Goal: Task Accomplishment & Management: Manage account settings

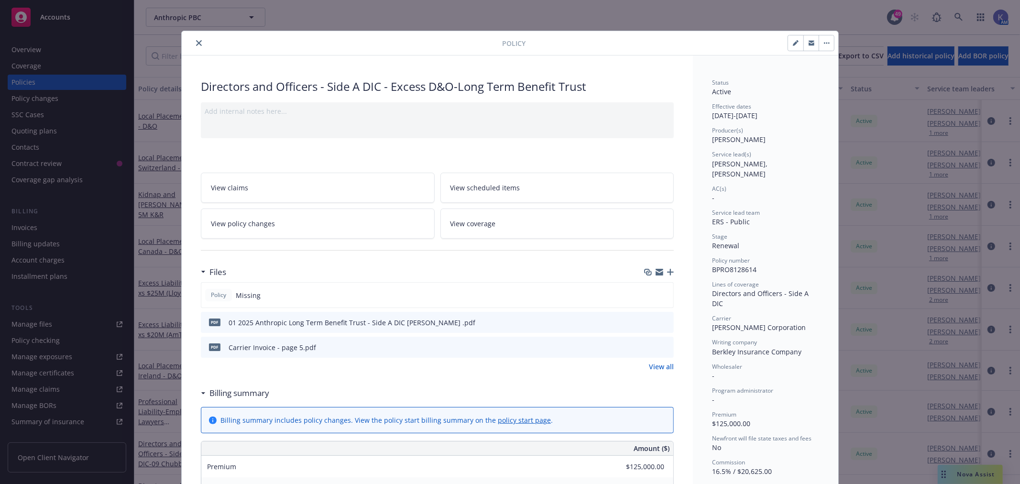
click at [196, 44] on icon "close" at bounding box center [199, 43] width 6 height 6
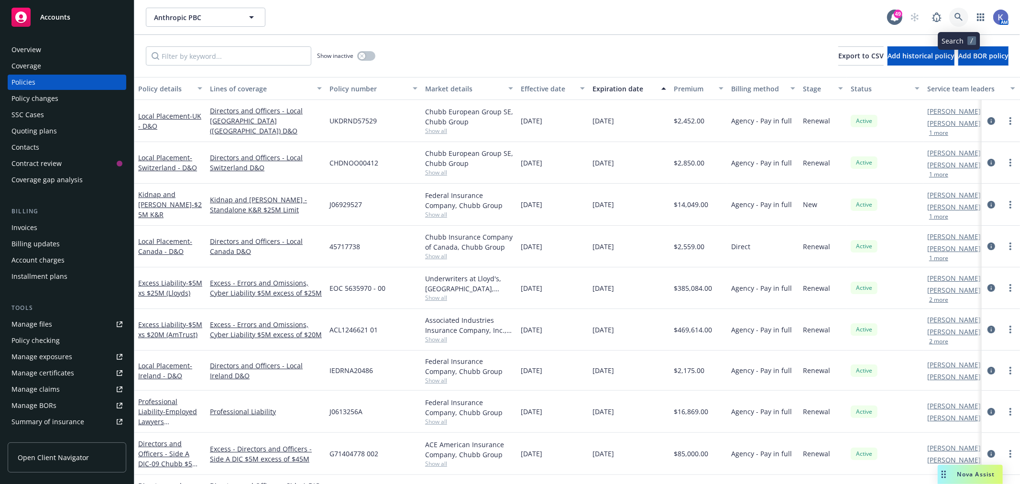
click at [960, 13] on icon at bounding box center [958, 17] width 9 height 9
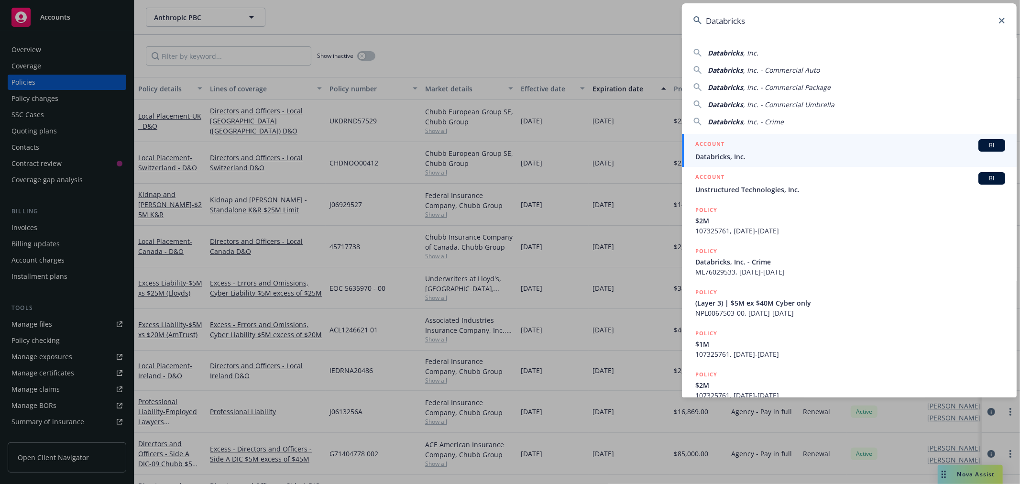
type input "Databricks"
click at [713, 158] on span "Databricks, Inc." at bounding box center [850, 157] width 310 height 10
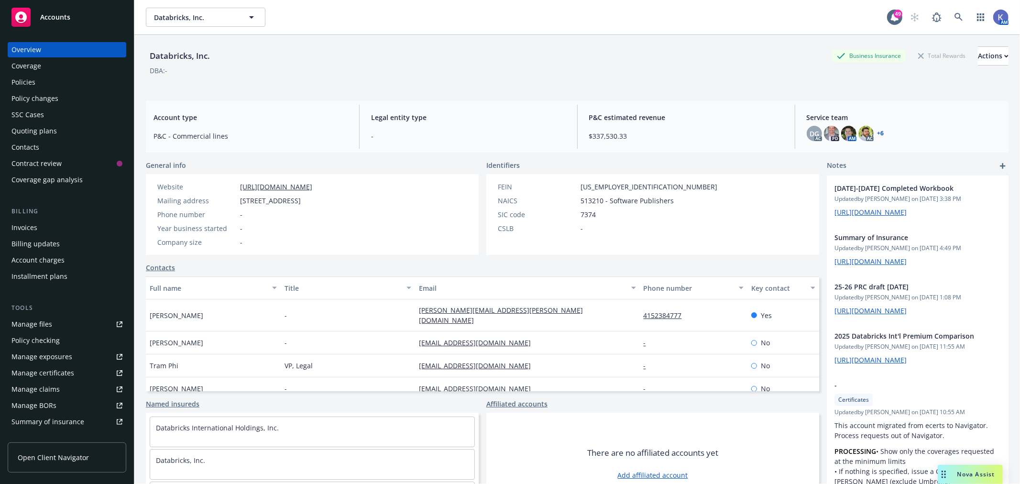
click at [55, 84] on div "Policies" at bounding box center [66, 82] width 111 height 15
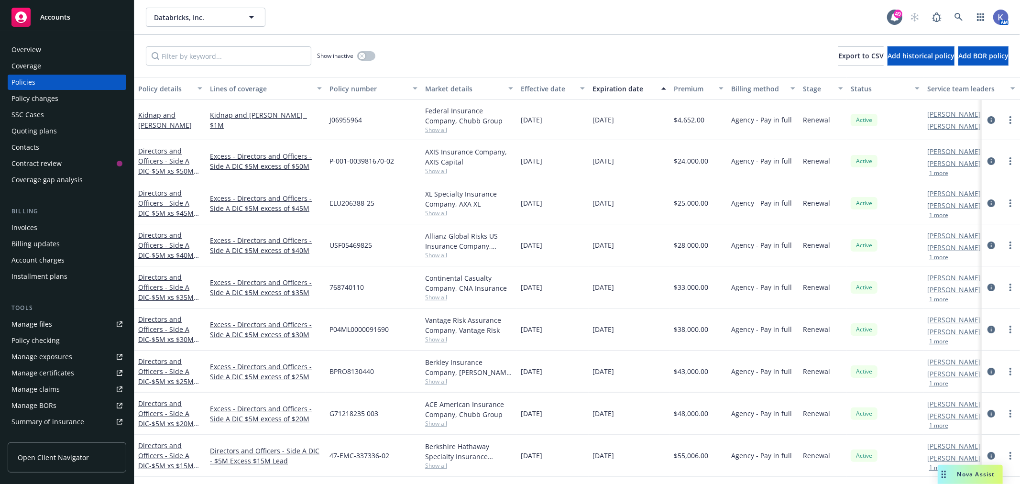
click at [523, 56] on div "Show inactive Export to CSV Add historical policy Add BOR policy" at bounding box center [576, 56] width 885 height 42
click at [166, 245] on link "Directors and Officers - Side A DIC - $5M xs $40M Excess" at bounding box center [165, 249] width 55 height 39
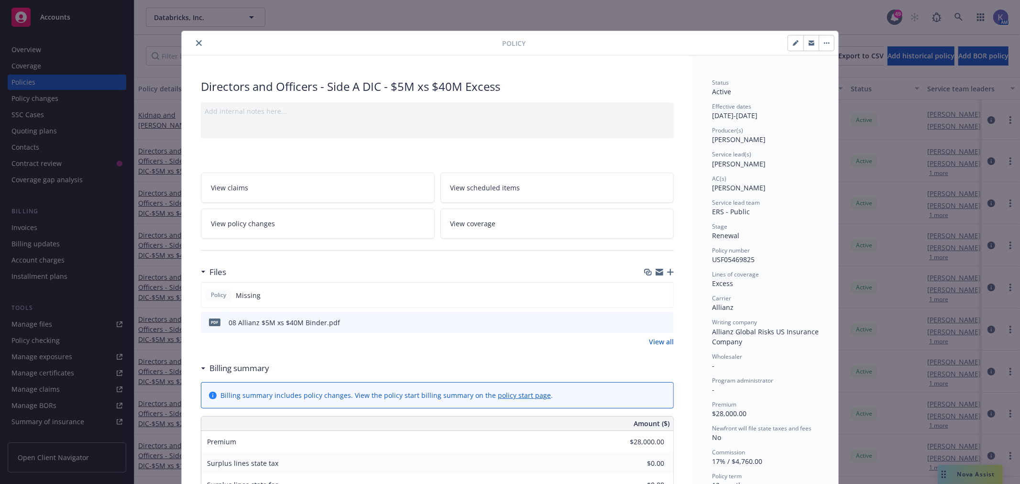
click at [667, 272] on icon "button" at bounding box center [670, 272] width 7 height 7
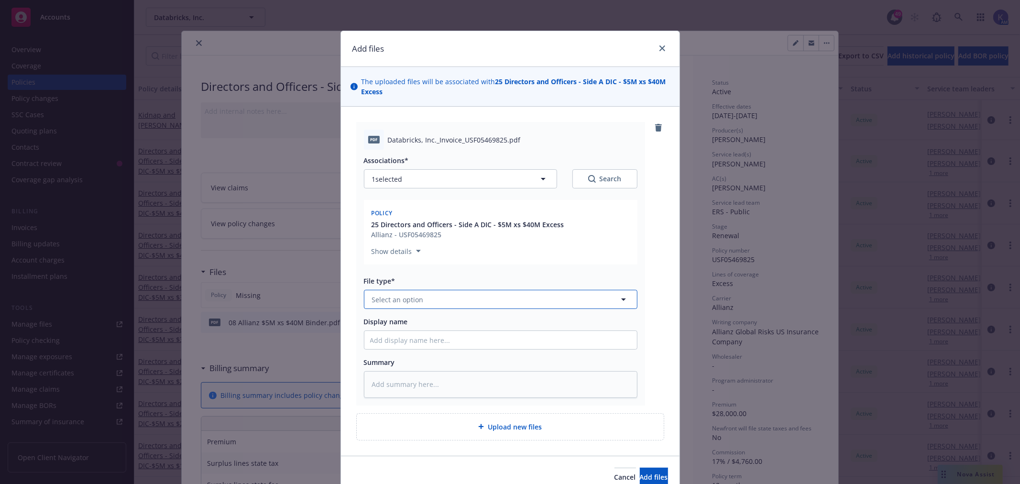
click at [393, 298] on span "Select an option" at bounding box center [398, 300] width 52 height 10
type input "invo"
click at [400, 349] on span "Invoice - Third Party" at bounding box center [407, 351] width 66 height 10
click at [378, 340] on input "Display name" at bounding box center [500, 340] width 273 height 18
type textarea "x"
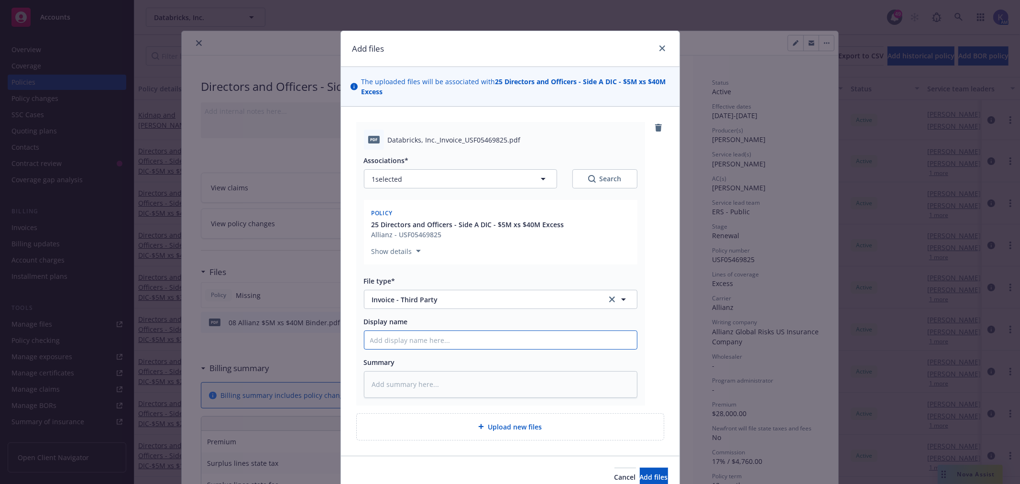
type input "A"
type textarea "x"
type input "Al"
type textarea "x"
type input "All"
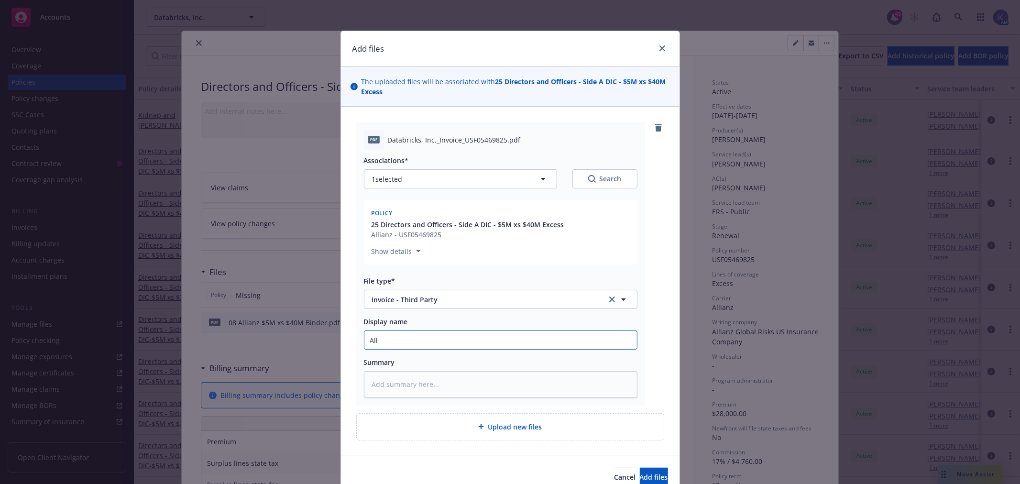
type textarea "x"
type input "Alla"
type textarea "x"
type input "Allai"
type textarea "x"
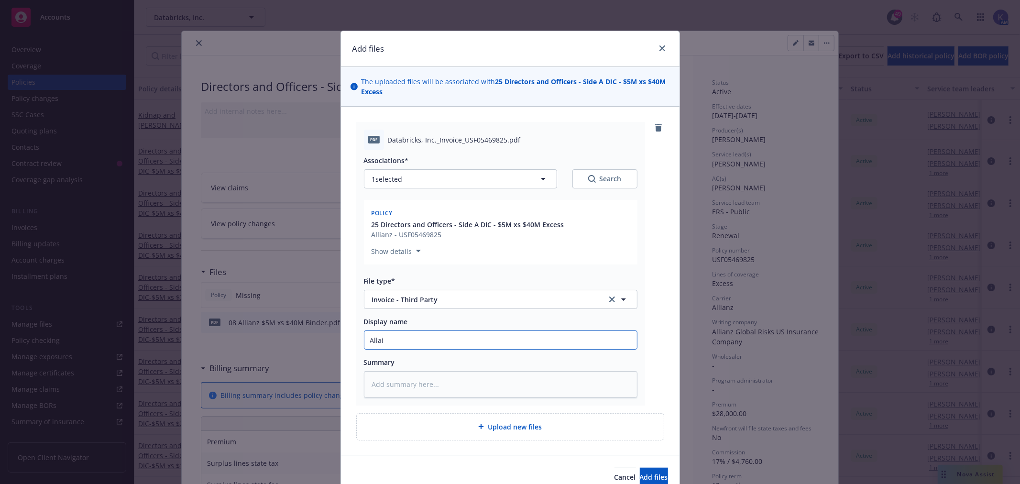
type input "[PERSON_NAME]"
type textarea "x"
type input "Allainz"
type textarea "x"
type input "Allainz"
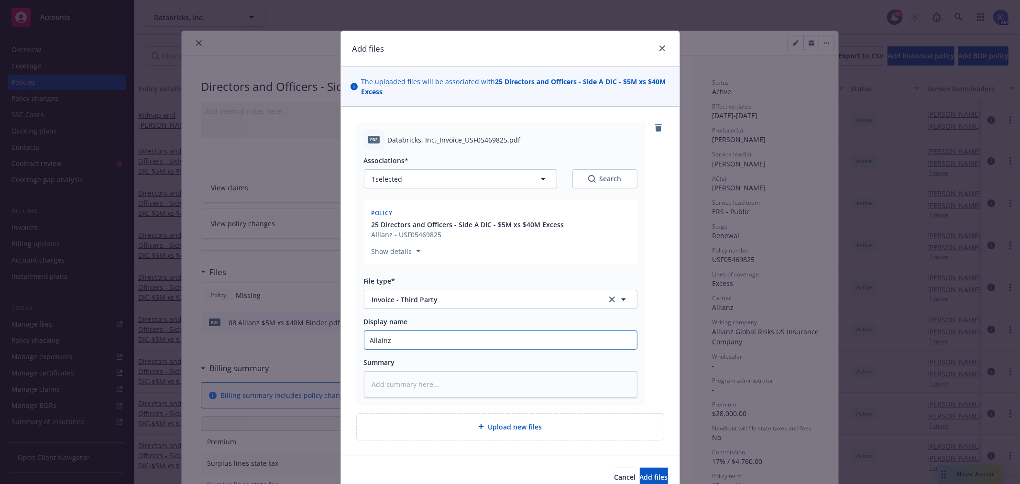
type textarea "x"
type input "Allainz I"
type textarea "x"
type input "Allainz In"
type textarea "x"
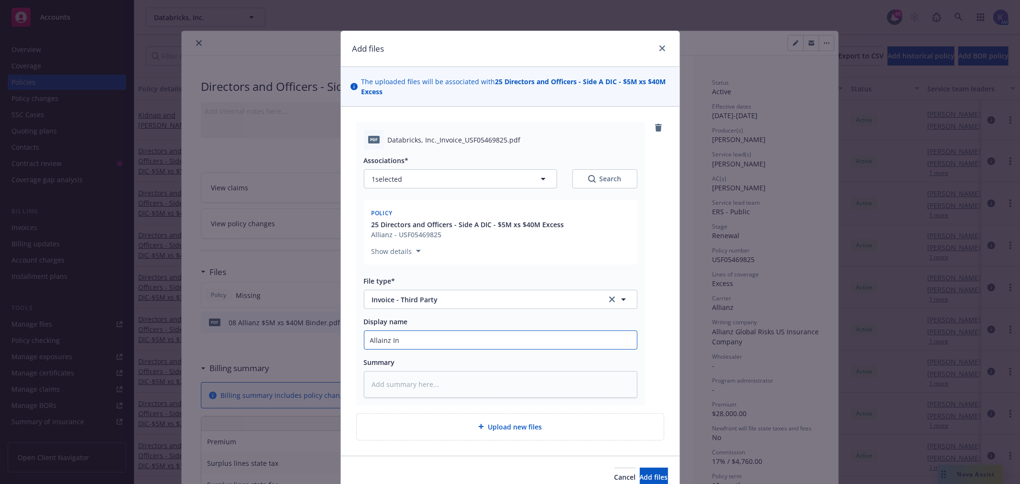
type input "Allainz Inv"
type textarea "x"
type input "Allainz Invo"
type textarea "x"
type input "Allainz Invoi"
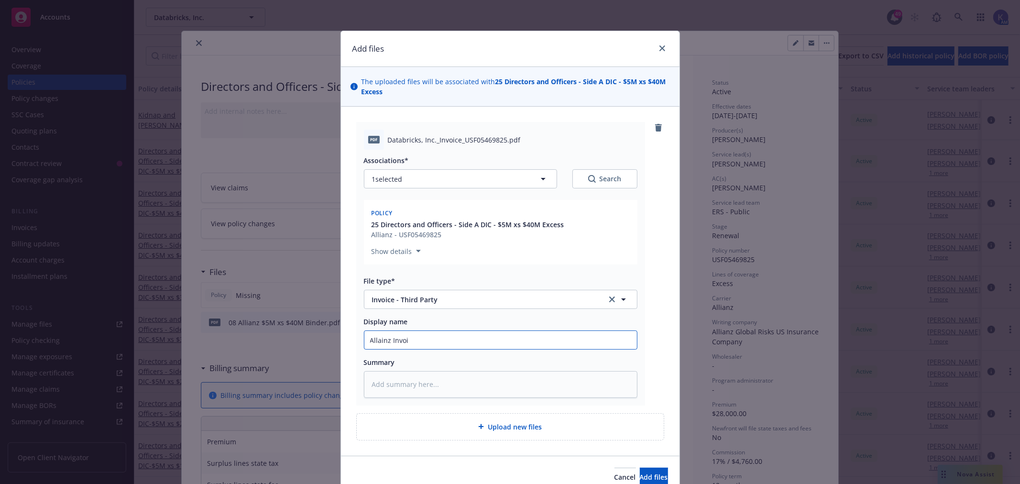
type textarea "x"
type input "Allainz Invoic"
type textarea "x"
type input "Allainz Invoice"
type textarea "x"
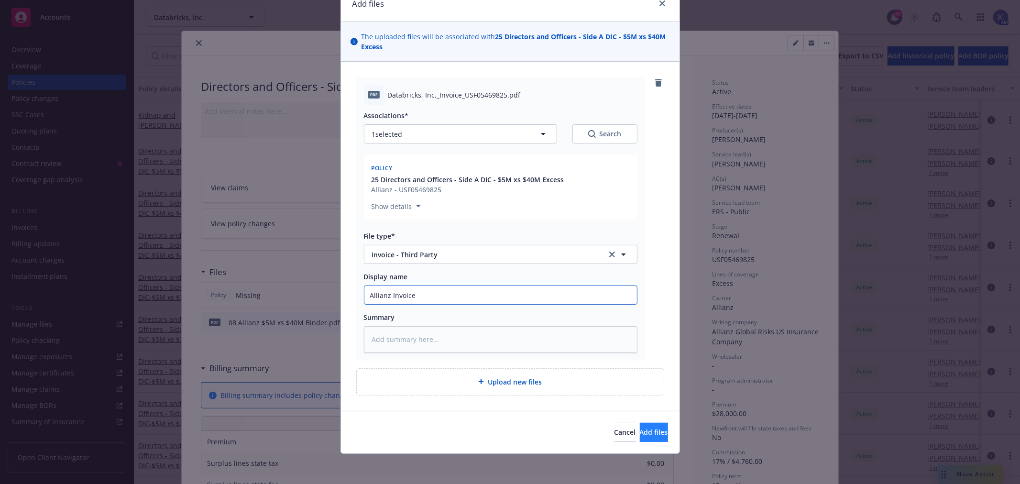
type input "Allianz Invoice"
click at [640, 435] on span "Add files" at bounding box center [654, 431] width 28 height 9
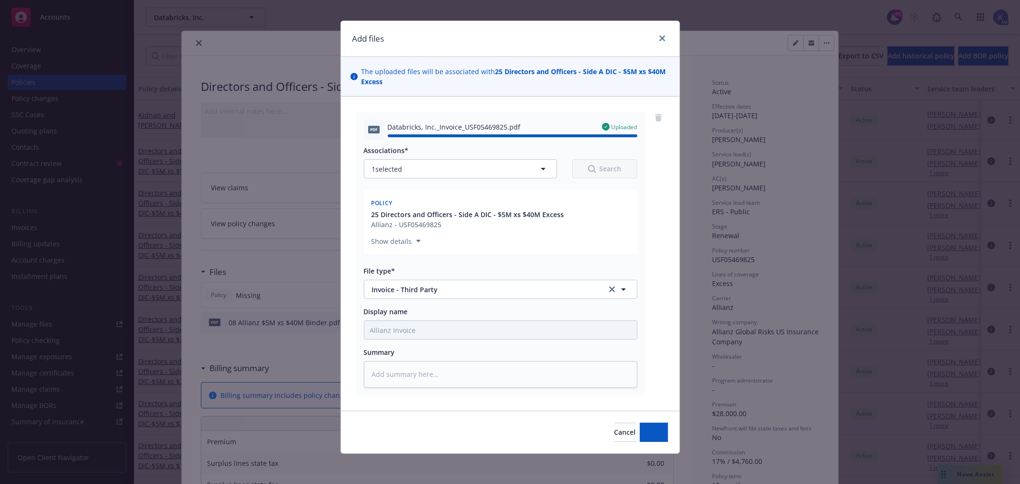
type textarea "x"
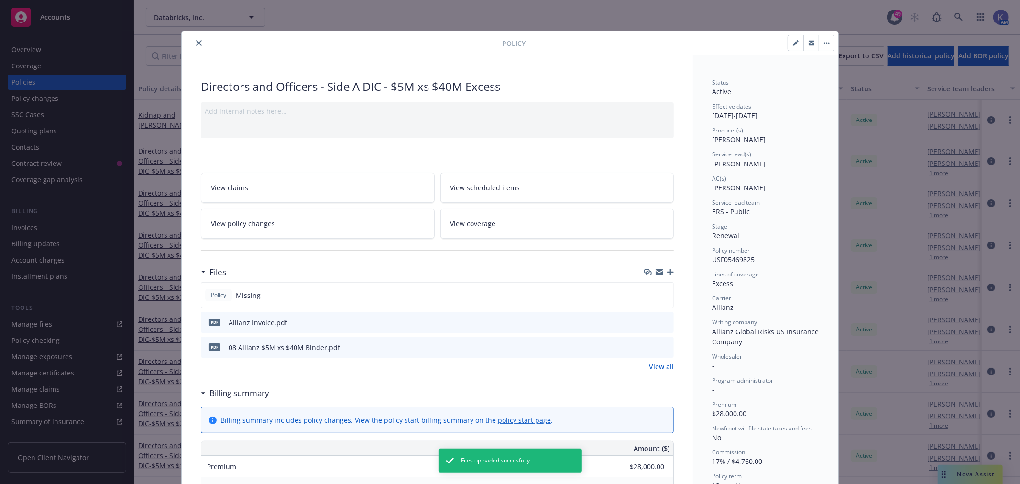
click at [197, 42] on button "close" at bounding box center [198, 42] width 11 height 11
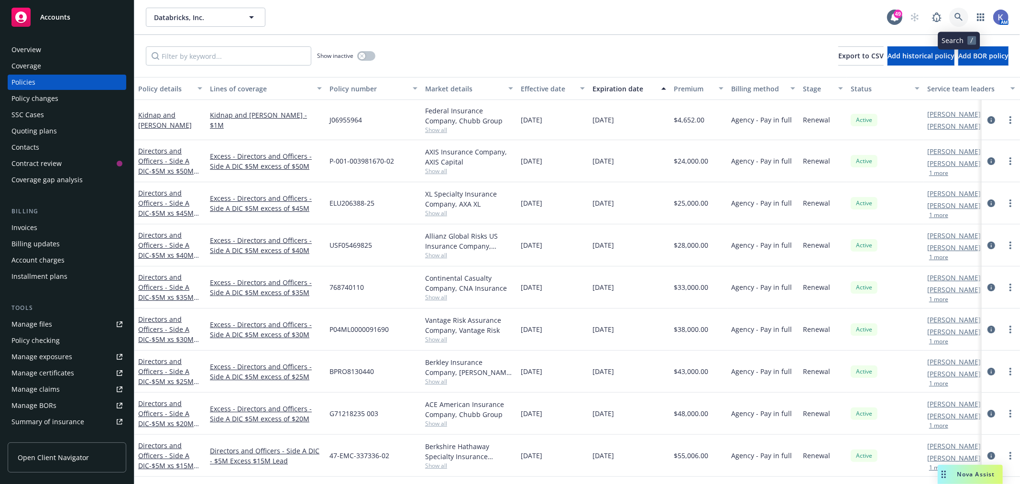
click at [953, 17] on link at bounding box center [958, 17] width 19 height 19
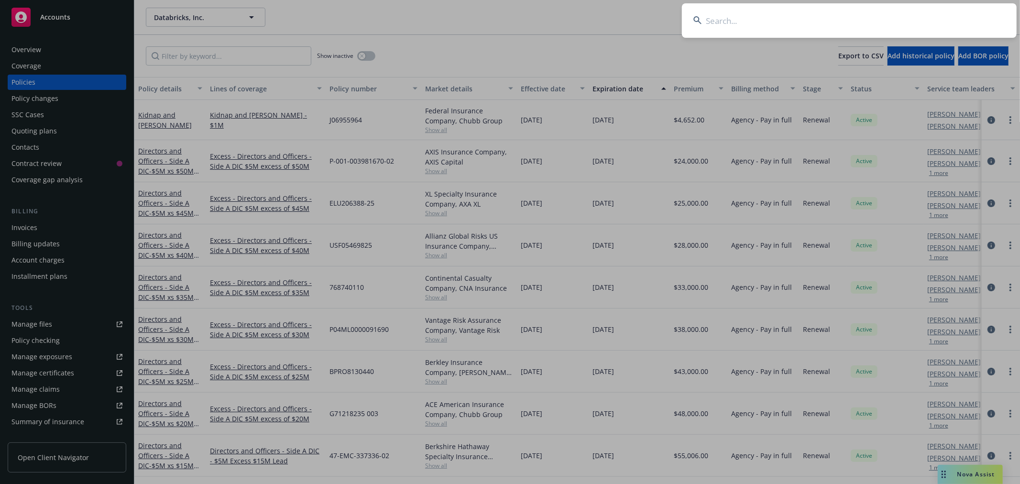
click at [910, 16] on input at bounding box center [849, 20] width 335 height 34
type input "altera"
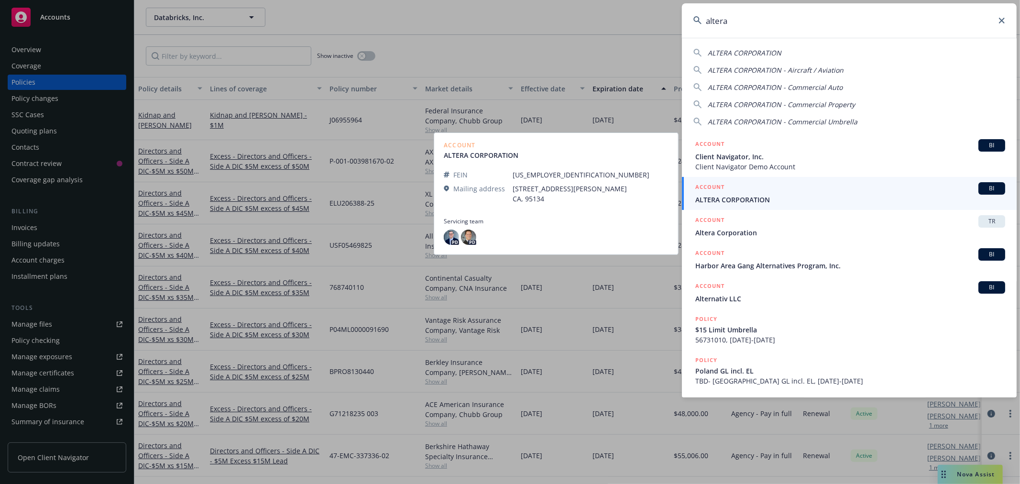
click at [719, 201] on span "ALTERA CORPORATION" at bounding box center [850, 200] width 310 height 10
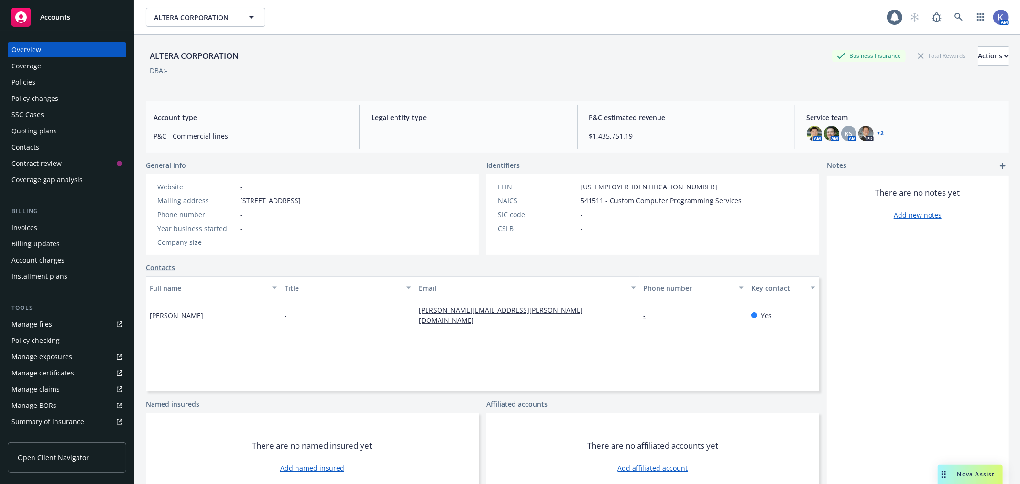
click at [28, 87] on div "Policies" at bounding box center [23, 82] width 24 height 15
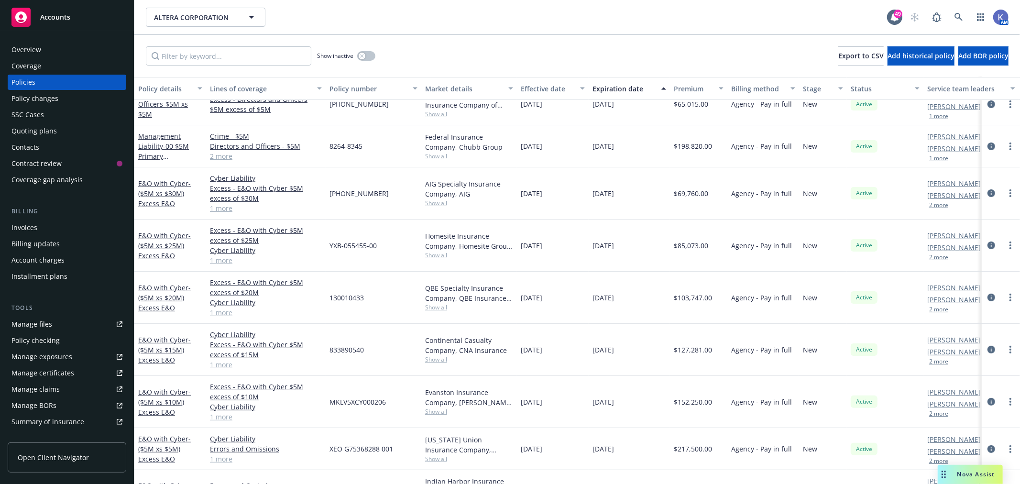
scroll to position [265, 0]
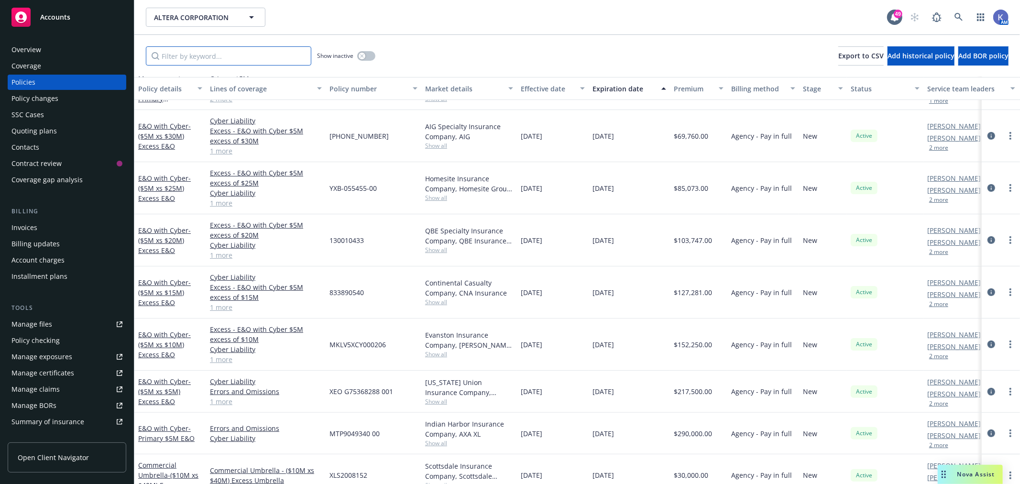
click at [225, 54] on input "Filter by keyword..." at bounding box center [228, 55] width 165 height 19
paste input "G75368926"
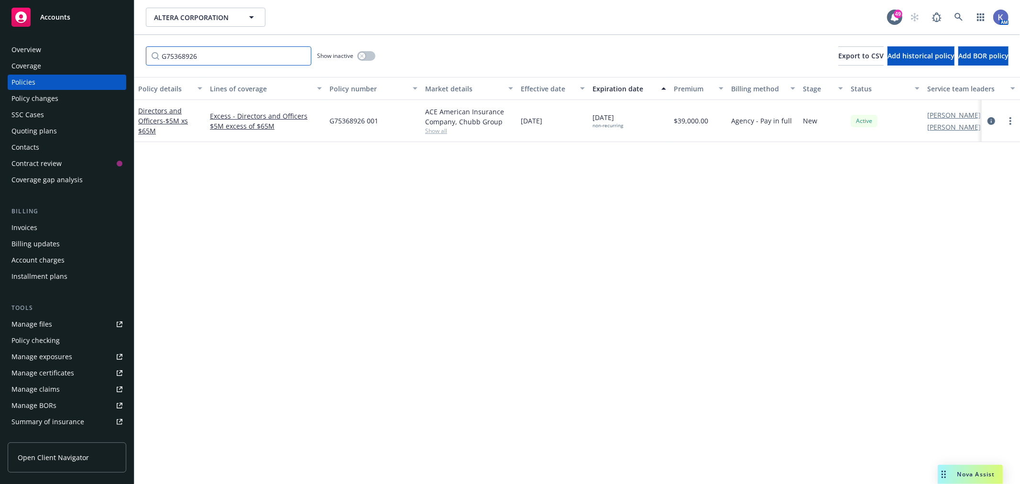
scroll to position [0, 0]
type input "G75368926"
click at [178, 118] on span "- $5M xs $65M" at bounding box center [163, 125] width 50 height 19
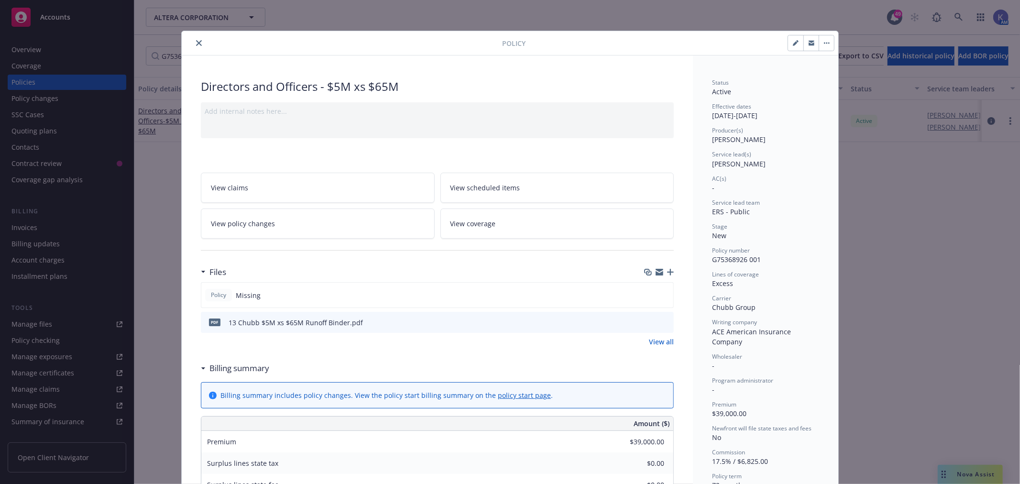
click at [667, 273] on icon "button" at bounding box center [670, 272] width 7 height 7
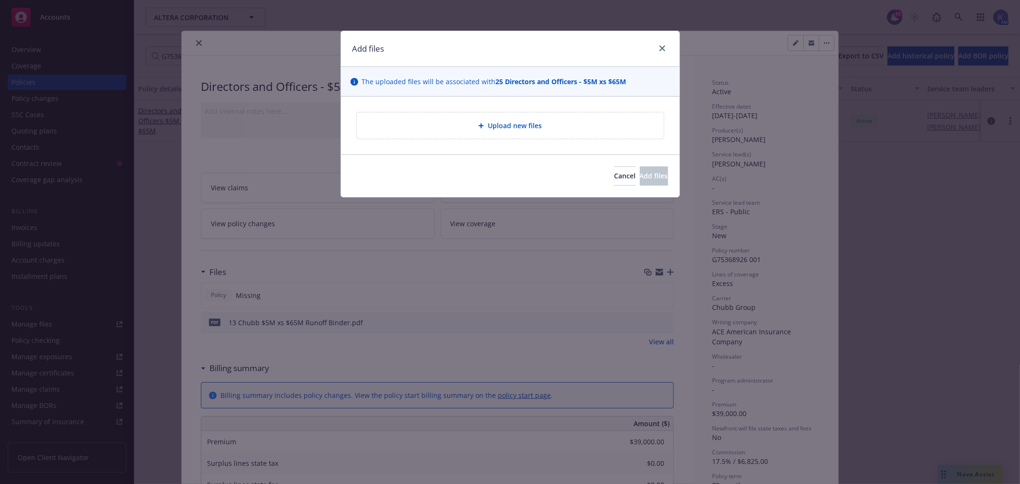
type textarea "x"
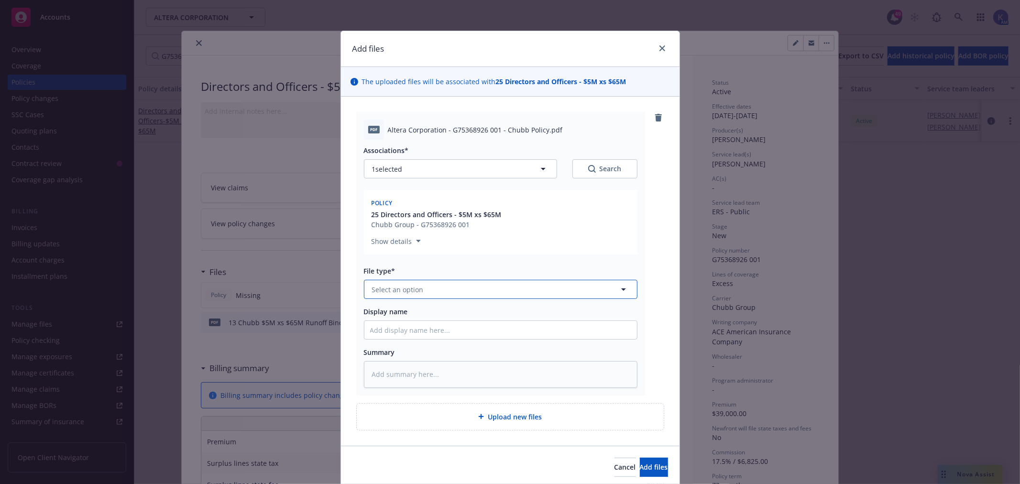
click at [394, 292] on span "Select an option" at bounding box center [398, 289] width 52 height 10
type input "13 2025 Altera Corporation - 5x65 Runoff Policy"
click at [466, 290] on input "13 2025 Altera Corporation - 5x65 Runoff Policy" at bounding box center [499, 289] width 238 height 10
click at [466, 290] on input at bounding box center [499, 289] width 238 height 10
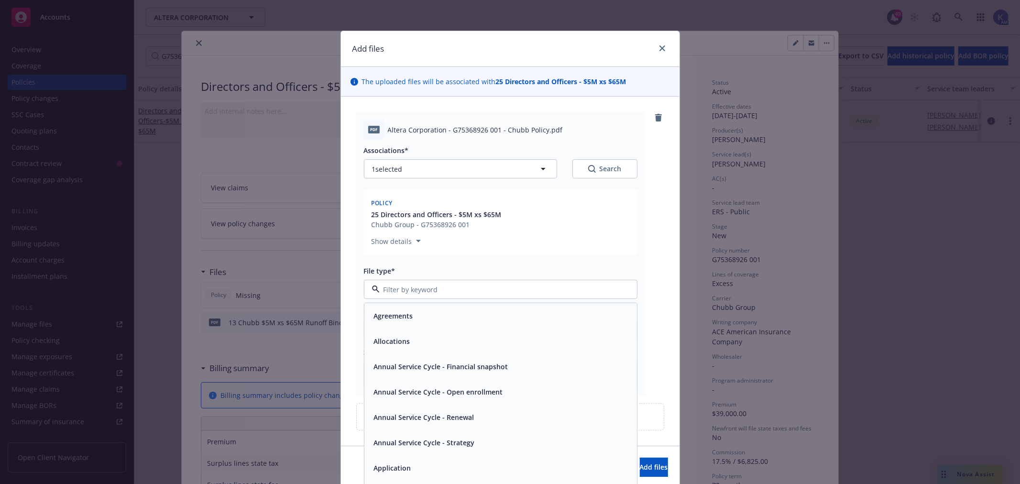
click at [466, 290] on input at bounding box center [499, 289] width 238 height 10
type input "policy"
click at [419, 319] on div "Policy" at bounding box center [500, 316] width 261 height 14
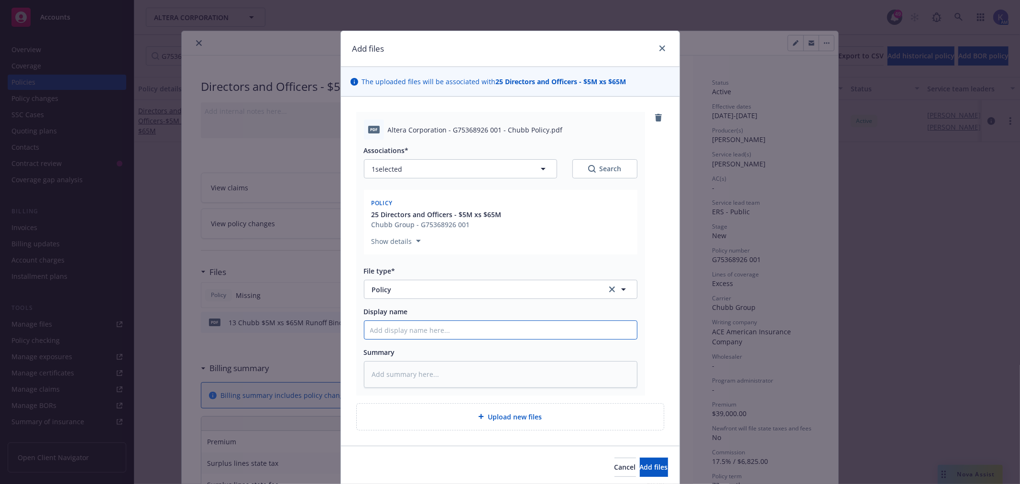
click at [419, 335] on input "Display name" at bounding box center [500, 330] width 273 height 18
type textarea "x"
type input "1"
type textarea "x"
type input "13"
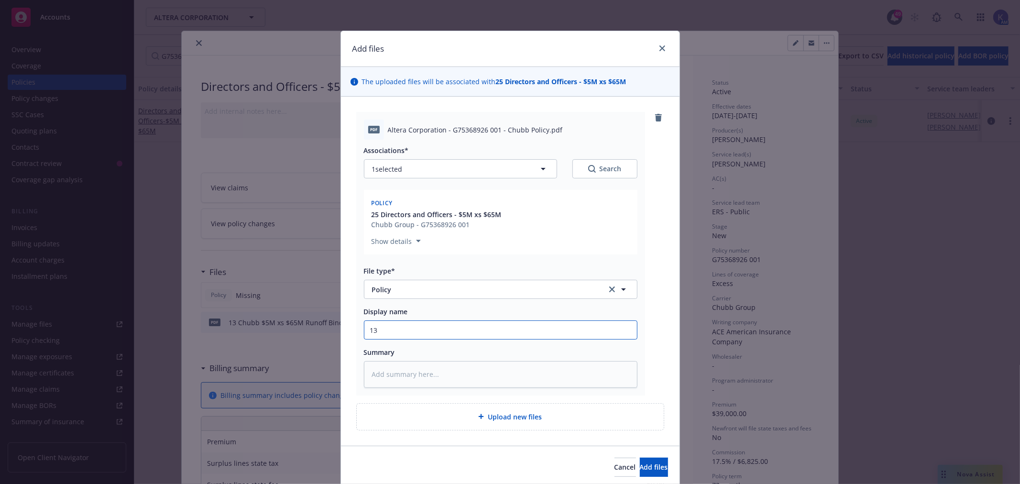
type textarea "x"
type input "13"
type textarea "x"
type input "13 2"
type textarea "x"
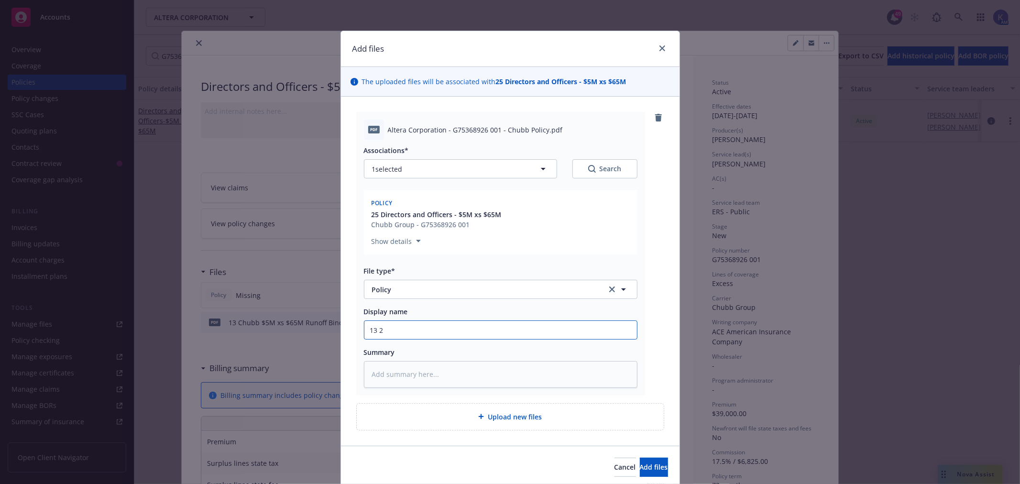
type input "13 20"
type textarea "x"
type input "13 202"
type textarea "x"
type input "13 2025"
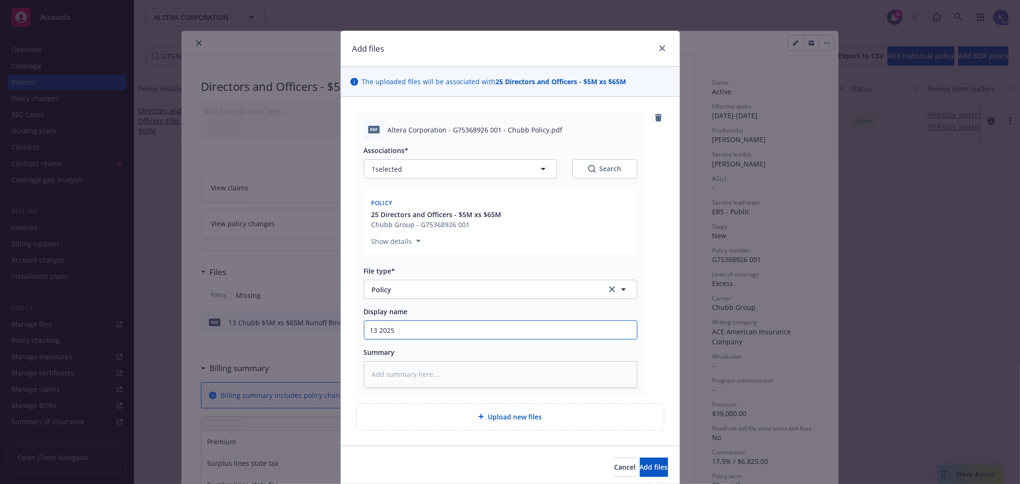
type textarea "x"
type input "13 2025"
type textarea "x"
type input "13 2025 A"
type textarea "x"
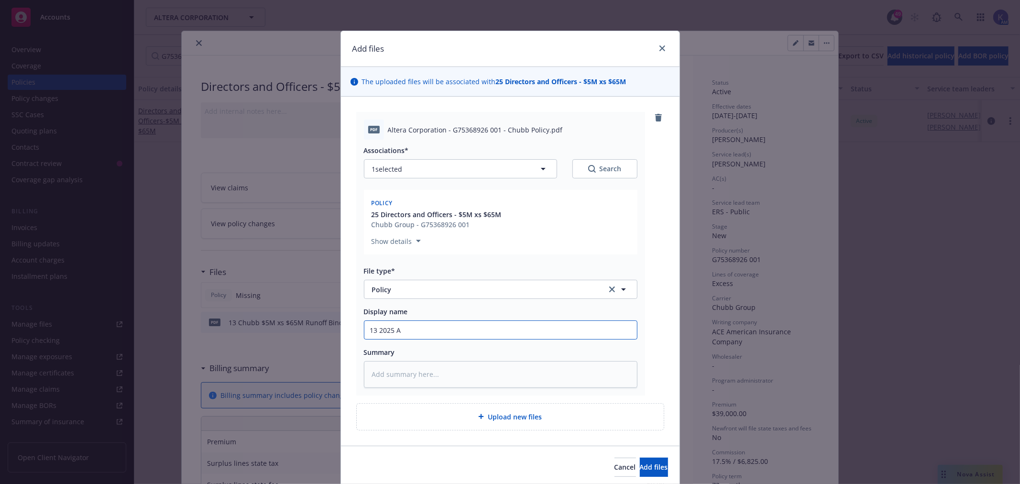
type input "13 2025 Al"
type textarea "x"
type input "13 2025 Alt"
type textarea "x"
type input "13 2025 Alte"
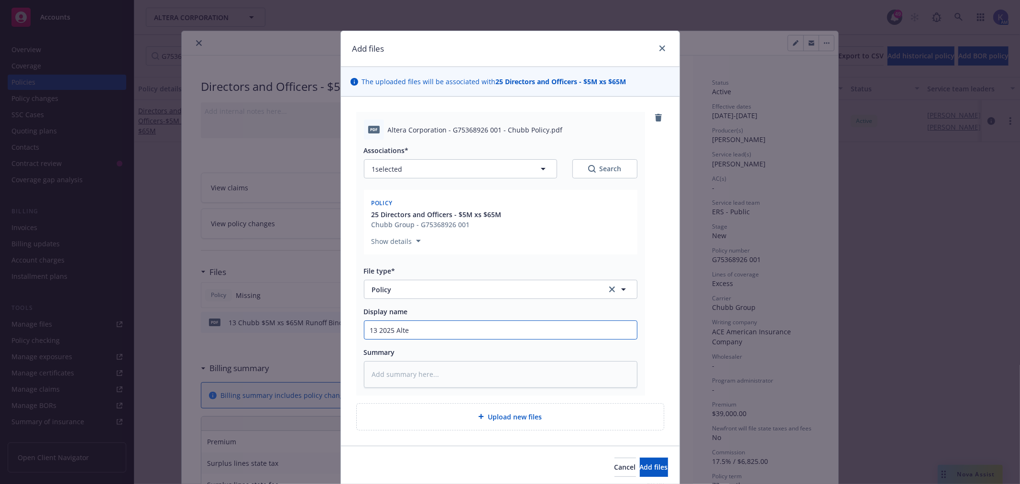
type textarea "x"
type input "13 2025 Alter"
type textarea "x"
type input "13 2025 Altera"
type textarea "x"
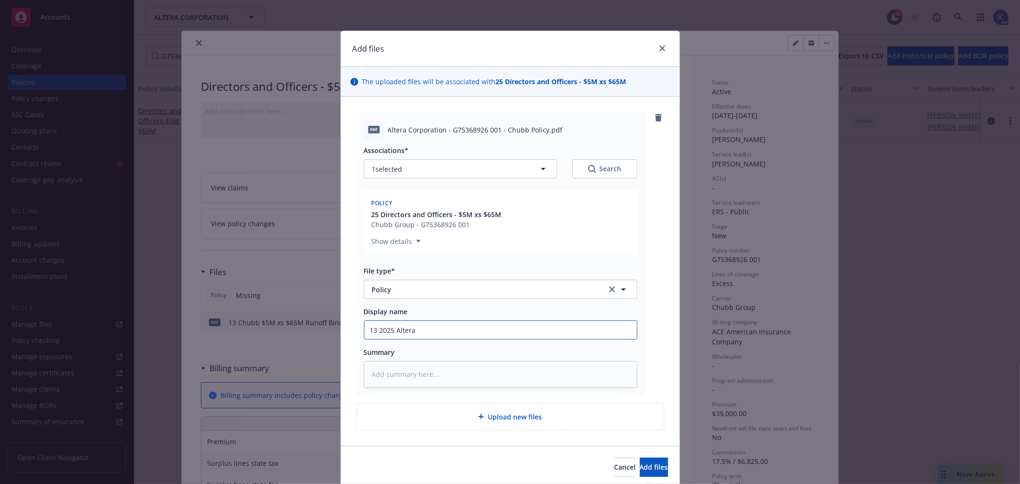
type input "13 2025 Altera"
type textarea "x"
type input "13 2025 Altera C"
type textarea "x"
type input "13 2025 Altera Co"
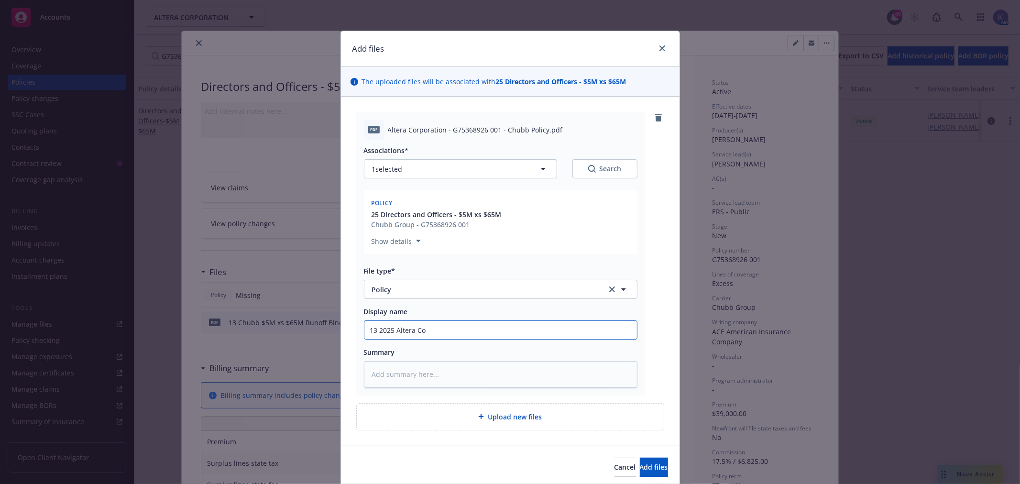
type textarea "x"
type input "13 2025 Altera Cop"
type textarea "x"
type input "13 2025 Altera Copr"
type textarea "x"
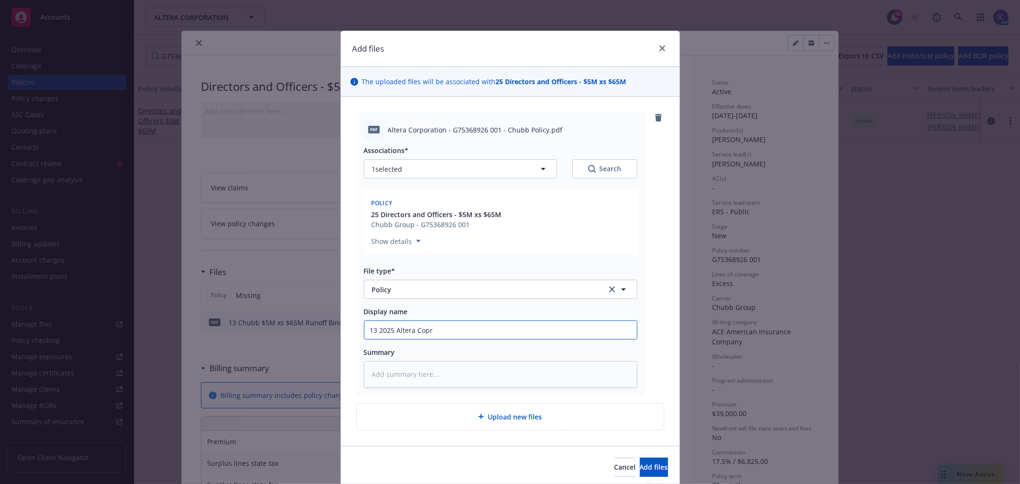
type input "13 2025 Altera Copro"
type textarea "x"
type input "13 2025 Altera Copror"
type textarea "x"
type input "13 2025 Altera Coprort"
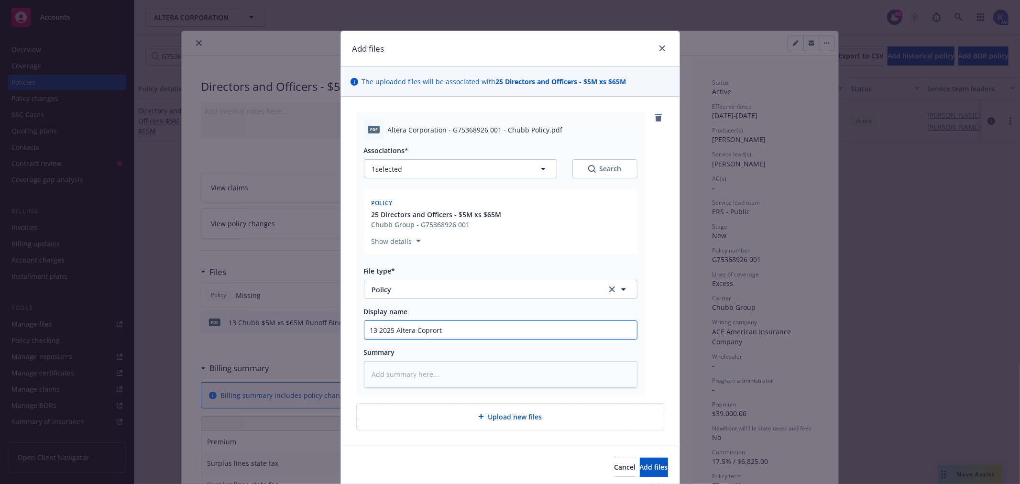
type textarea "x"
type input "13 2025 Altera Copror"
type textarea "x"
type input "13 2025 Altera Coprora"
type textarea "x"
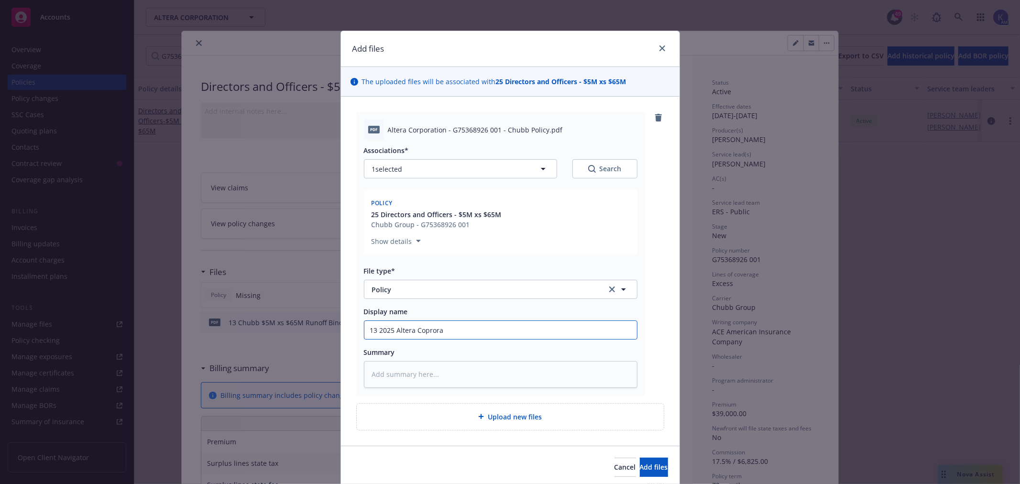
type input "13 2025 Altera Coprorat"
type textarea "x"
type input "13 2025 Altera Coprorati"
type textarea "x"
type input "13 2025 Altera Coproratio"
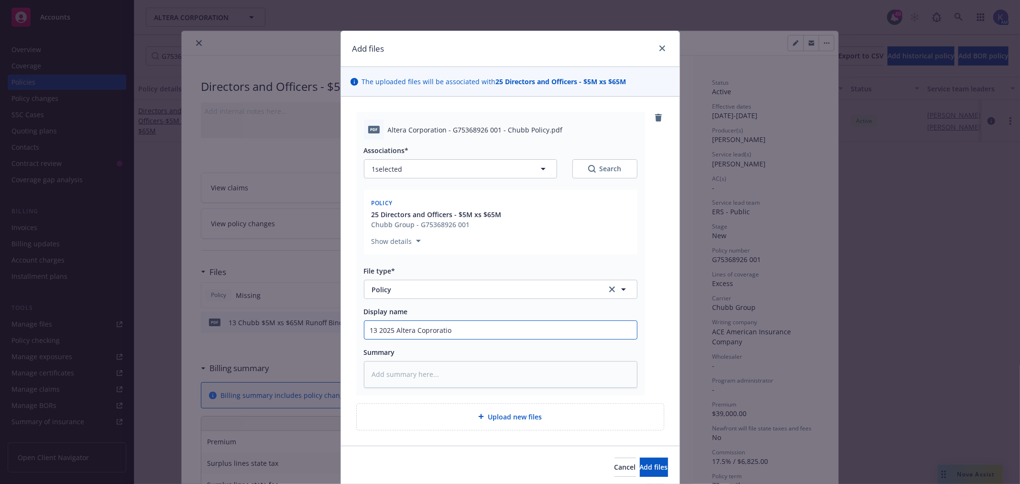
type textarea "x"
type input "13 2025 Altera Coproration"
type textarea "x"
type input "13 2025 Altera Coproration"
type textarea "x"
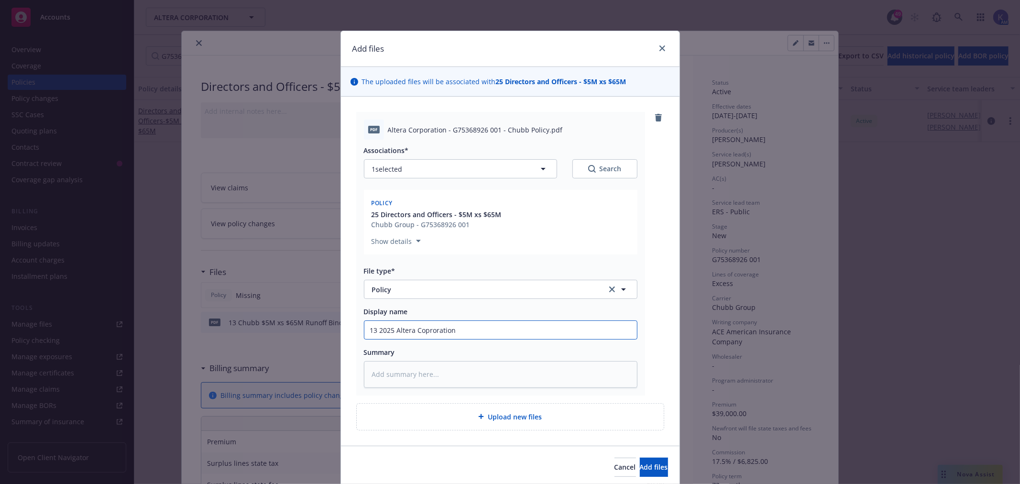
type input "13 2025 Altera Coproration -"
type textarea "x"
type input "13 2025 Altera Coproration -"
type textarea "x"
type input "13 2025 Altera Corporation -"
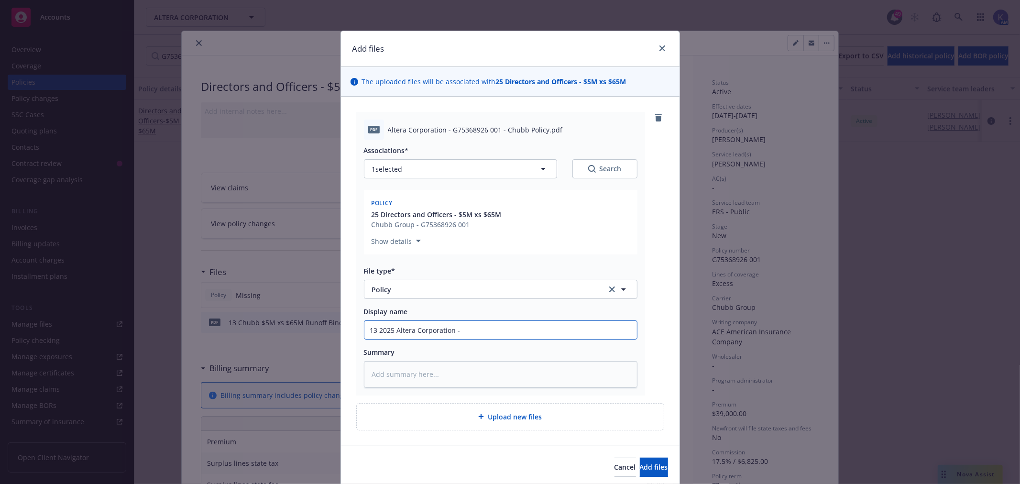
click at [470, 325] on input "13 2025 Altera Corporation -" at bounding box center [500, 330] width 273 height 18
type textarea "x"
type input "13 2025 Altera Corporation - 5"
type textarea "x"
type input "13 2025 Altera Corporation - 5x"
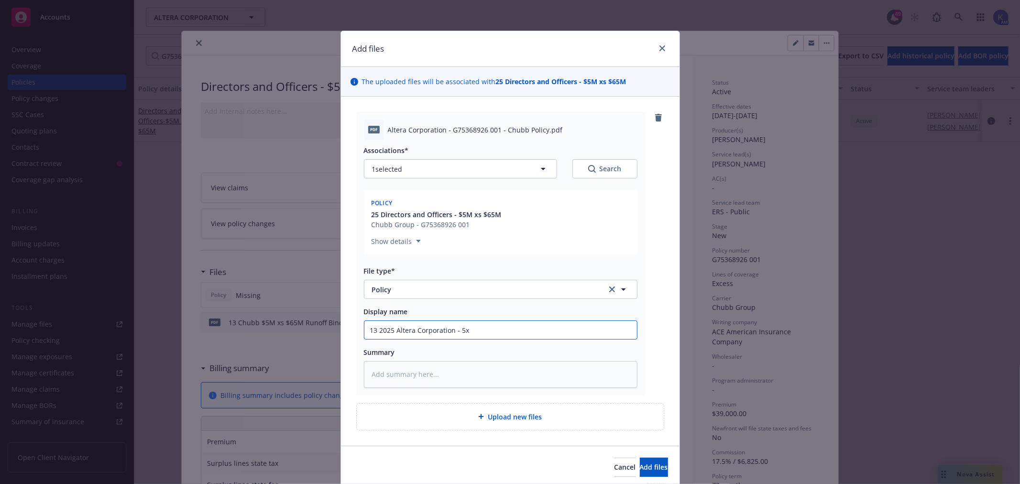
type textarea "x"
type input "13 2025 Altera Corporation - 5x6"
type textarea "x"
type input "13 2025 Altera Corporation - 5x65"
type textarea "x"
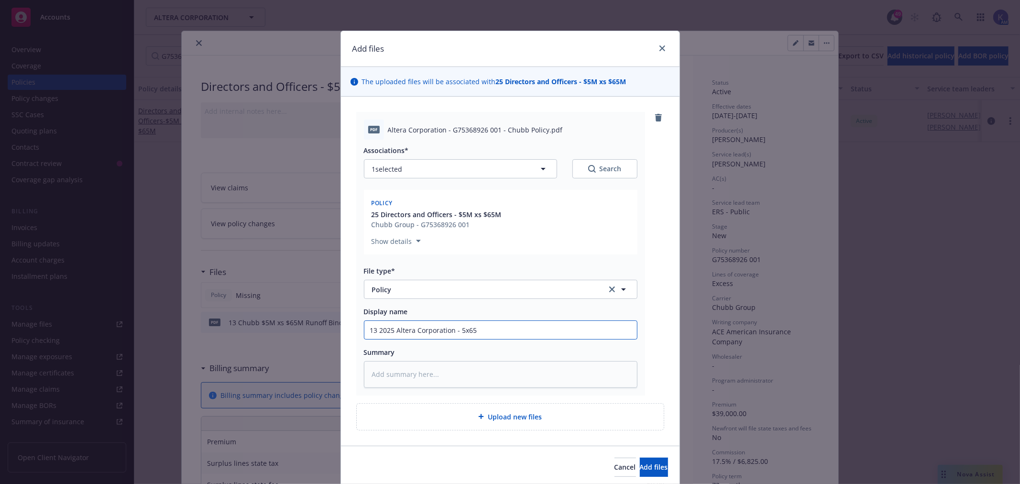
type input "13 2025 Altera Corporation - 5x65"
type textarea "x"
type input "13 2025 Altera Corporation - 5x65 R"
type textarea "x"
type input "13 2025 Altera Corporation - 5x65 Ru"
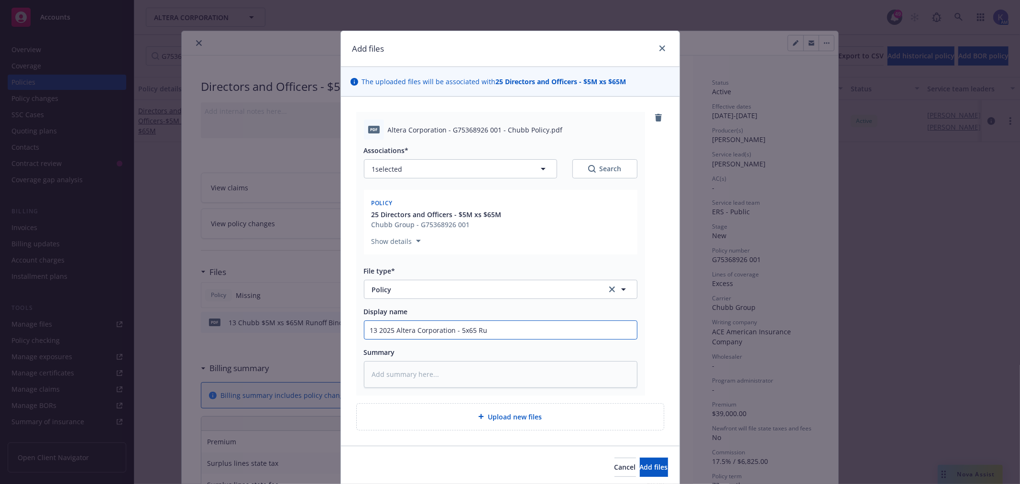
type textarea "x"
type input "13 2025 Altera Corporation - 5x65 Run"
type textarea "x"
type input "13 2025 Altera Corporation - 5x65 Runo"
type textarea "x"
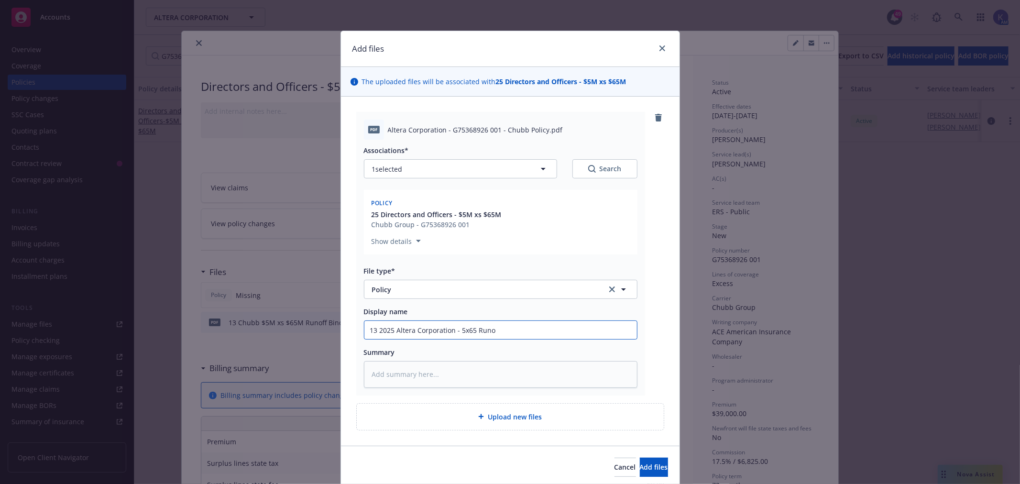
type input "13 2025 Altera Corporation - 5x65 Runof"
type textarea "x"
type input "13 2025 Altera Corporation - 5x65 Runoff"
type textarea "x"
type input "13 2025 Altera Corporation - 5x65 Runoff"
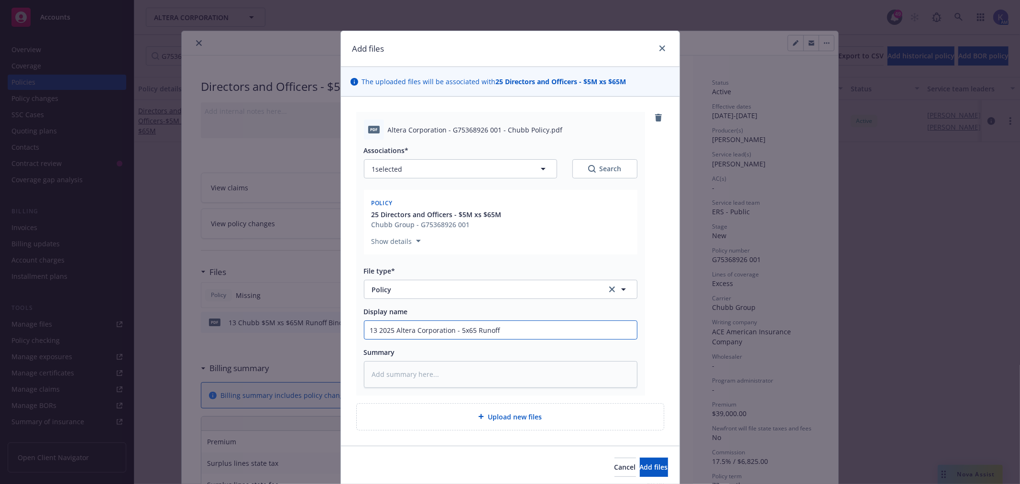
type textarea "x"
type input "13 2025 Altera Corporation - 5x65 Runoff P"
type textarea "x"
type input "13 2025 Altera Corporation - 5x65 Runoff Po"
type textarea "x"
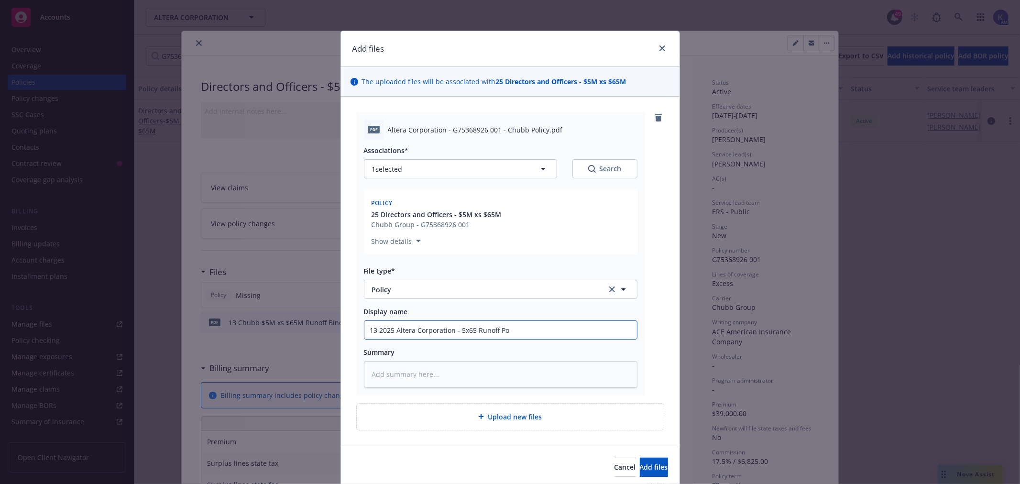
type input "13 2025 Altera Corporation - 5x65 Runoff Pol"
type textarea "x"
type input "13 2025 Altera Corporation - 5x65 Runoff Poli"
type textarea "x"
type input "13 2025 Altera Corporation - 5x65 Runoff Polic"
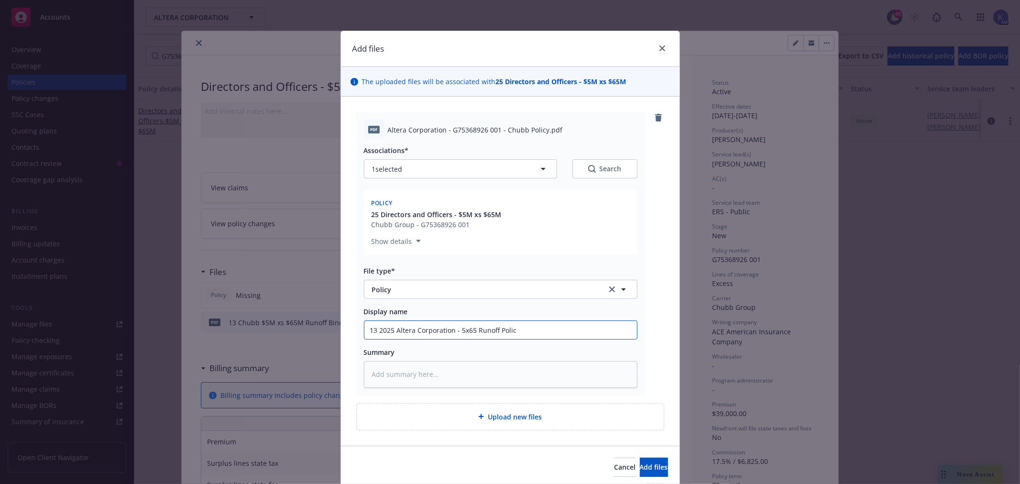
type textarea "x"
type input "13 2025 Altera Corporation - 5x65 Runoff Policy"
type textarea "x"
type input "13 2025 Altera Corporation - 5x65 Runoff Policy"
type textarea "x"
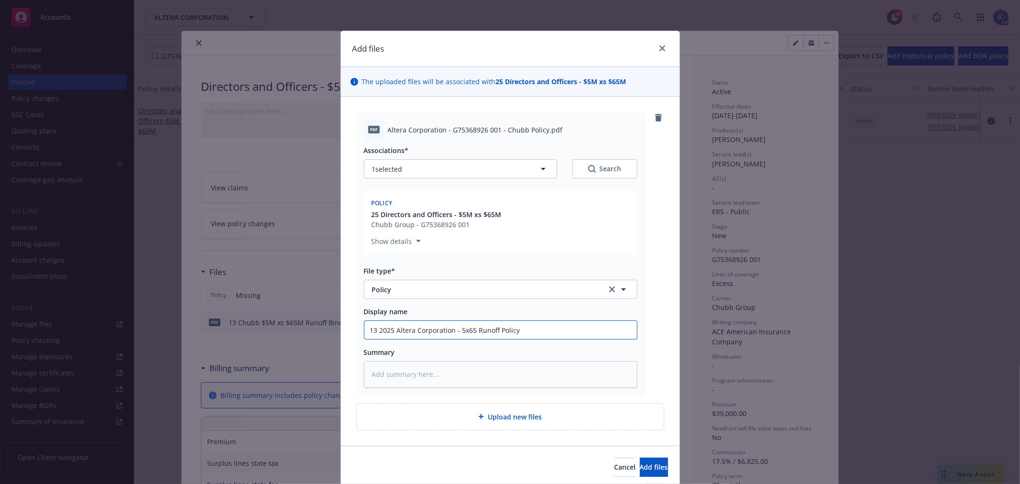
type input "13 2025 Altera Corporation - 5x65 Runoff Policy -"
type textarea "x"
type input "13 2025 Altera Corporation - 5x65 Runoff Policy -"
type textarea "x"
type input "13 2025 Altera Corporation - 5x65 Runoff Policy - C"
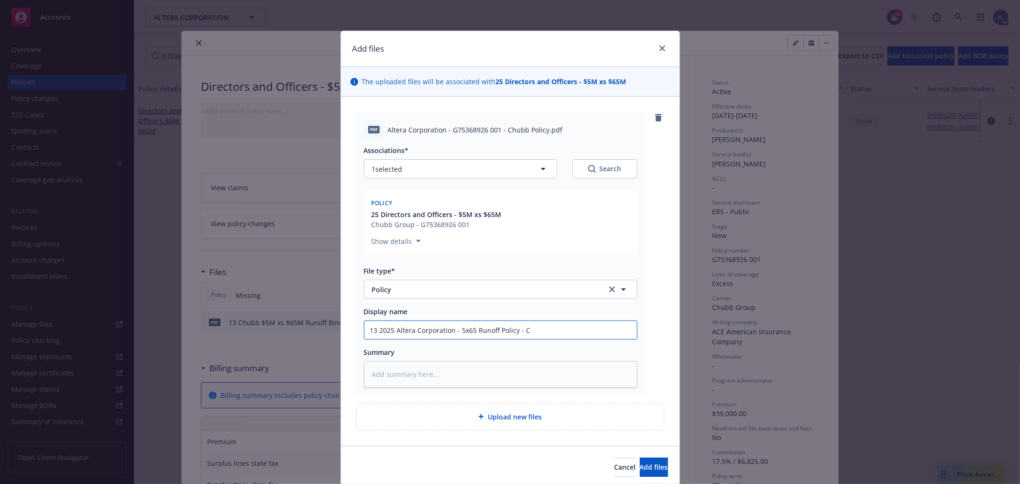
type textarea "x"
type input "13 2025 Altera Corporation - 5x65 Runoff Policy - Ch"
type textarea "x"
type input "13 2025 Altera Corporation - 5x65 Runoff Policy - [PERSON_NAME]"
type textarea "x"
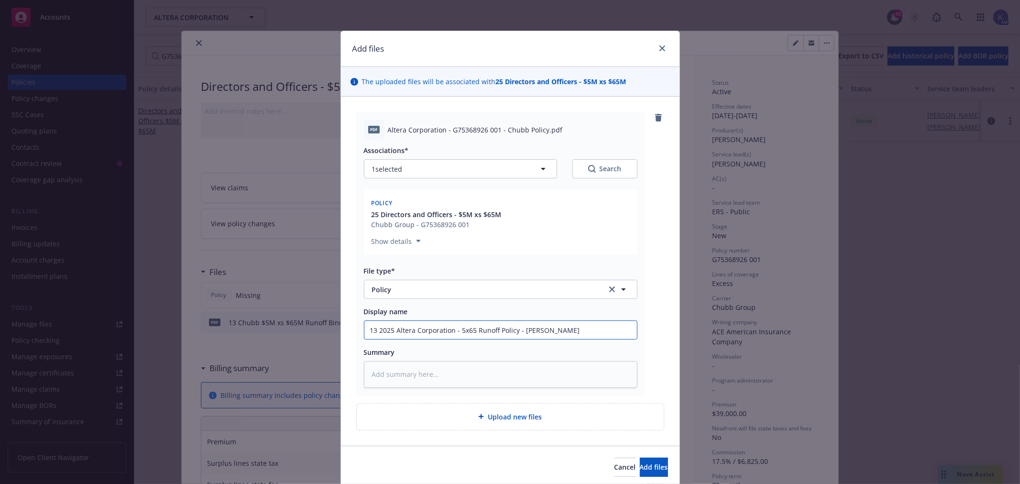
type input "13 2025 Altera Corporation - 5x65 Runoff Policy - Chub"
type textarea "x"
type input "13 2025 Altera Corporation - 5x65 Runoff Policy - Chubb"
click at [644, 464] on span "Add files" at bounding box center [654, 466] width 28 height 9
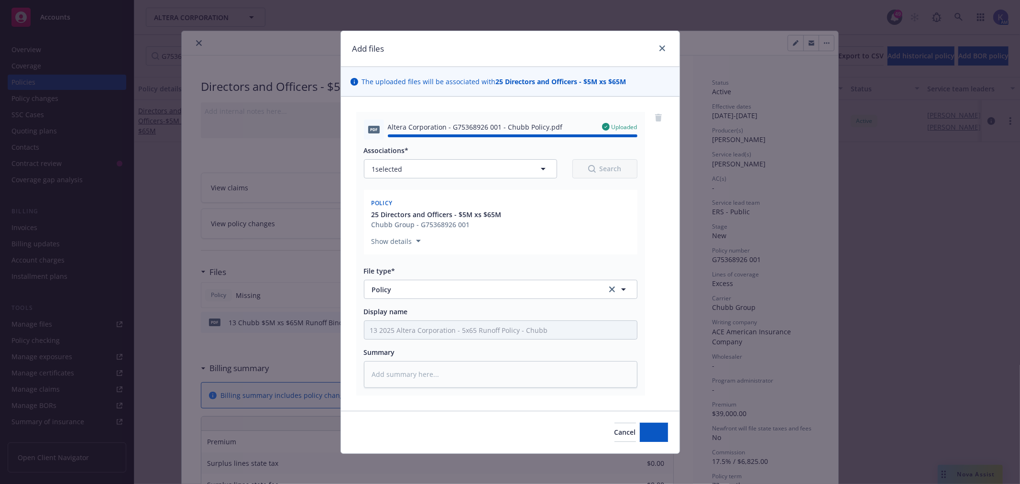
type textarea "x"
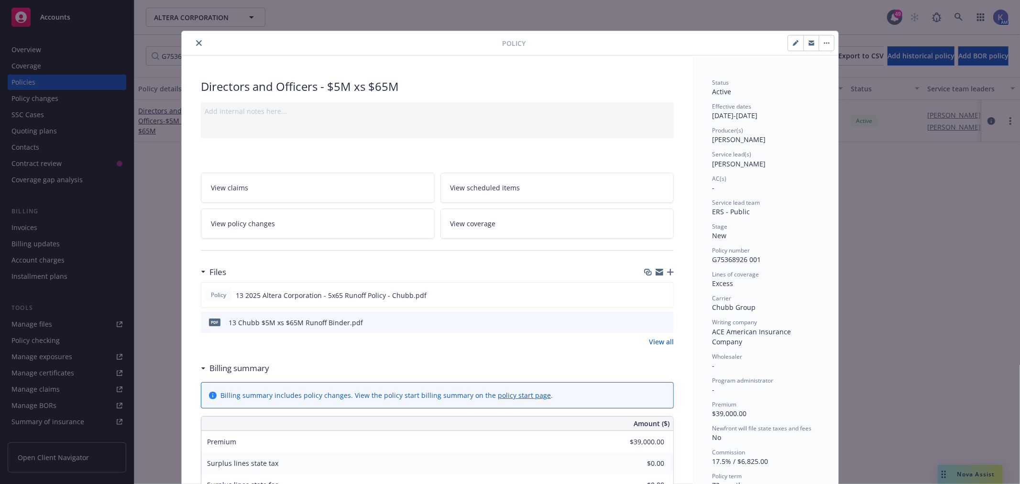
click at [196, 44] on icon "close" at bounding box center [199, 43] width 6 height 6
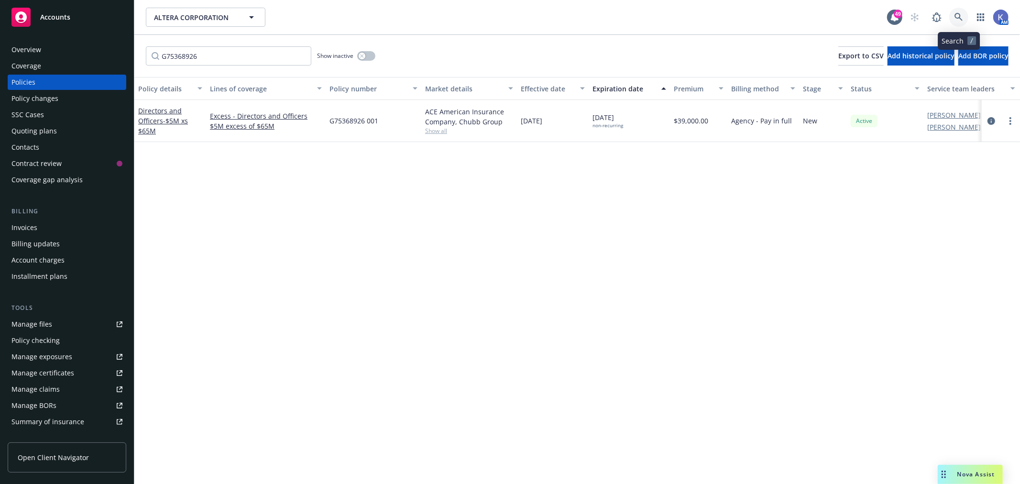
click at [953, 13] on link at bounding box center [958, 17] width 19 height 19
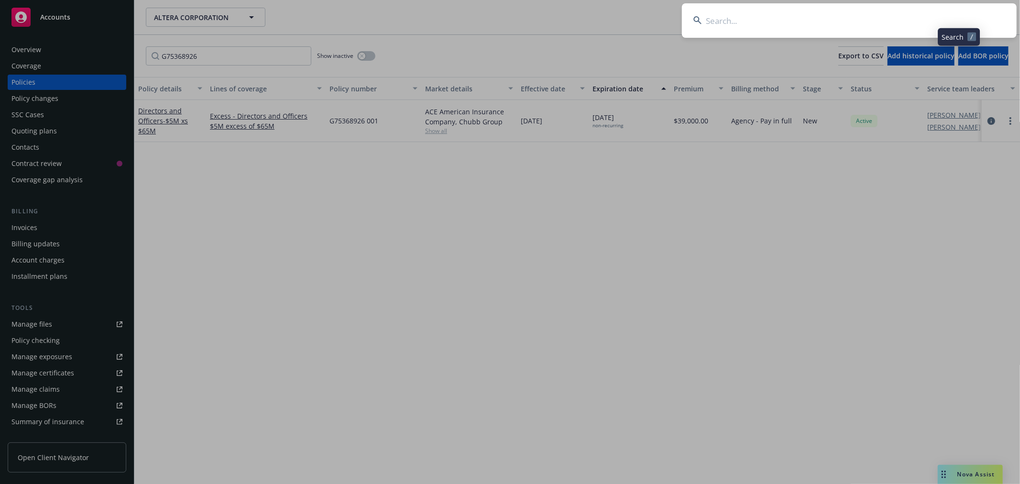
click at [944, 17] on input at bounding box center [849, 20] width 335 height 34
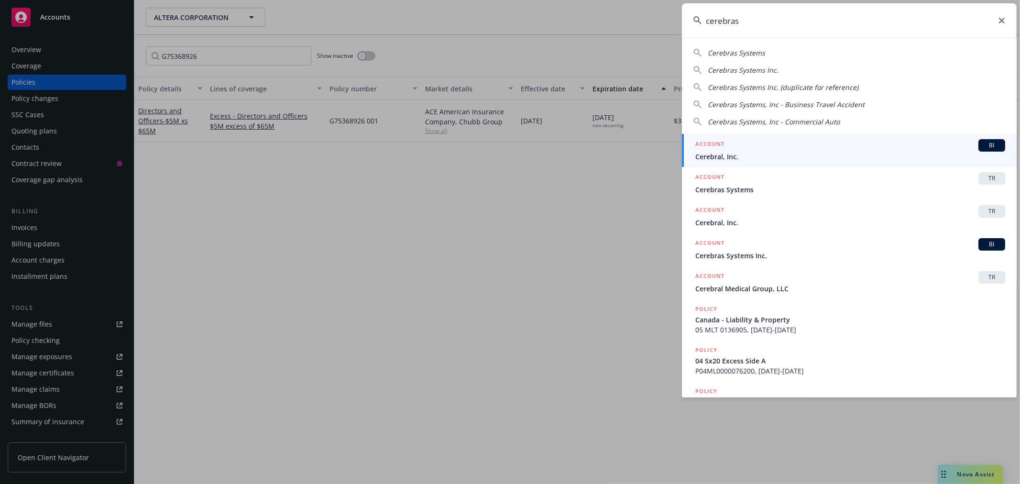
type input "cerebras"
click at [729, 156] on span "Cerebral, Inc." at bounding box center [850, 157] width 310 height 10
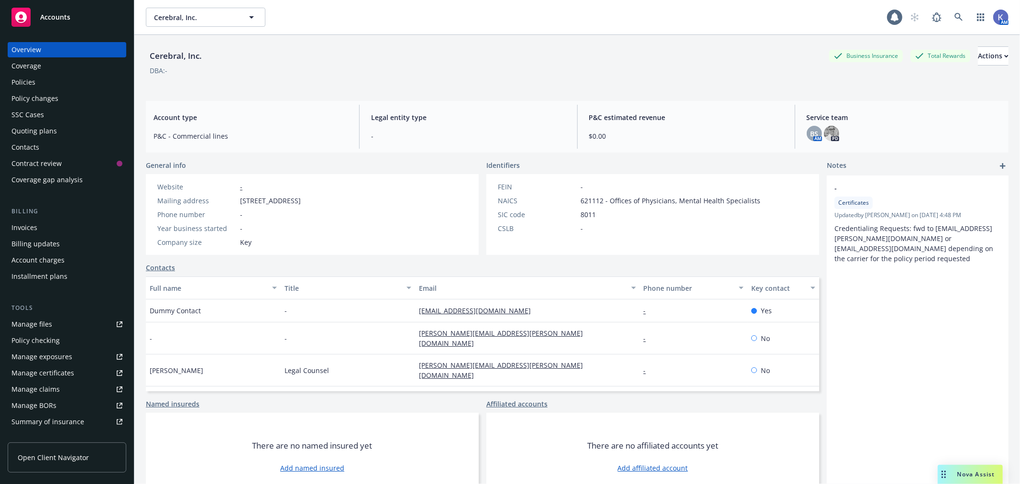
click at [49, 87] on div "Policies" at bounding box center [66, 82] width 111 height 15
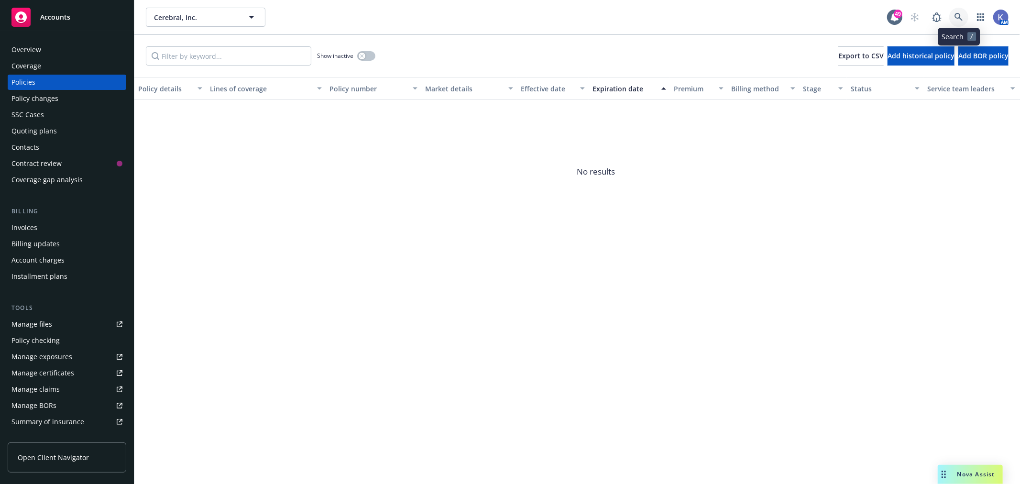
click at [956, 15] on icon at bounding box center [958, 17] width 9 height 9
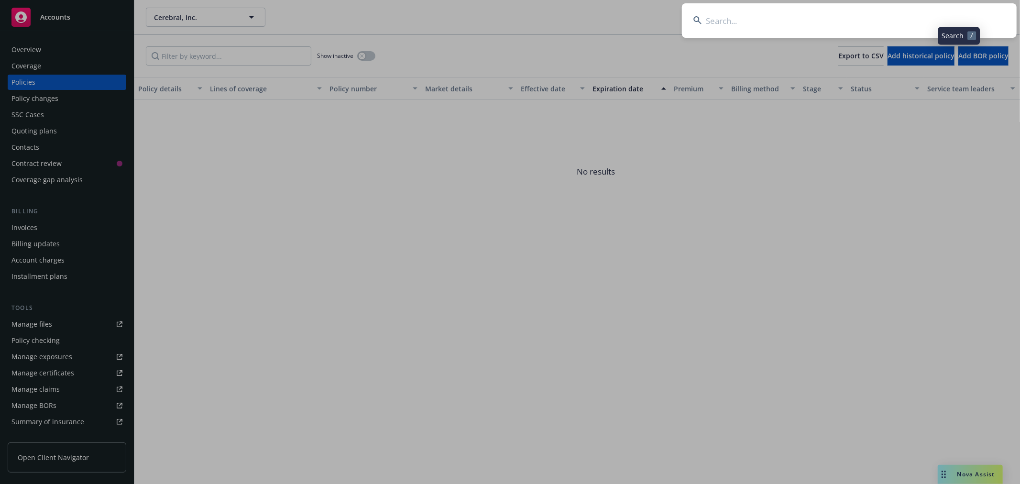
click at [940, 21] on input at bounding box center [849, 20] width 335 height 34
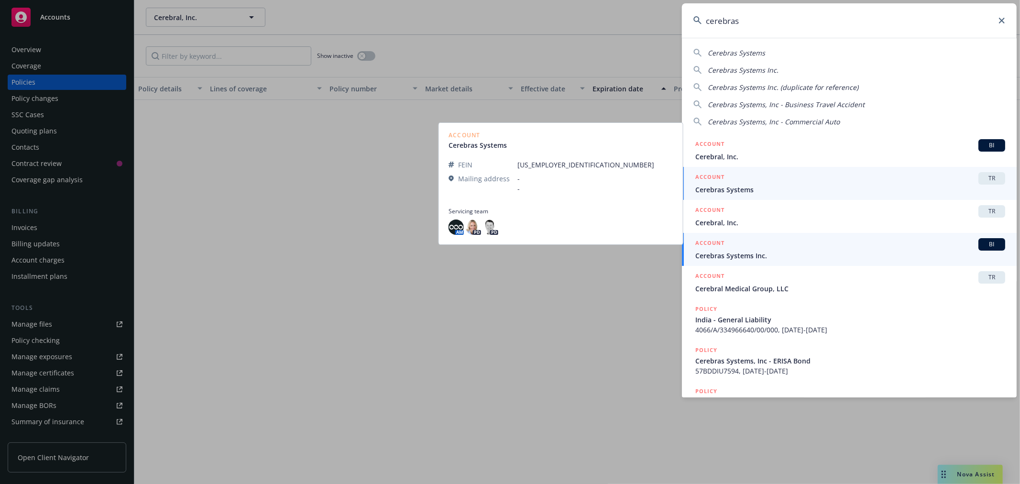
type input "cerebras"
click at [724, 250] on div "ACCOUNT BI" at bounding box center [850, 244] width 310 height 12
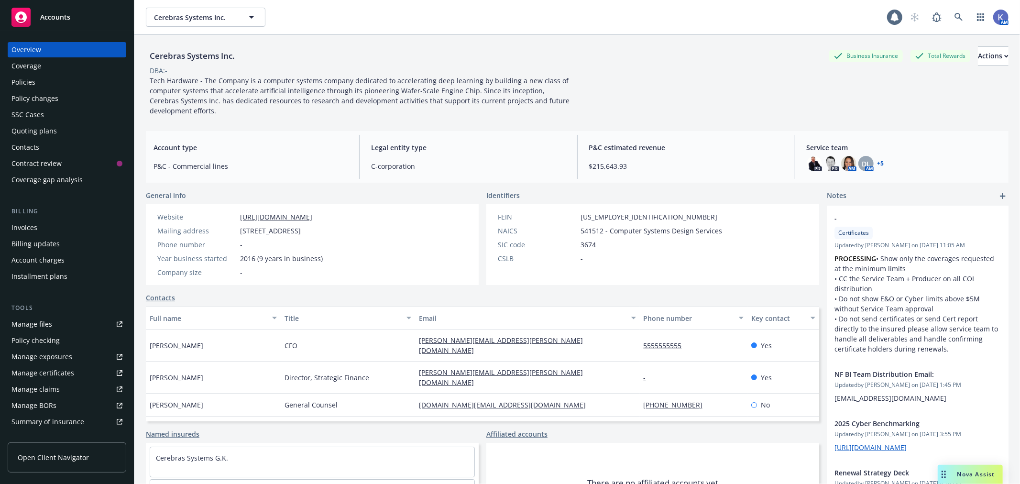
click at [38, 78] on div "Policies" at bounding box center [66, 82] width 111 height 15
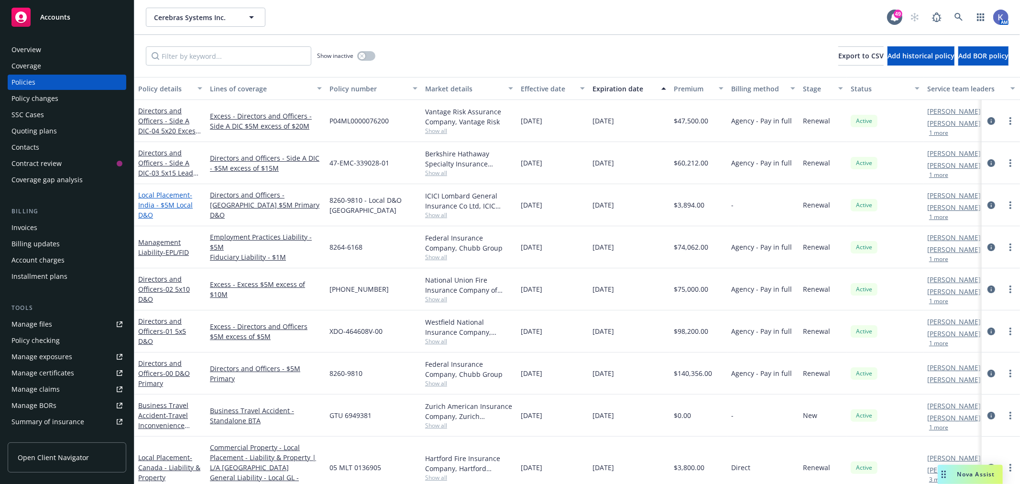
click at [170, 203] on span "- [GEOGRAPHIC_DATA] - $5M Local D&O" at bounding box center [165, 204] width 55 height 29
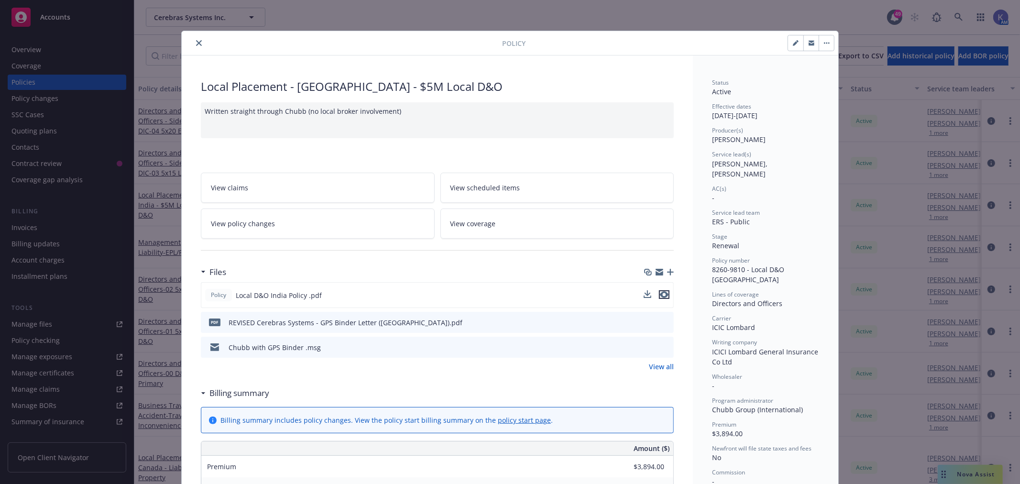
click at [660, 292] on icon "preview file" at bounding box center [664, 294] width 9 height 7
click at [196, 42] on icon "close" at bounding box center [199, 43] width 6 height 6
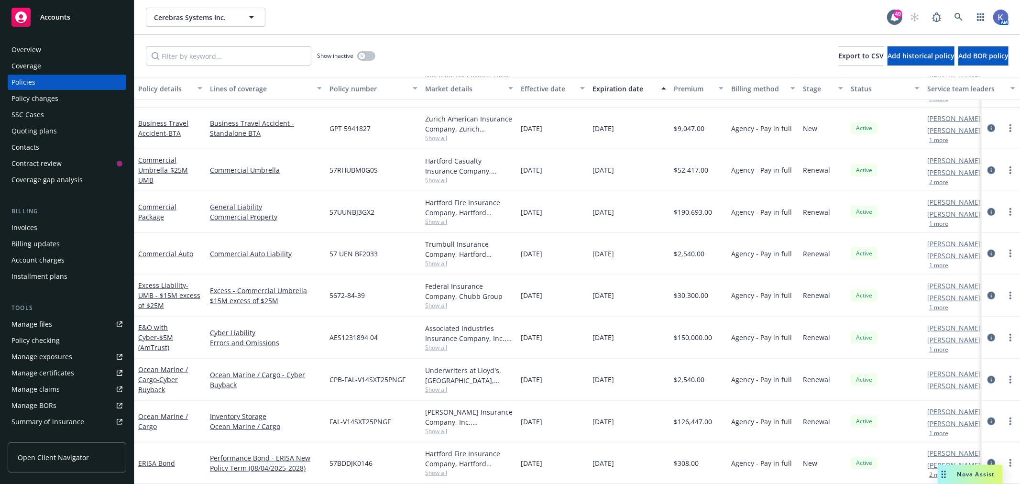
scroll to position [655, 0]
click at [601, 28] on div "Cerebras Systems Inc. Cerebras Systems Inc. 49 AM" at bounding box center [576, 17] width 885 height 34
click at [960, 15] on icon at bounding box center [958, 17] width 9 height 9
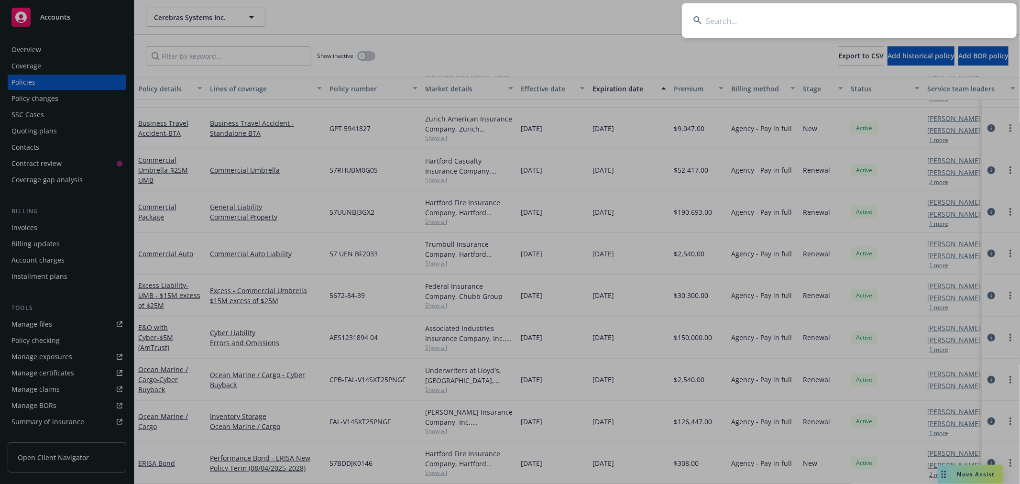
click at [886, 20] on input at bounding box center [849, 20] width 335 height 34
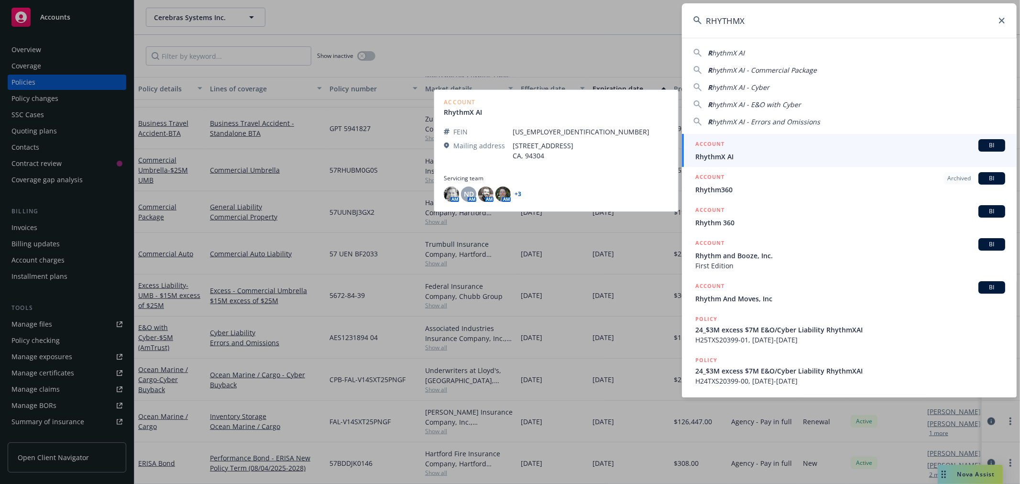
type input "RHYTHMX"
click at [717, 153] on span "RhythmX AI" at bounding box center [850, 157] width 310 height 10
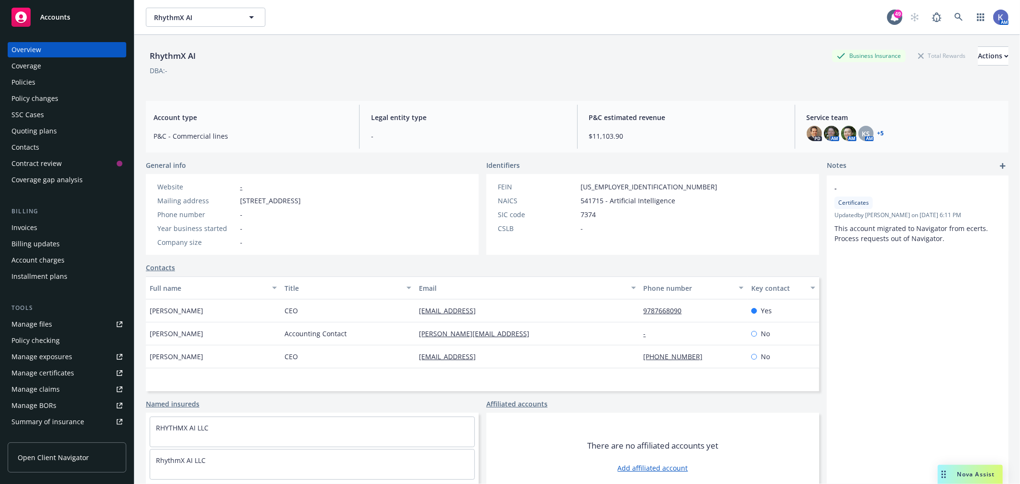
click at [60, 83] on div "Policies" at bounding box center [66, 82] width 111 height 15
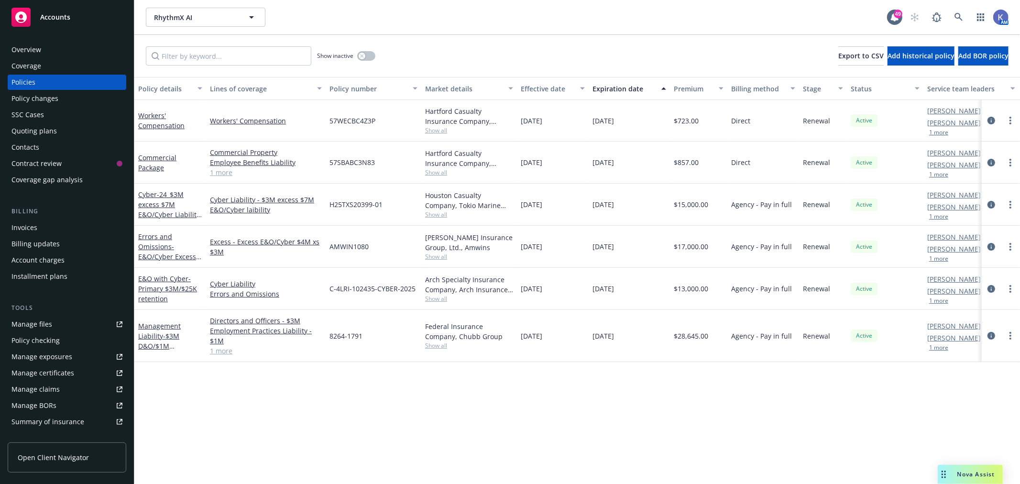
click at [228, 352] on link "1 more" at bounding box center [266, 351] width 112 height 10
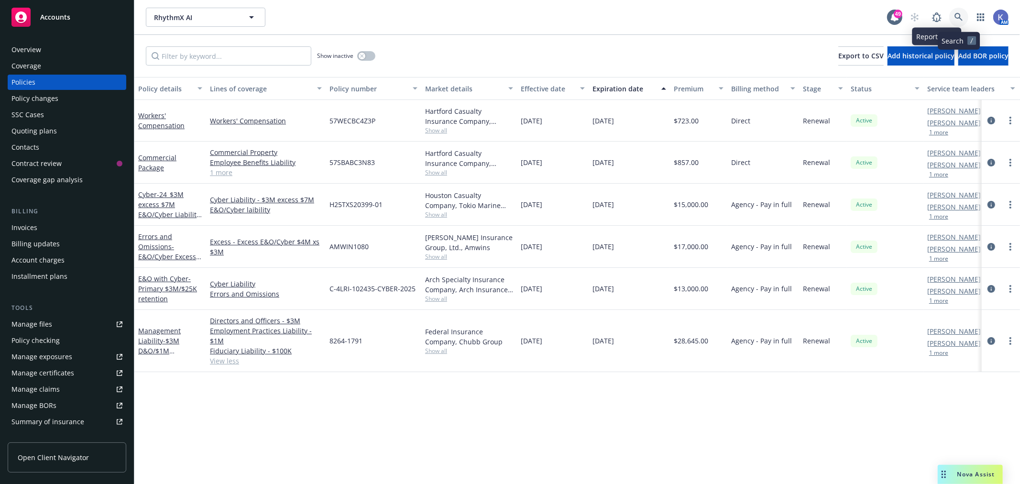
click at [961, 15] on icon at bounding box center [958, 17] width 9 height 9
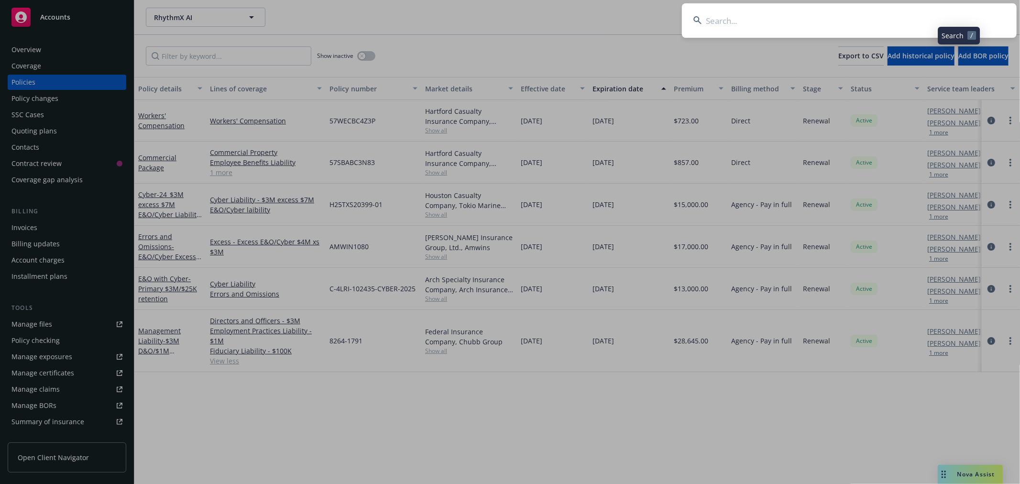
click at [934, 17] on input at bounding box center [849, 20] width 335 height 34
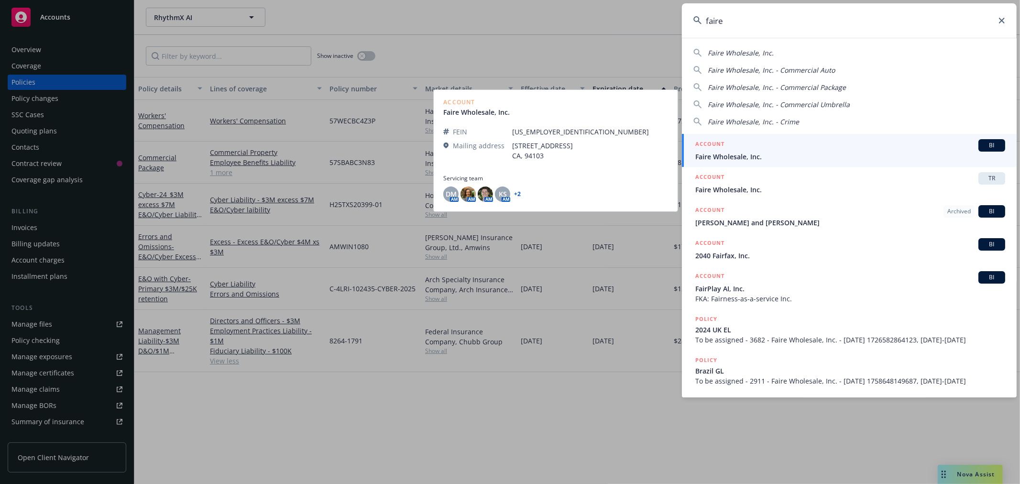
type input "faire"
click at [725, 154] on span "Faire Wholesale, Inc." at bounding box center [850, 157] width 310 height 10
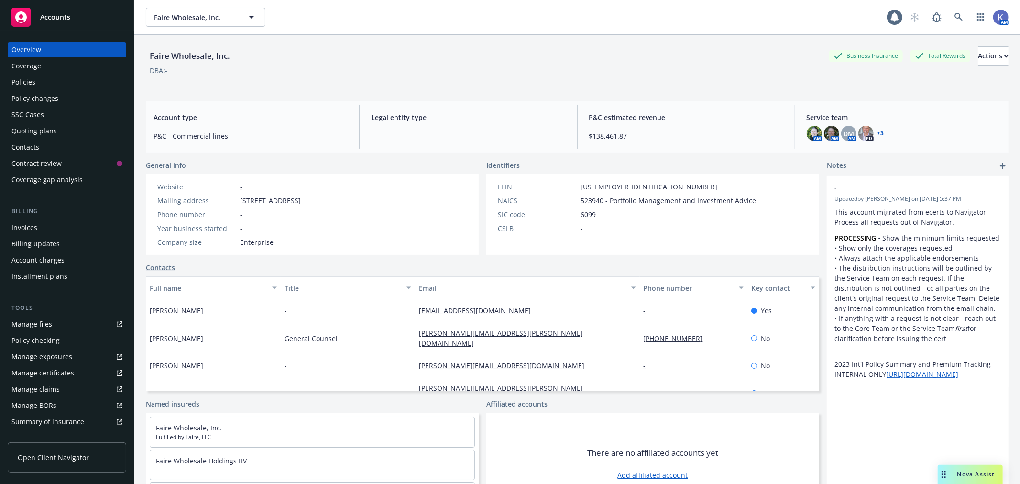
click at [31, 84] on div "Policies" at bounding box center [23, 82] width 24 height 15
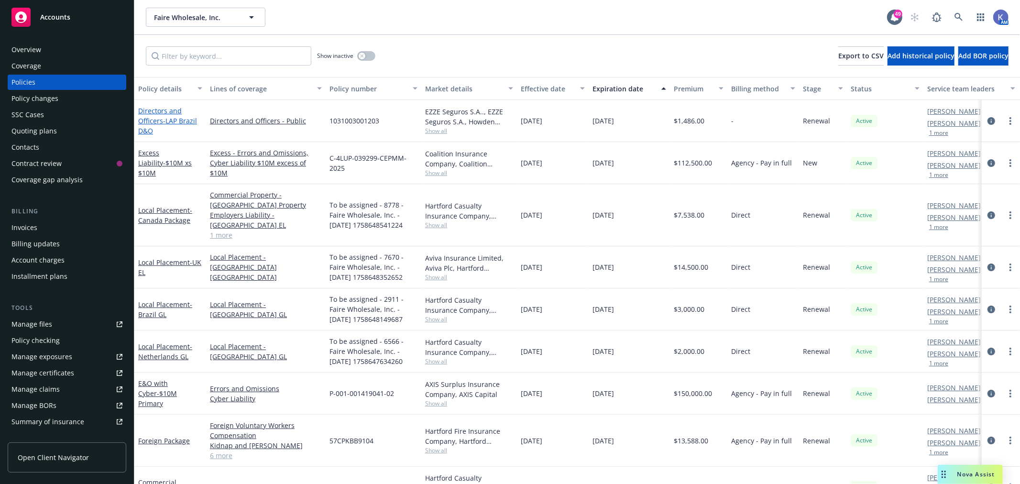
click at [186, 117] on span "- LAP Brazil D&O" at bounding box center [167, 125] width 59 height 19
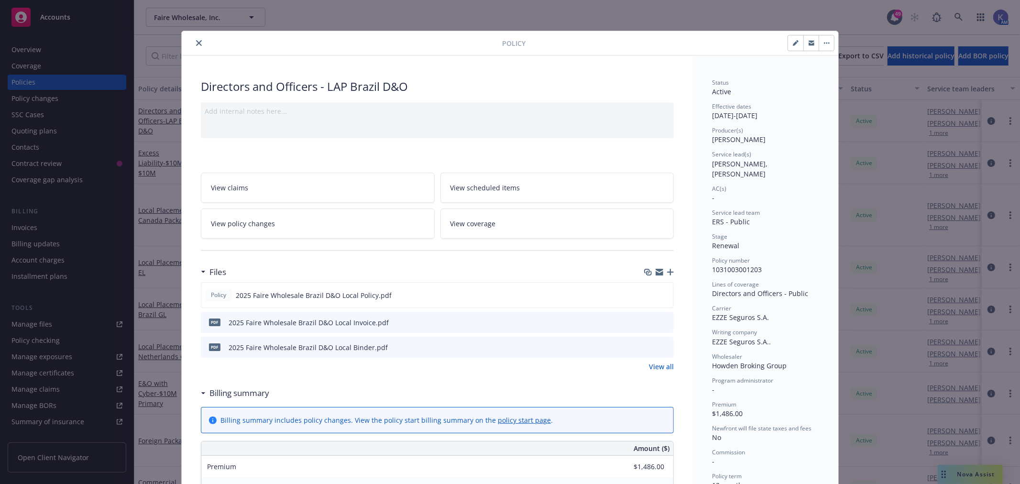
click at [667, 270] on icon "button" at bounding box center [670, 272] width 7 height 7
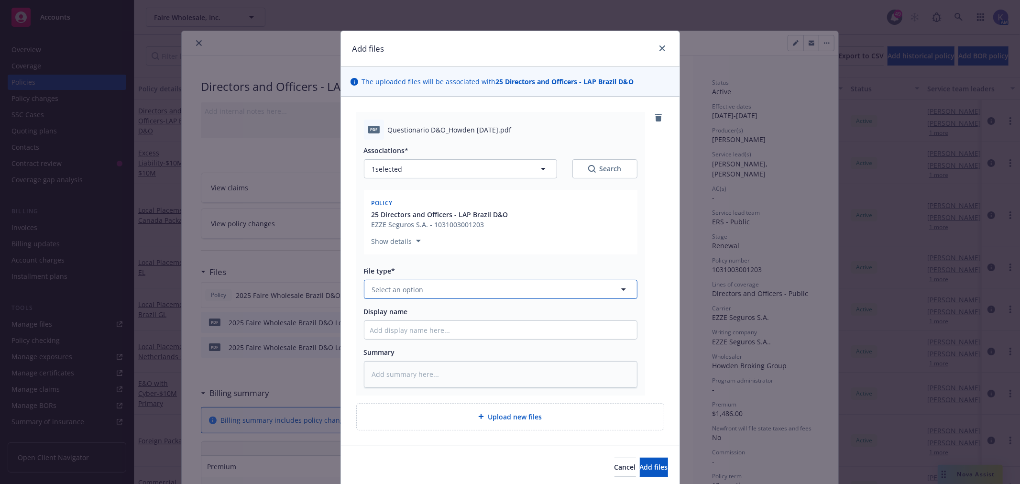
click at [412, 287] on span "Select an option" at bounding box center [398, 289] width 52 height 10
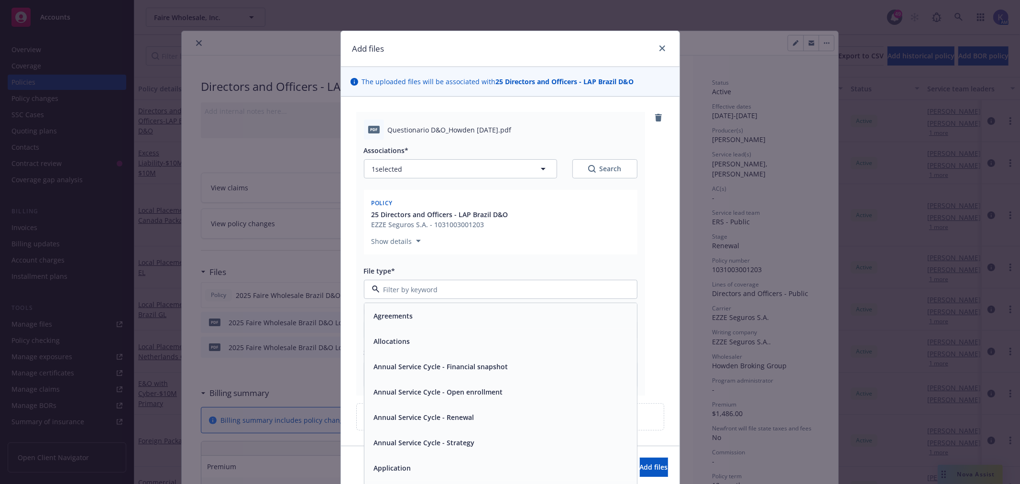
click at [405, 470] on span "Application" at bounding box center [392, 468] width 37 height 10
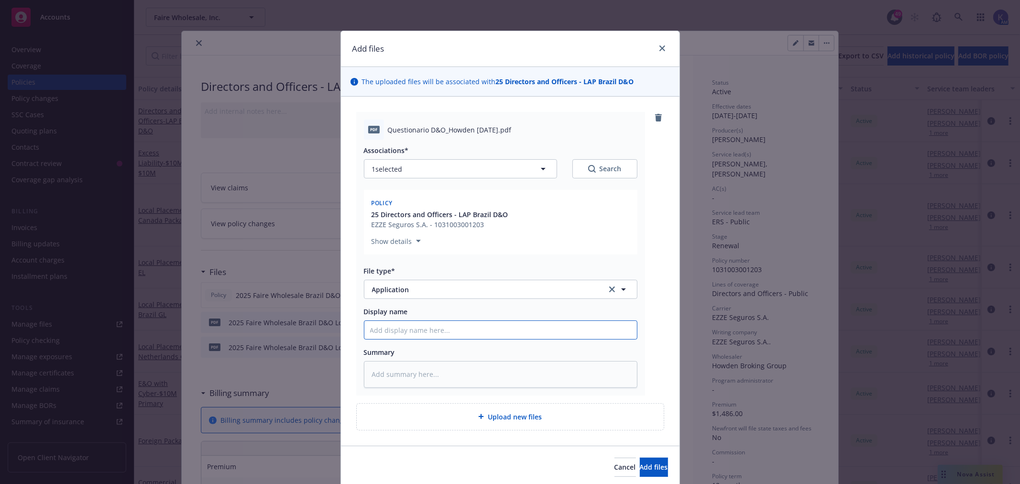
click at [385, 325] on input "Display name" at bounding box center [500, 330] width 273 height 18
type textarea "x"
type input "2"
type textarea "x"
type input "20"
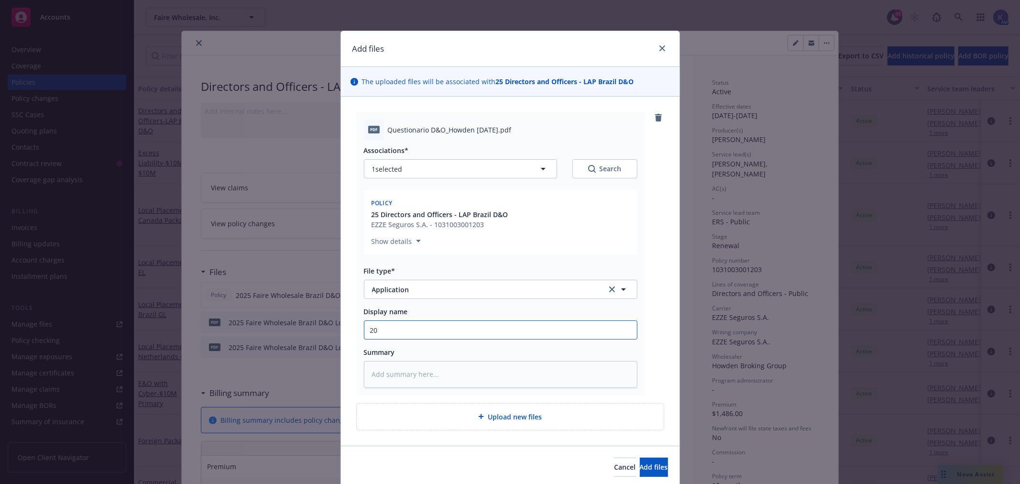
type textarea "x"
type input "202"
type textarea "x"
type input "2024"
type textarea "x"
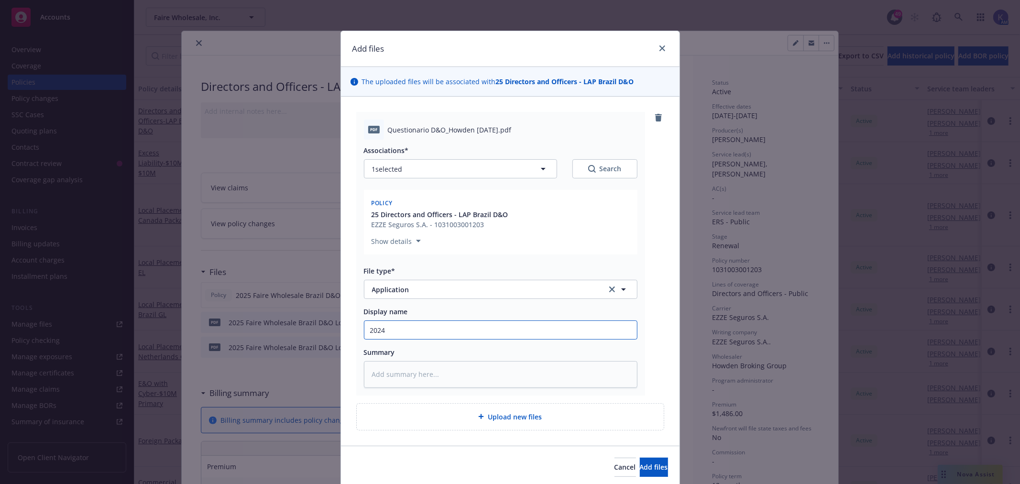
type input "2024"
type textarea "x"
type input "2024"
type textarea "x"
type input "202"
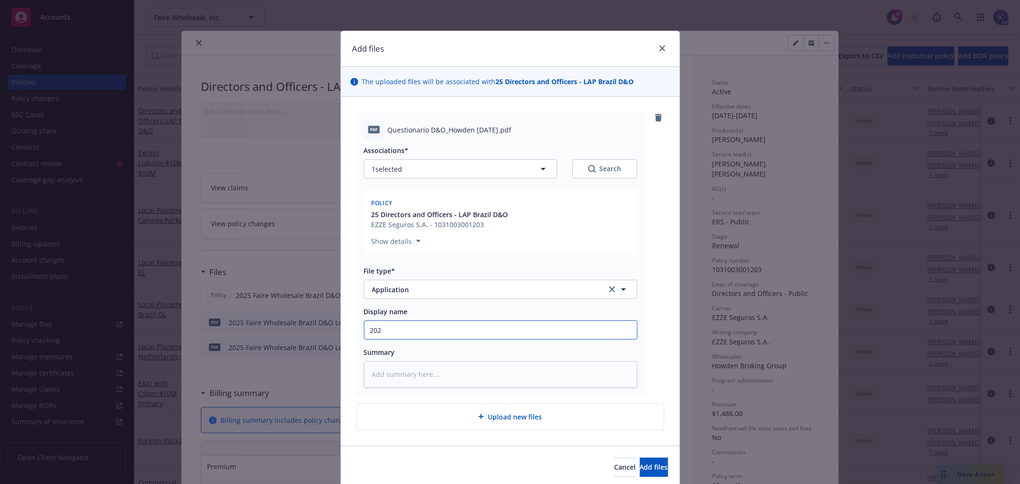
type textarea "x"
type input "20"
type textarea "x"
type input "2"
type textarea "x"
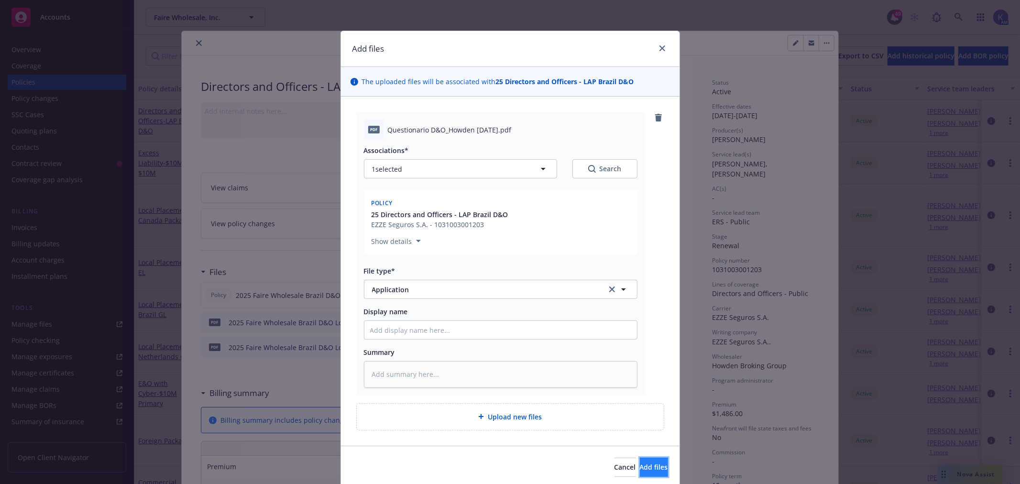
click at [650, 465] on button "Add files" at bounding box center [654, 467] width 28 height 19
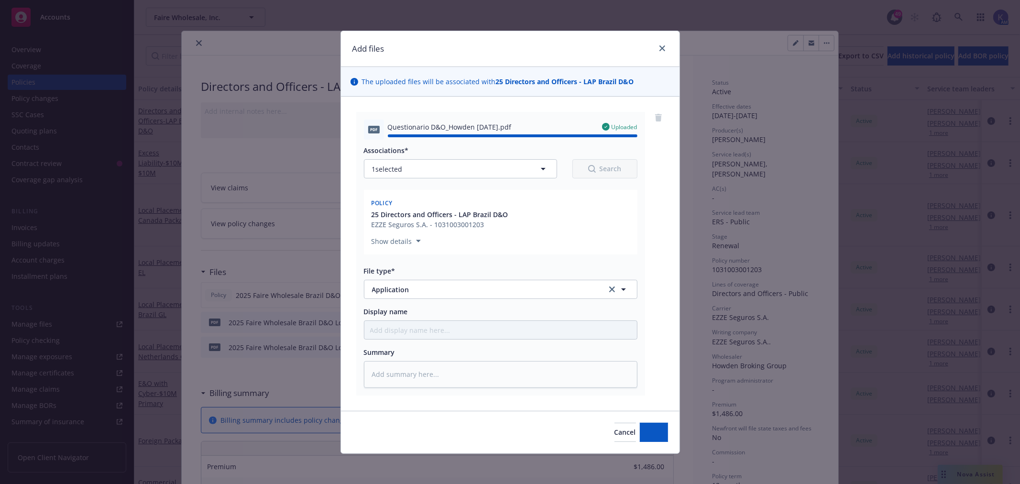
type textarea "x"
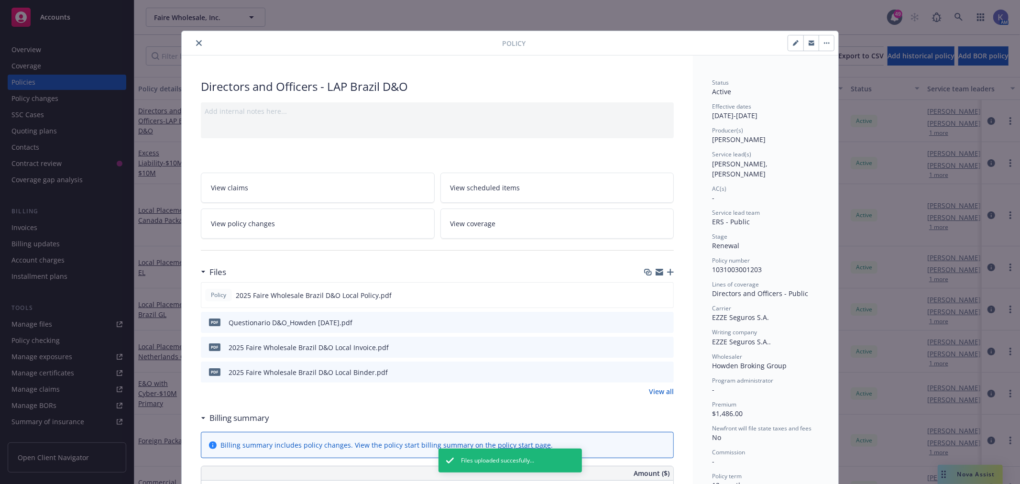
click at [196, 41] on icon "close" at bounding box center [199, 43] width 6 height 6
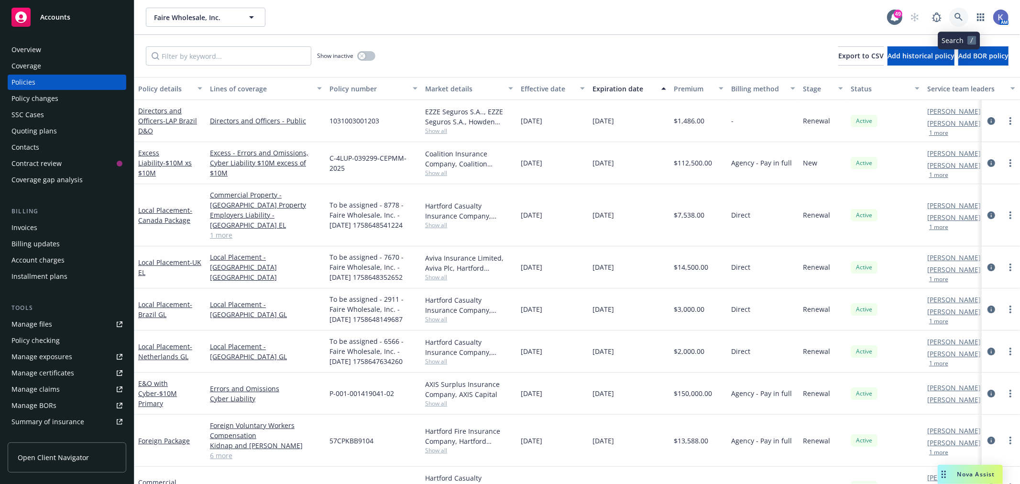
click at [958, 18] on icon at bounding box center [958, 17] width 8 height 8
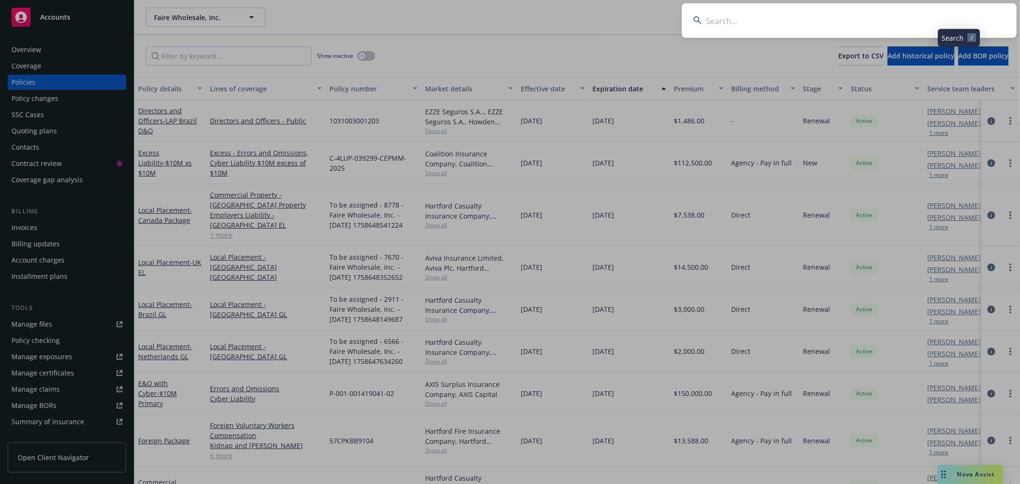
click at [911, 18] on input at bounding box center [849, 20] width 335 height 34
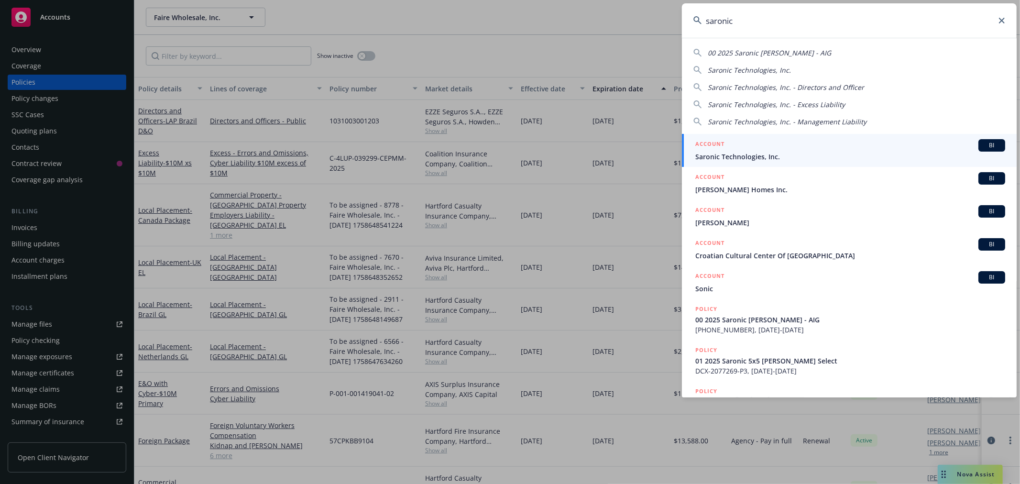
type input "saronic"
click at [760, 156] on span "Saronic Technologies, Inc." at bounding box center [850, 157] width 310 height 10
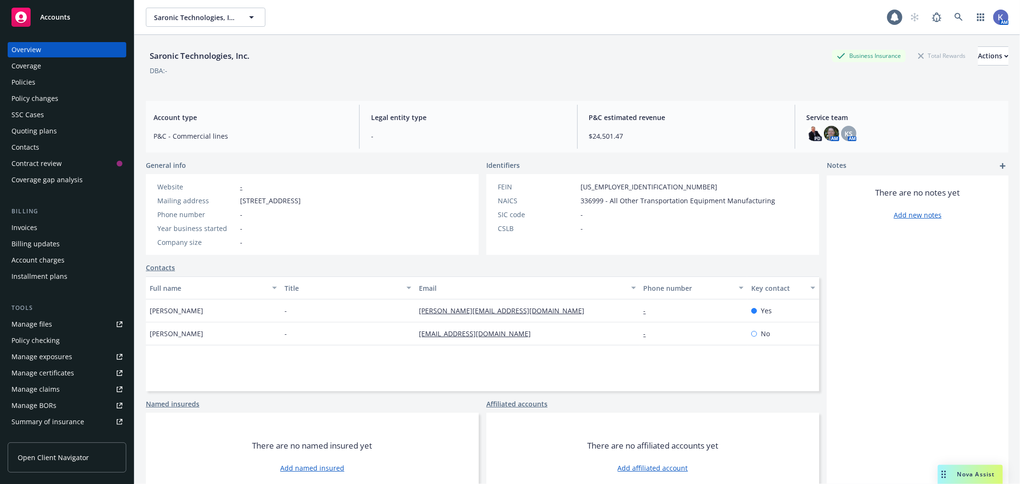
click at [48, 80] on div "Policies" at bounding box center [66, 82] width 111 height 15
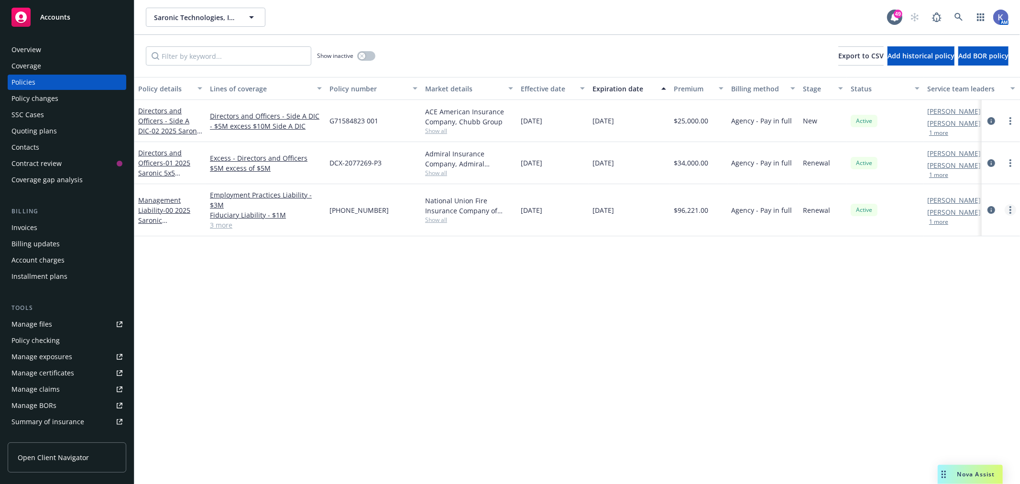
click at [1009, 212] on link "more" at bounding box center [1010, 209] width 11 height 11
click at [930, 268] on link "End policy" at bounding box center [959, 267] width 112 height 19
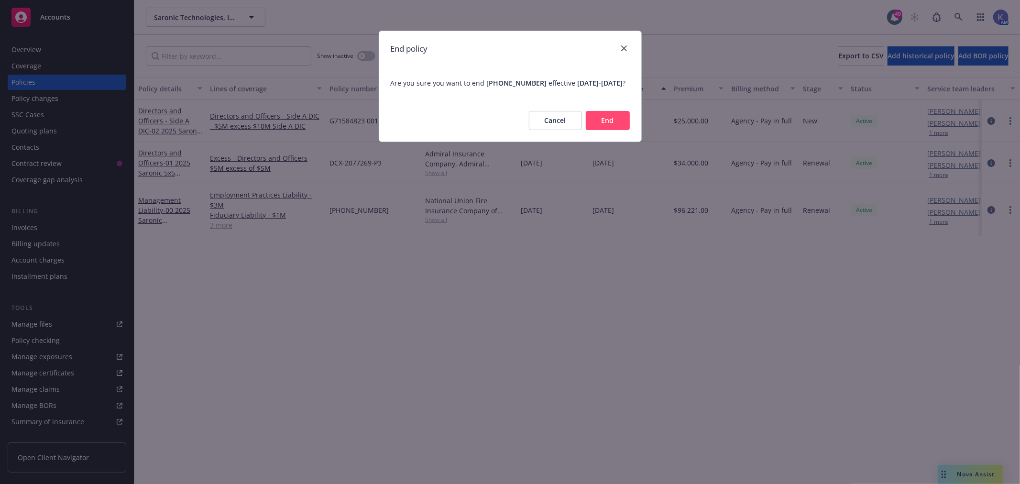
click at [611, 130] on button "End" at bounding box center [608, 120] width 44 height 19
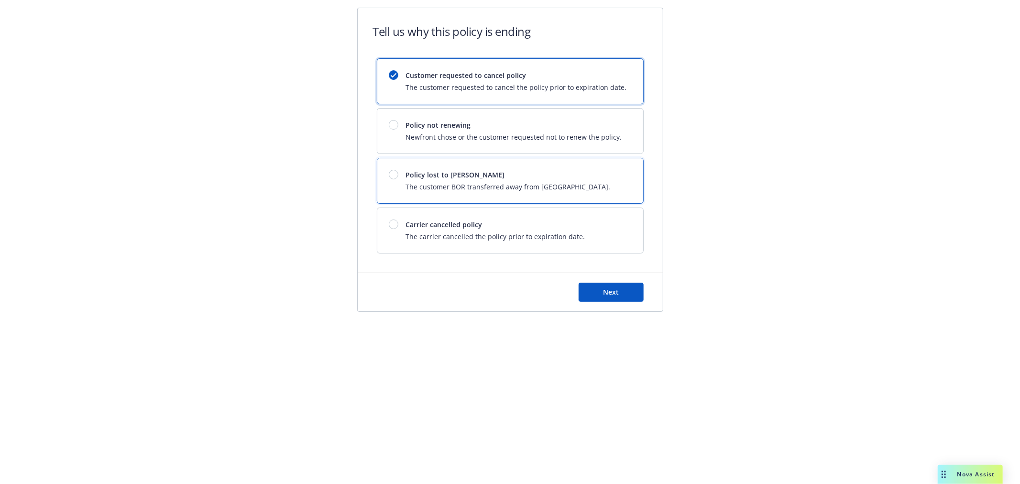
click at [436, 175] on span "Policy lost to [PERSON_NAME]" at bounding box center [508, 175] width 205 height 10
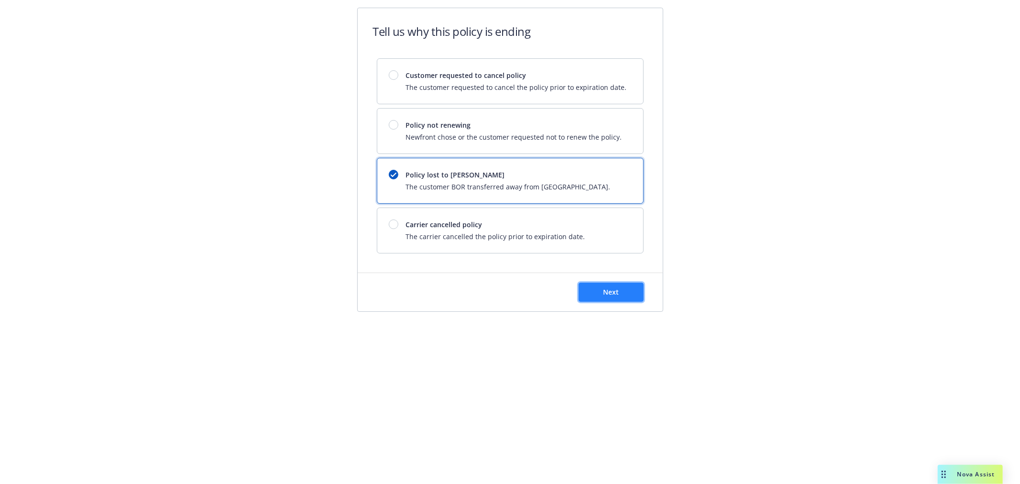
click at [603, 296] on span "Next" at bounding box center [611, 291] width 16 height 9
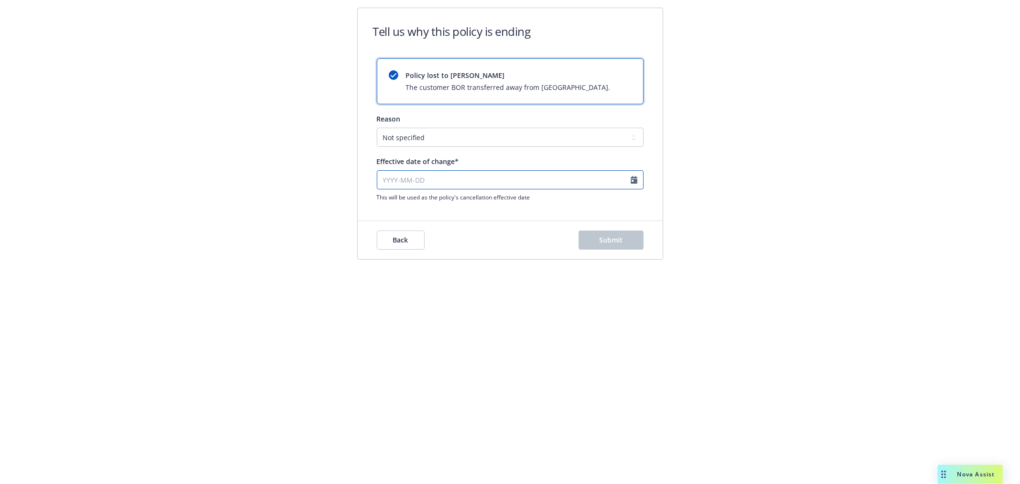
click at [630, 180] on input "Effective date of change*" at bounding box center [510, 179] width 267 height 19
select select "October"
select select "2025"
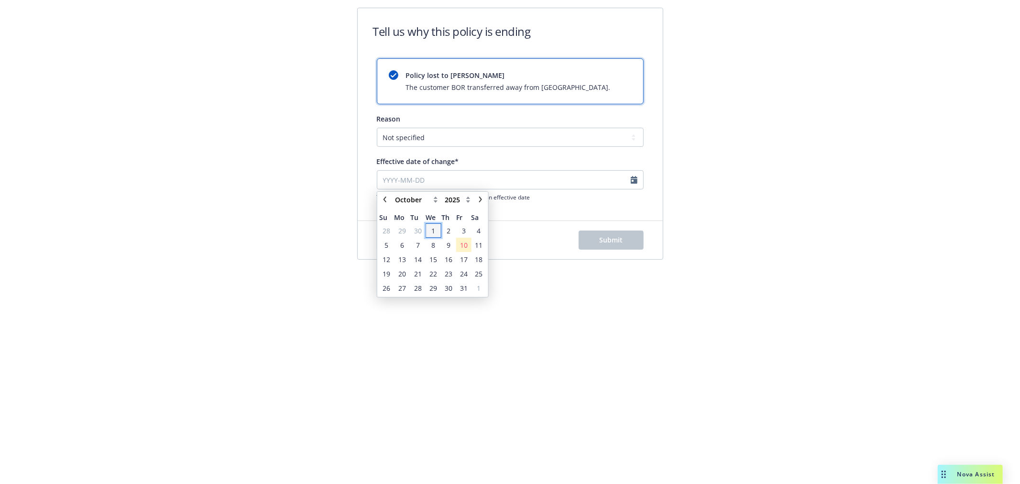
click at [433, 228] on span "1" at bounding box center [433, 231] width 4 height 10
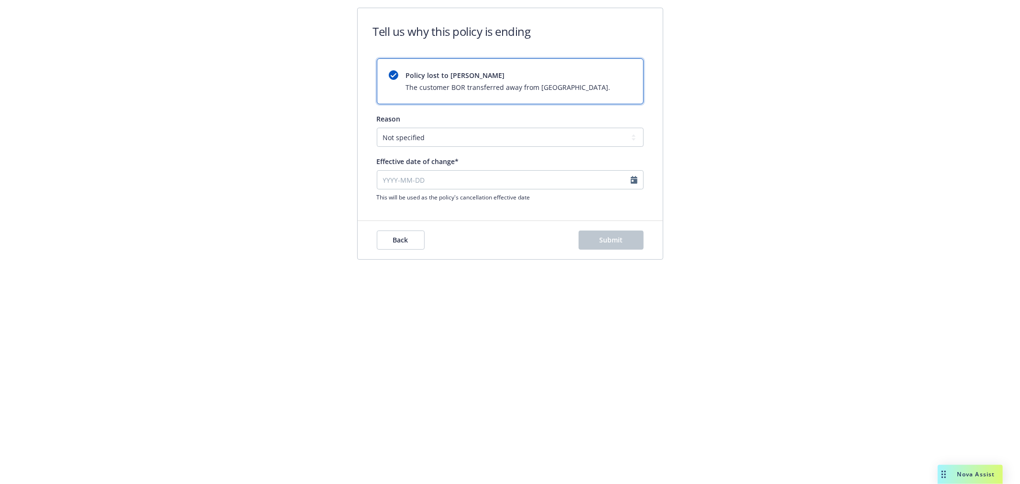
type input "[DATE]"
click at [609, 238] on span "Submit" at bounding box center [610, 239] width 23 height 9
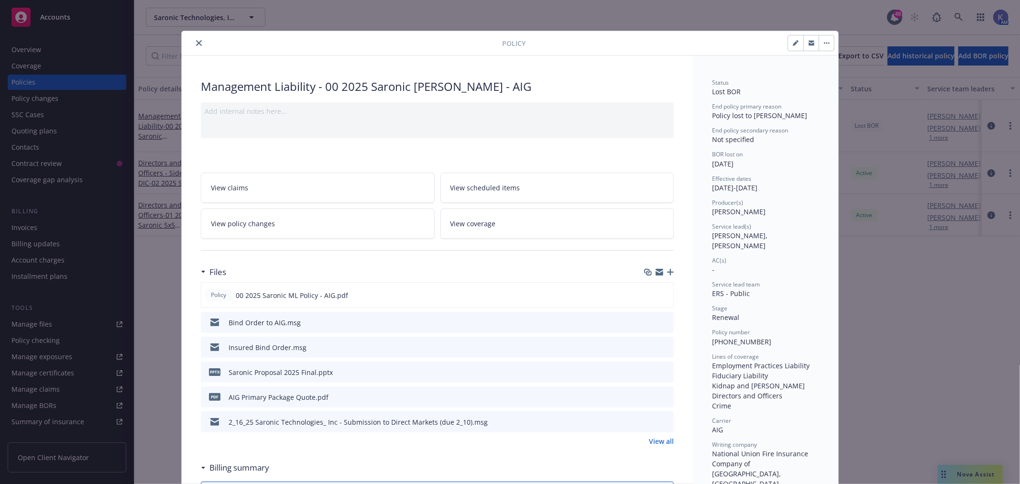
click at [197, 43] on button "close" at bounding box center [198, 42] width 11 height 11
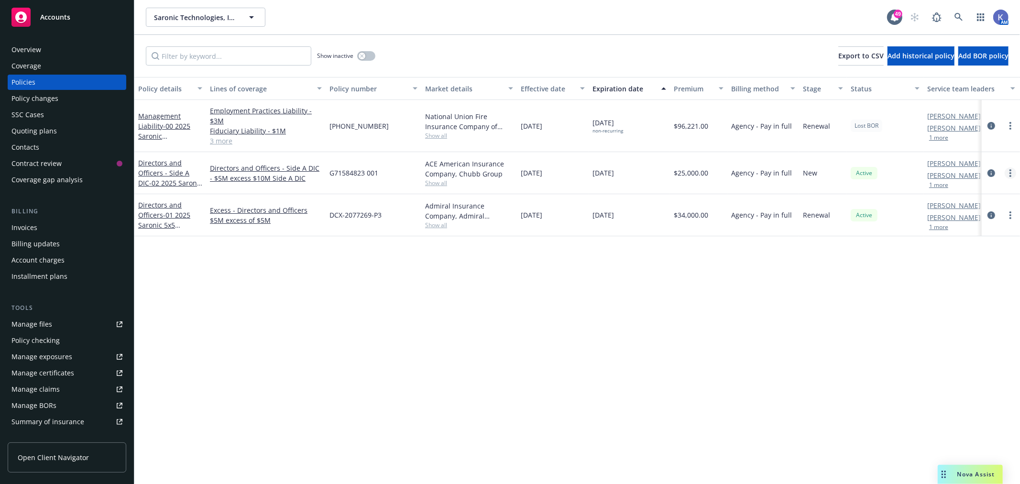
click at [1012, 175] on link "more" at bounding box center [1010, 172] width 11 height 11
click at [936, 230] on link "End policy" at bounding box center [959, 230] width 112 height 19
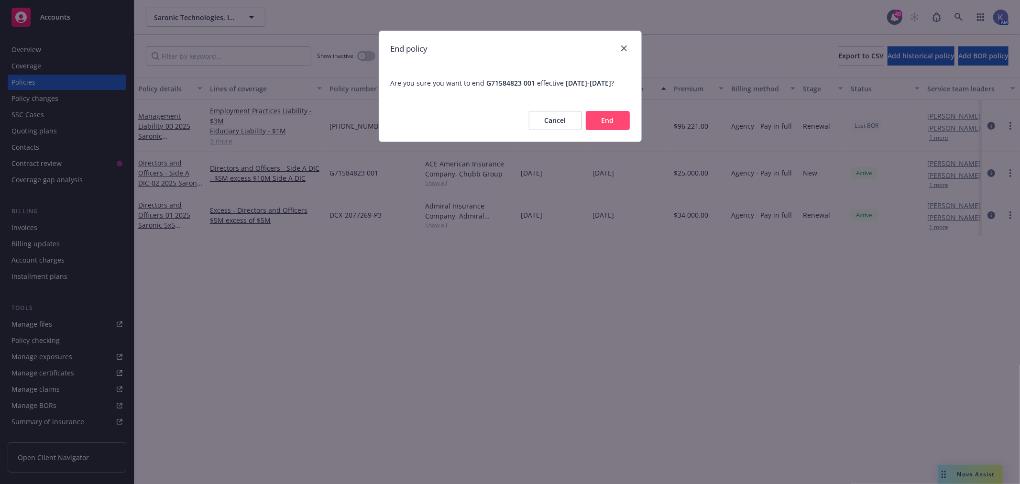
click at [614, 130] on button "End" at bounding box center [608, 120] width 44 height 19
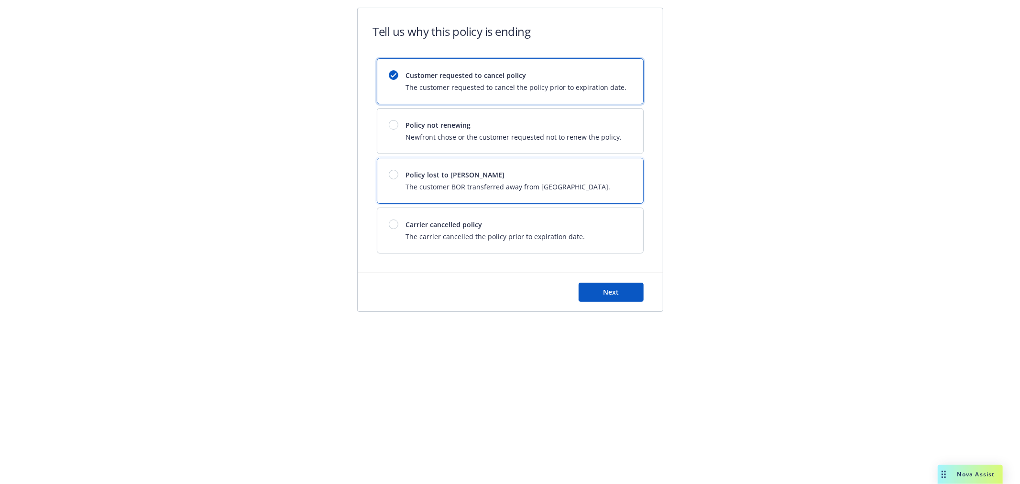
click at [429, 177] on span "Policy lost to [PERSON_NAME]" at bounding box center [508, 175] width 205 height 10
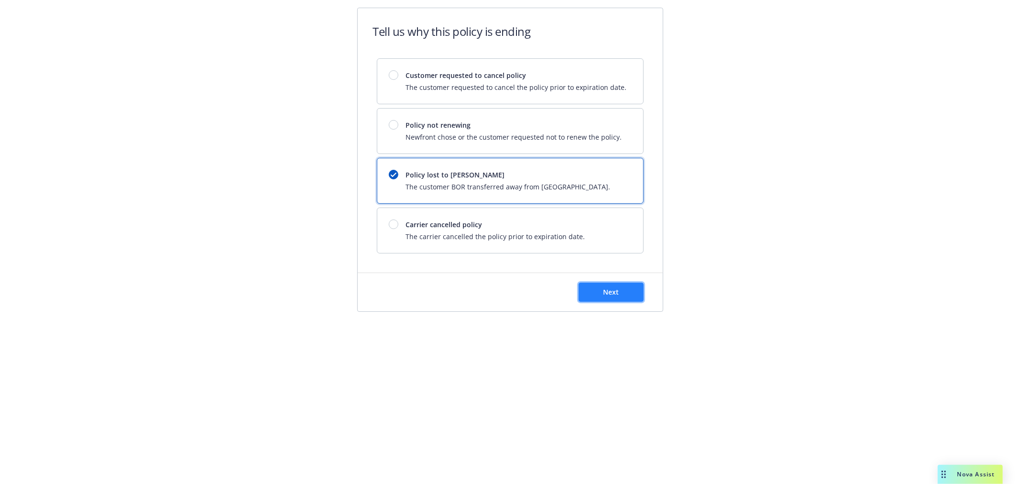
click at [613, 294] on span "Next" at bounding box center [611, 291] width 16 height 9
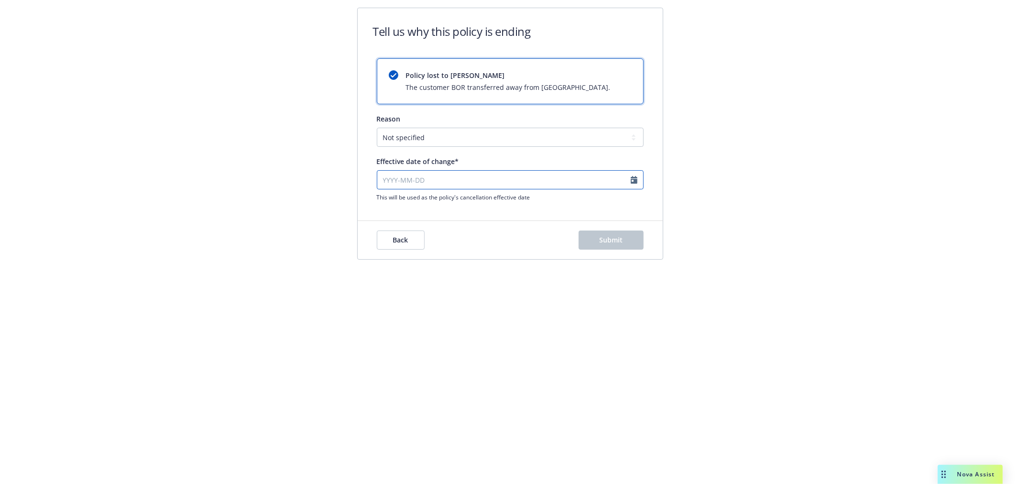
click at [632, 180] on input "Effective date of change*" at bounding box center [510, 179] width 267 height 19
select select "October"
select select "2025"
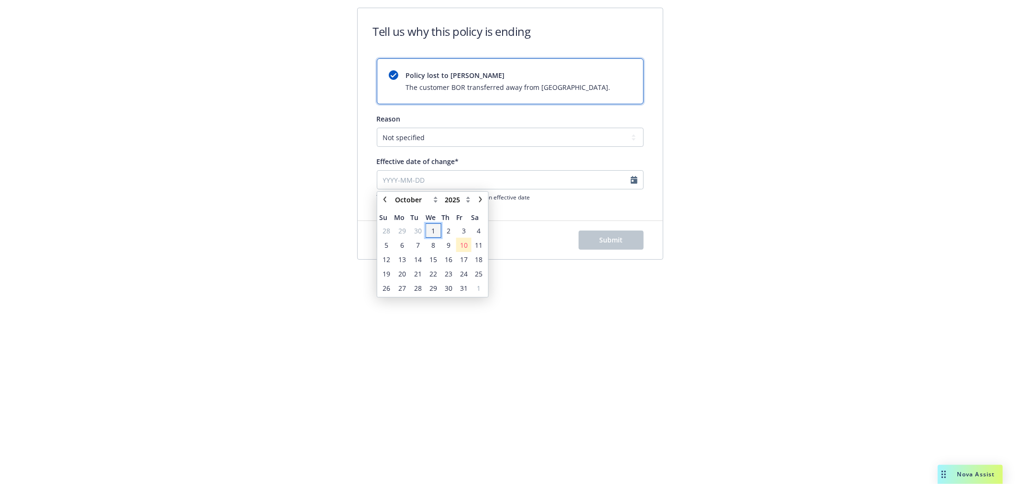
click at [434, 229] on span "1" at bounding box center [433, 231] width 4 height 10
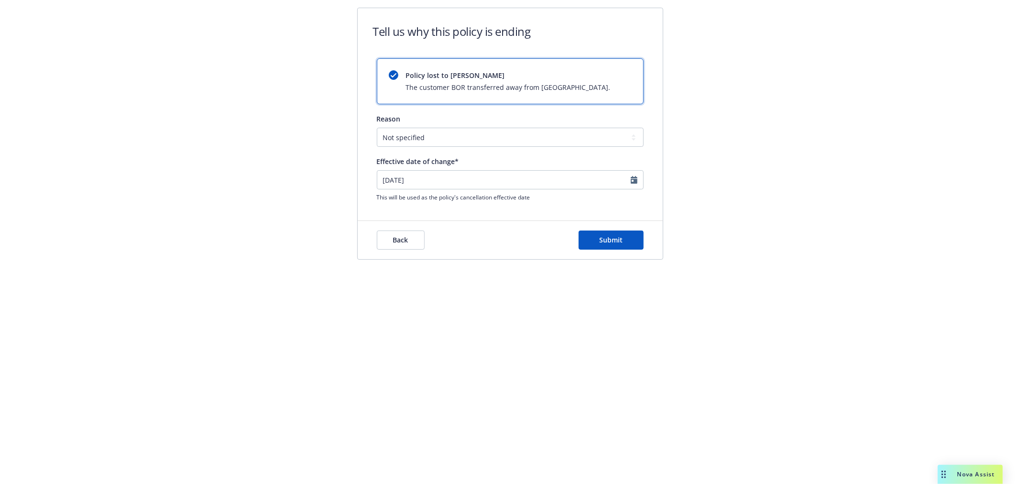
type input "[DATE]"
click at [603, 240] on span "Submit" at bounding box center [610, 239] width 23 height 9
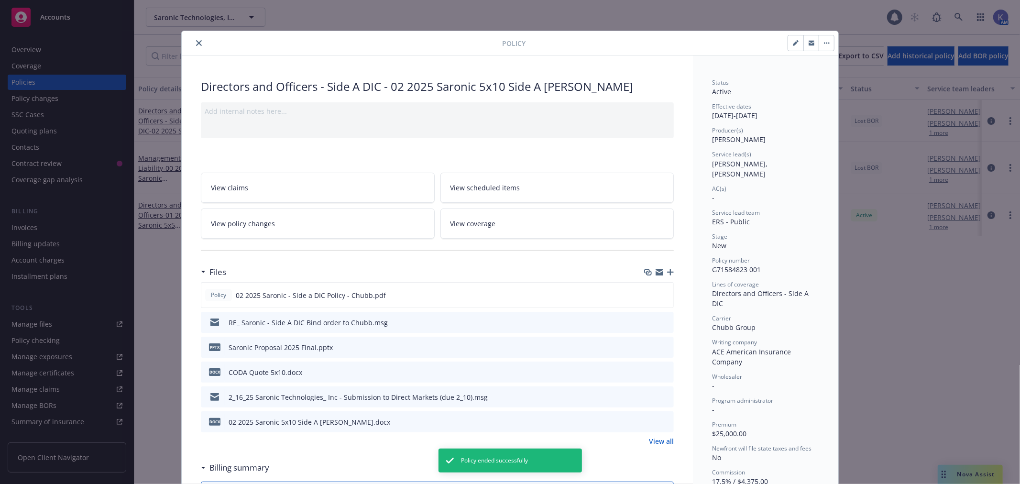
scroll to position [29, 0]
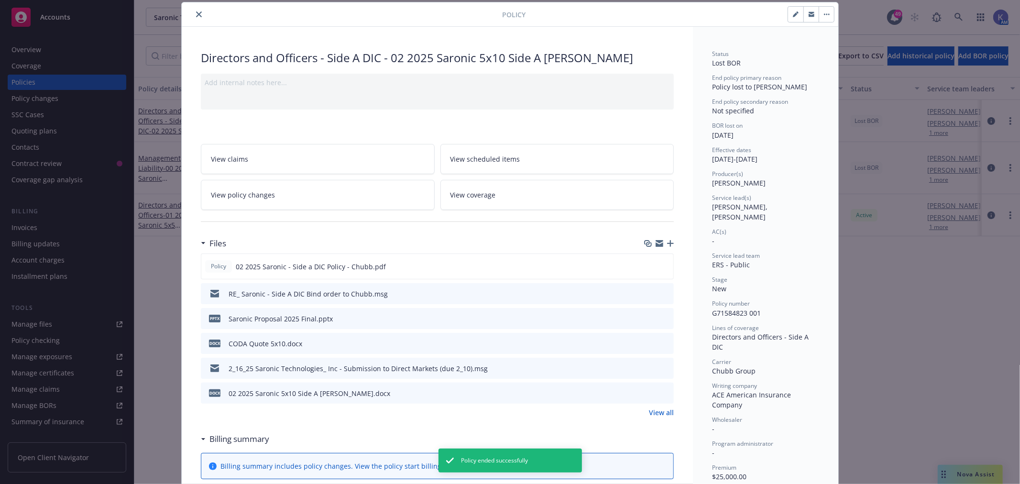
click at [196, 15] on icon "close" at bounding box center [199, 14] width 6 height 6
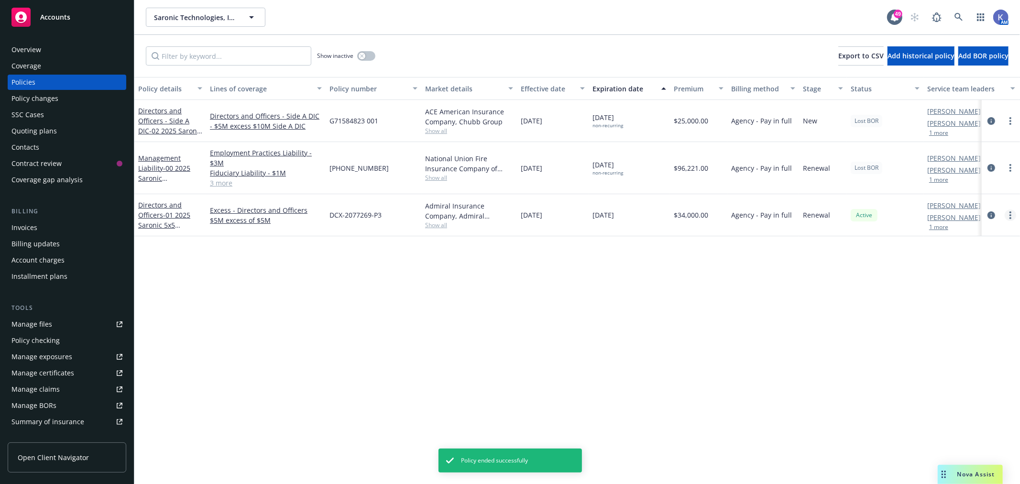
click at [1010, 214] on circle "more" at bounding box center [1010, 215] width 2 height 2
click at [930, 271] on link "End policy" at bounding box center [959, 272] width 112 height 19
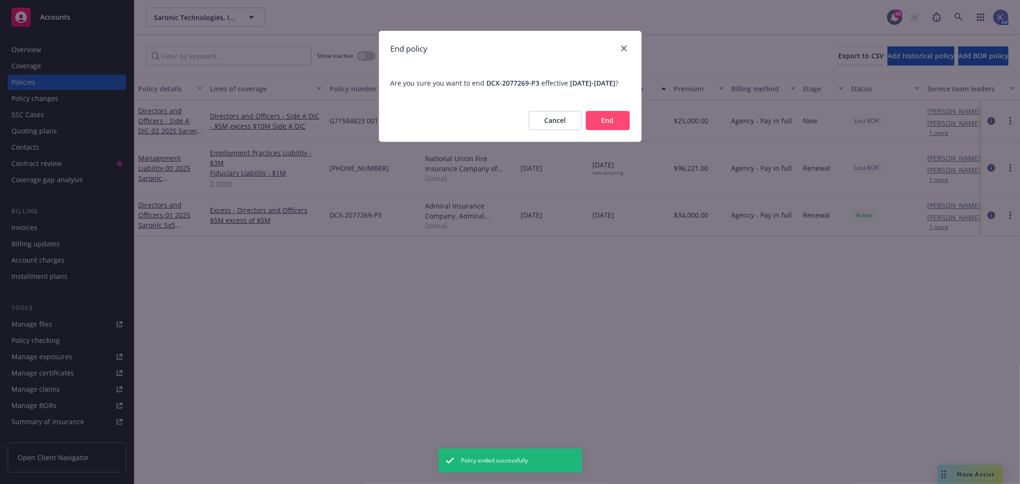
click at [622, 130] on button "End" at bounding box center [608, 120] width 44 height 19
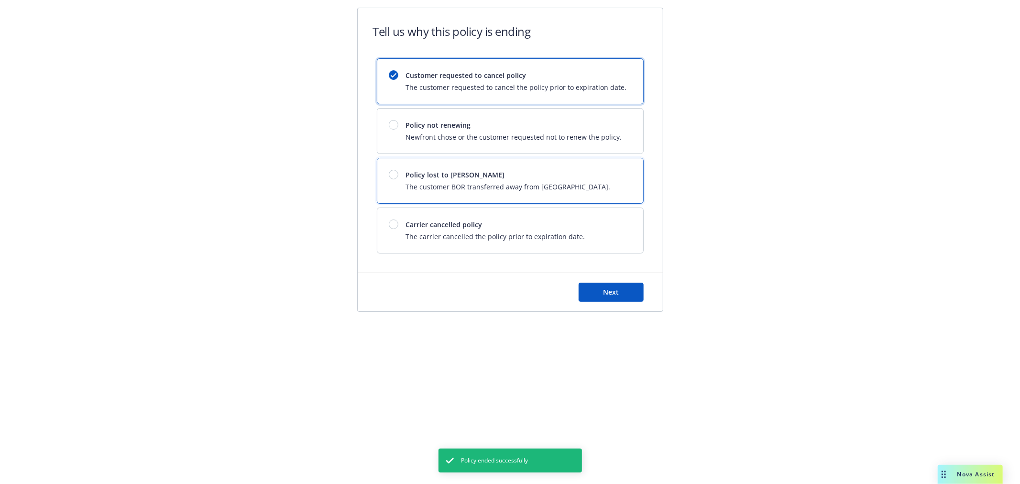
click at [443, 170] on span "Policy lost to [PERSON_NAME]" at bounding box center [508, 175] width 205 height 10
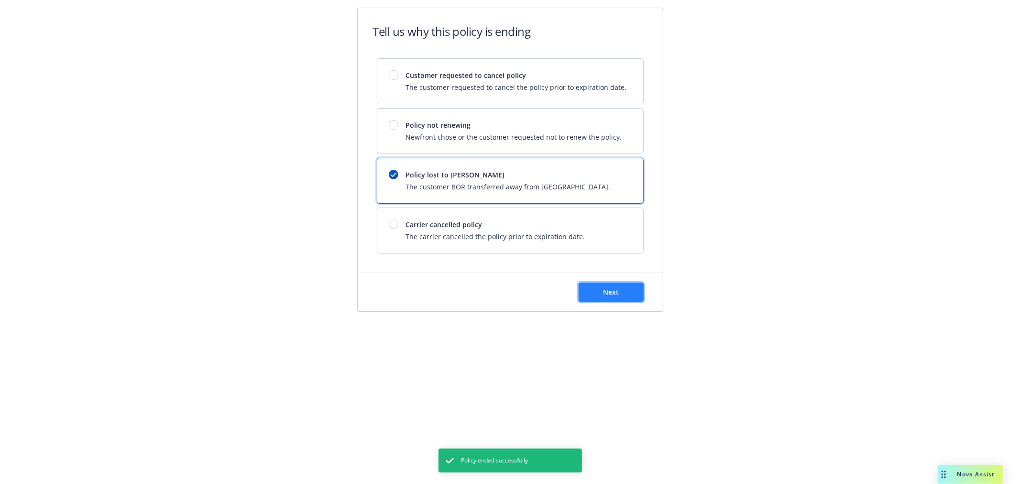
click at [611, 291] on span "Next" at bounding box center [611, 291] width 16 height 9
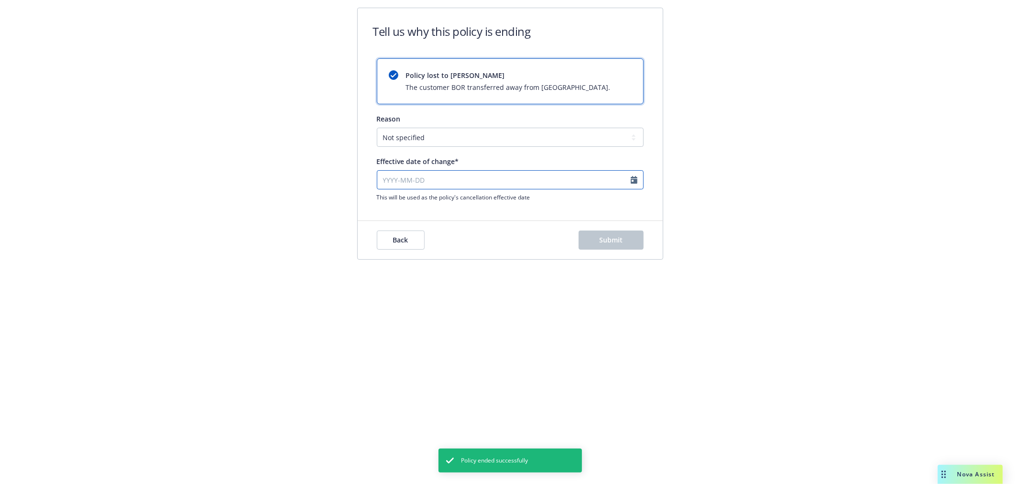
click at [630, 178] on input "Effective date of change*" at bounding box center [510, 179] width 267 height 19
select select "October"
select select "2025"
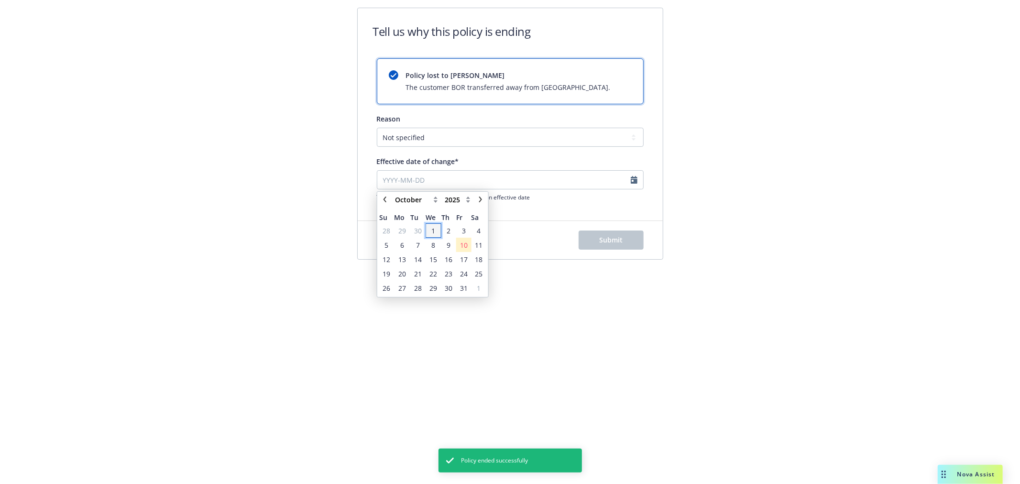
click at [432, 227] on span "1" at bounding box center [433, 231] width 4 height 10
type input "[DATE]"
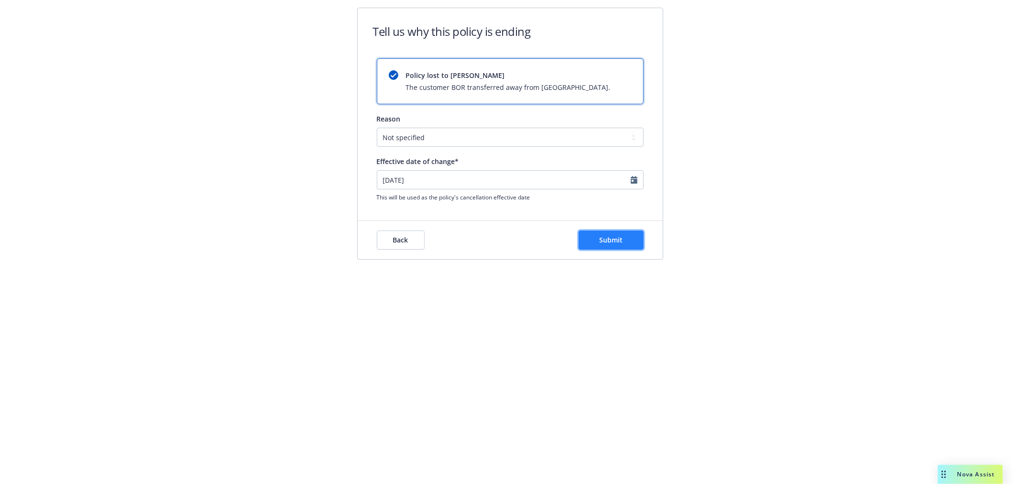
click at [618, 241] on span "Submit" at bounding box center [610, 239] width 23 height 9
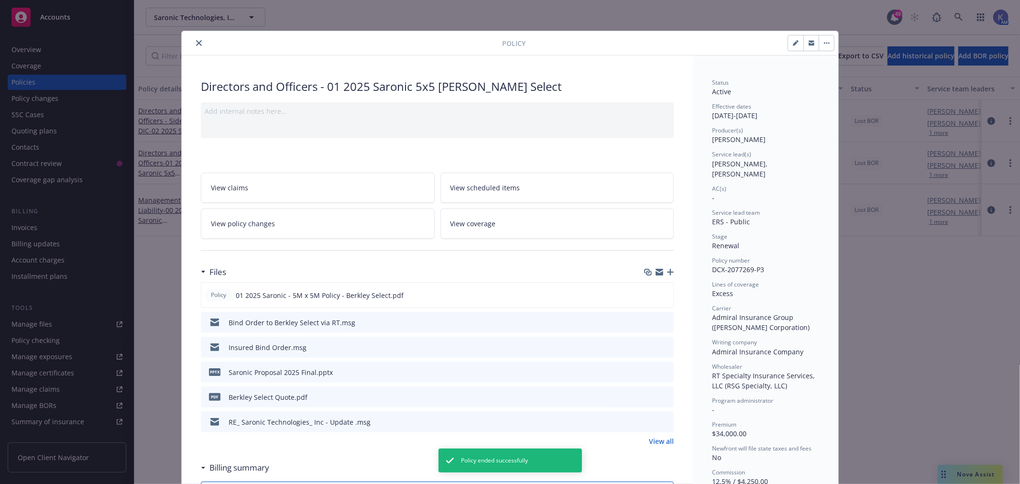
scroll to position [29, 0]
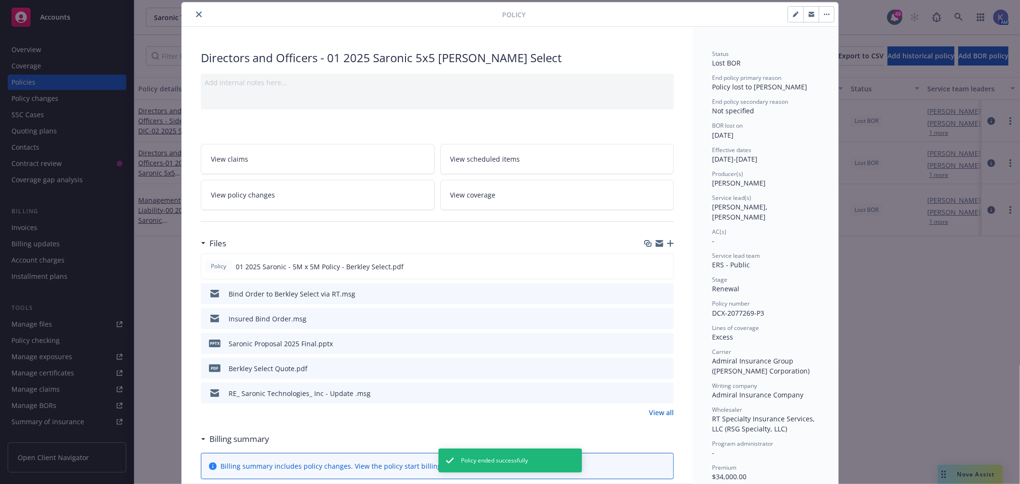
click at [196, 14] on icon "close" at bounding box center [199, 14] width 6 height 6
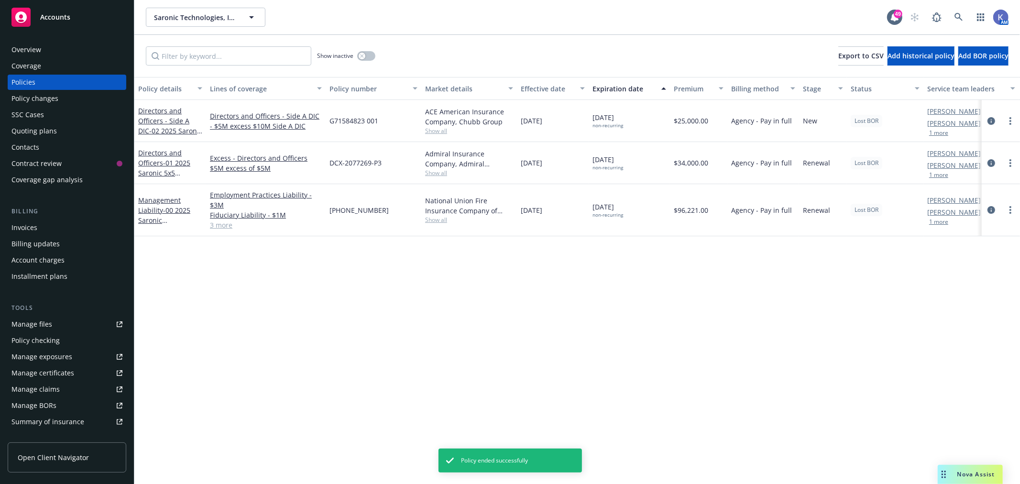
click at [44, 78] on div "Policies" at bounding box center [66, 82] width 111 height 15
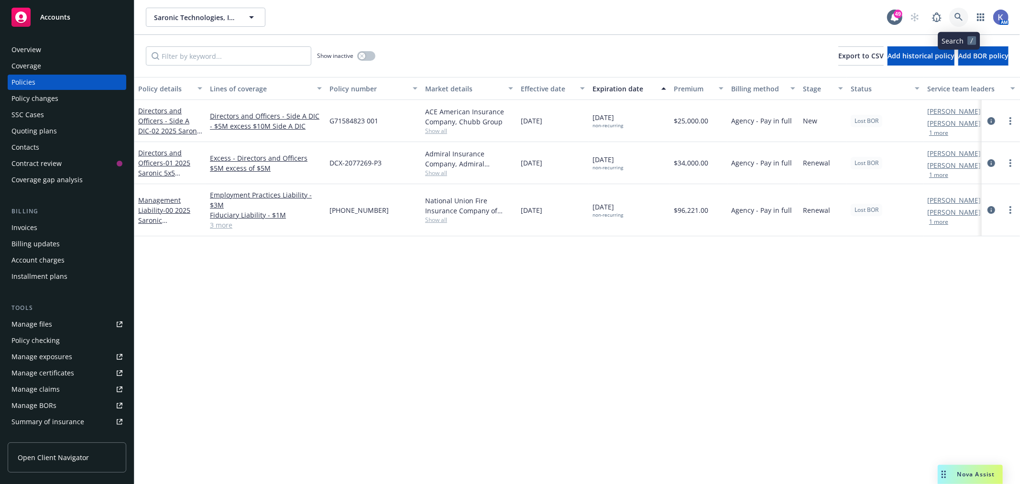
click at [955, 17] on icon at bounding box center [958, 17] width 8 height 8
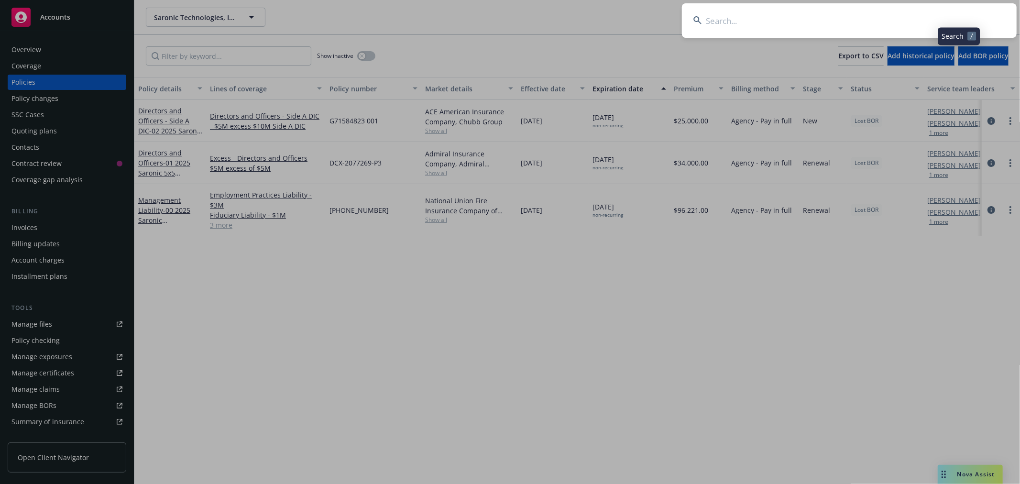
click at [906, 16] on input at bounding box center [849, 20] width 335 height 34
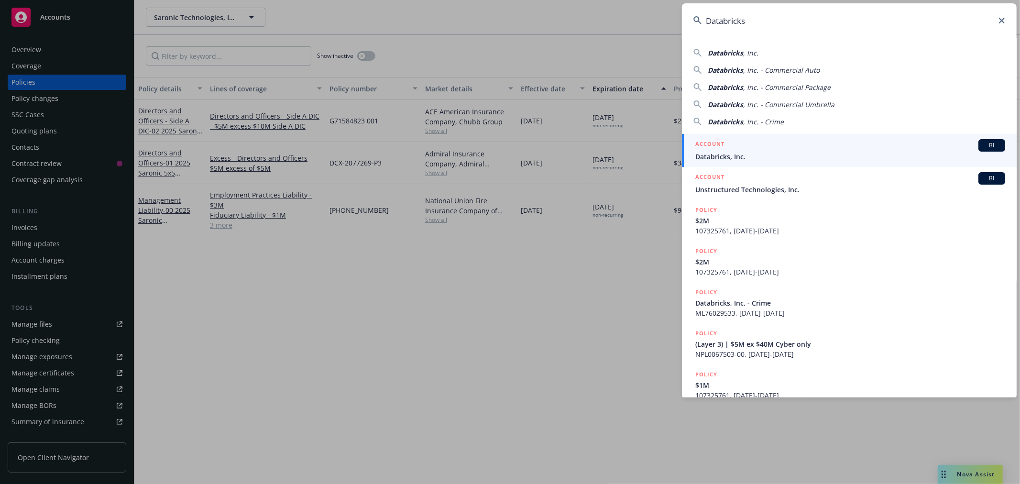
type input "Databricks"
click at [715, 154] on span "Databricks, Inc." at bounding box center [850, 157] width 310 height 10
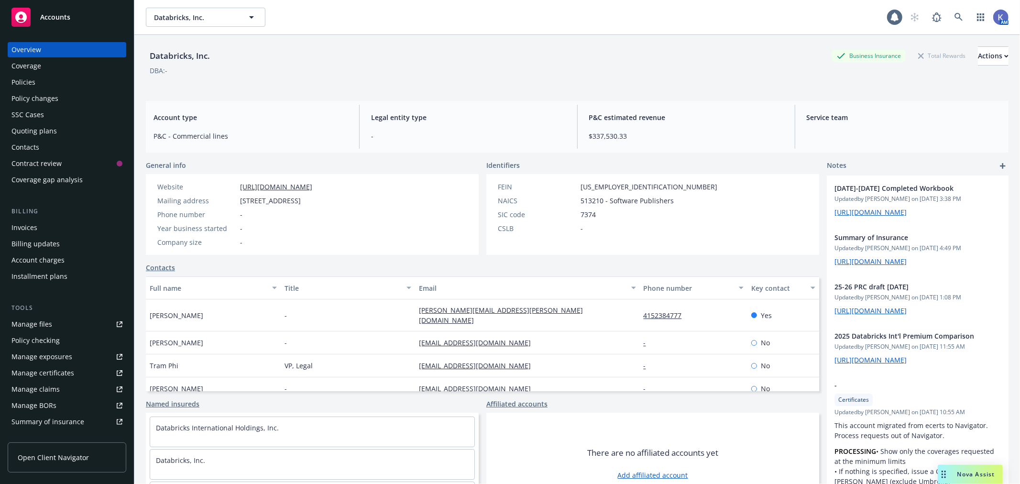
click at [39, 81] on div "Policies" at bounding box center [66, 82] width 111 height 15
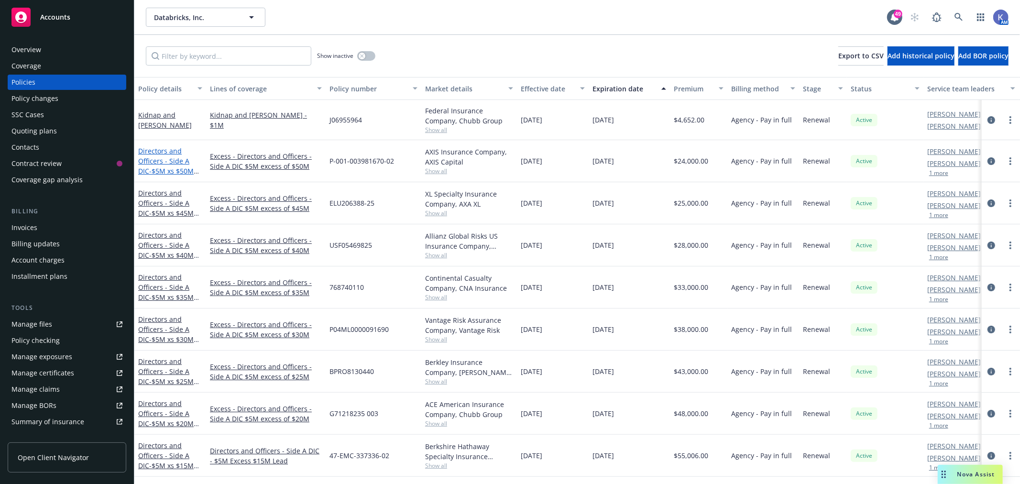
click at [160, 161] on link "Directors and Officers - Side A DIC - $5M xs $50M Excess" at bounding box center [165, 165] width 55 height 39
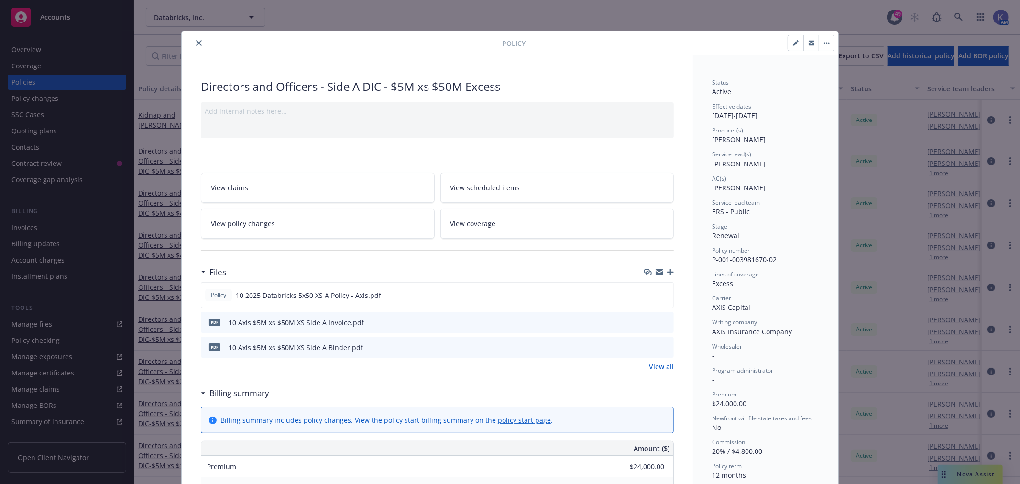
click at [196, 42] on icon "close" at bounding box center [199, 43] width 6 height 6
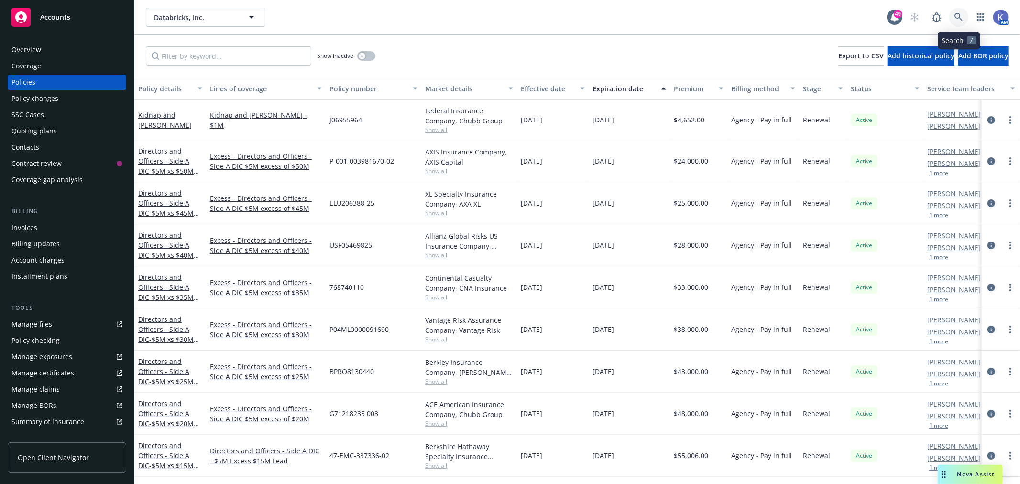
click at [955, 16] on icon at bounding box center [958, 17] width 8 height 8
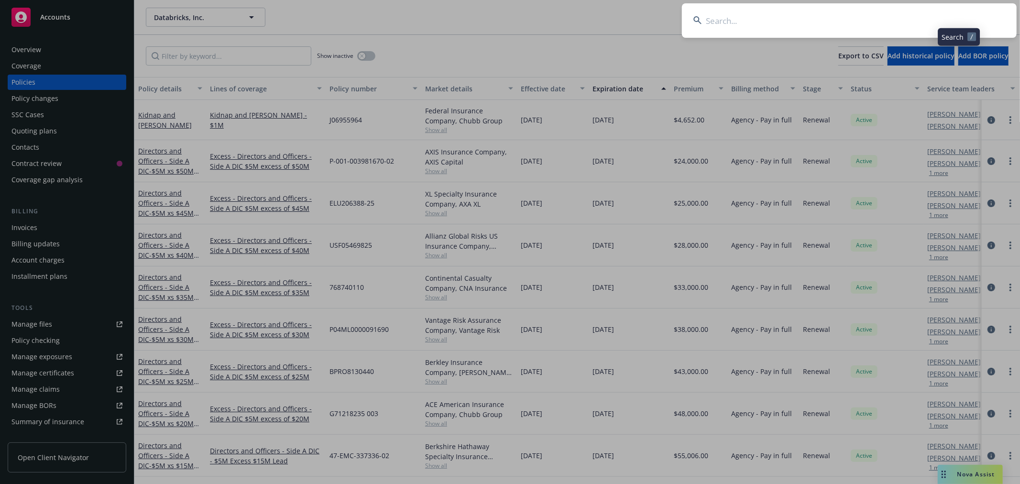
click at [922, 20] on input at bounding box center [849, 20] width 335 height 34
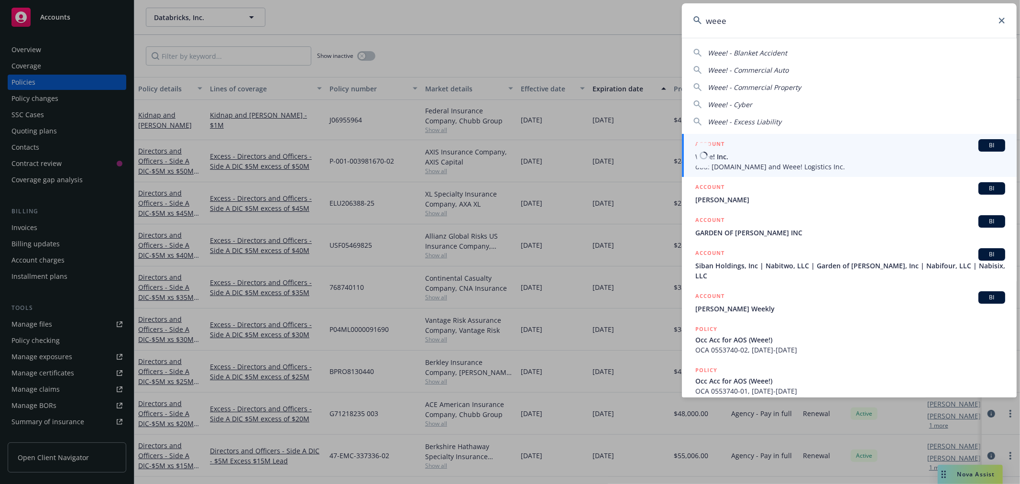
type input "weee"
click at [720, 157] on span "Weee! Inc." at bounding box center [850, 157] width 310 height 10
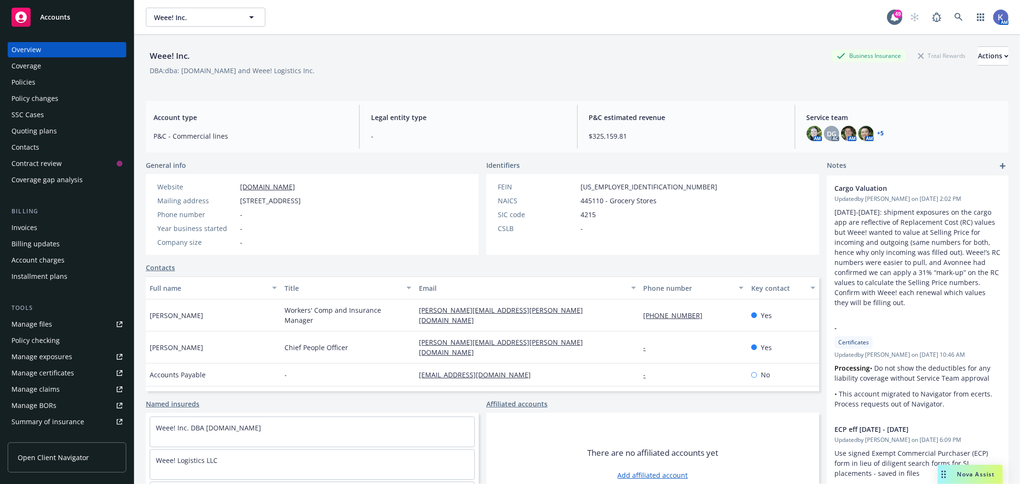
click at [48, 82] on div "Policies" at bounding box center [66, 82] width 111 height 15
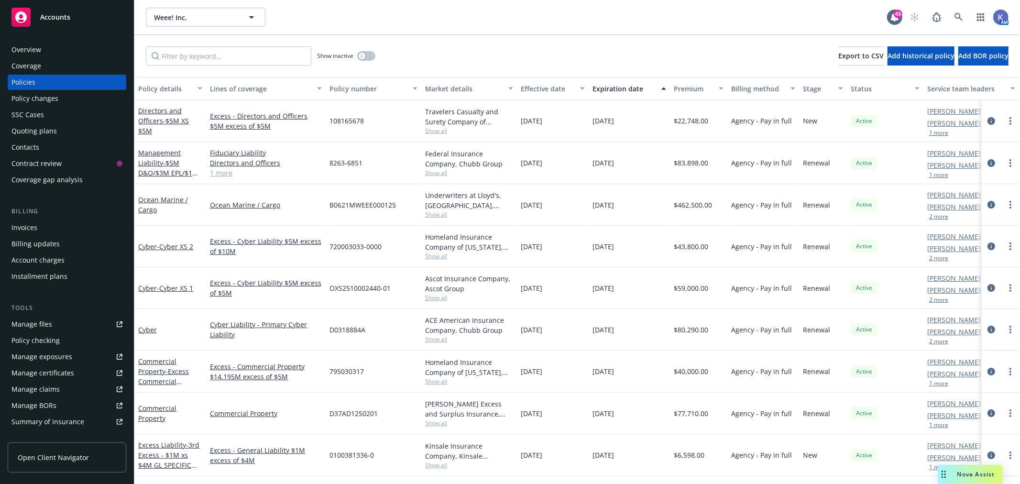
click at [427, 171] on span "Show all" at bounding box center [469, 173] width 88 height 8
click at [221, 174] on link "1 more" at bounding box center [266, 173] width 112 height 10
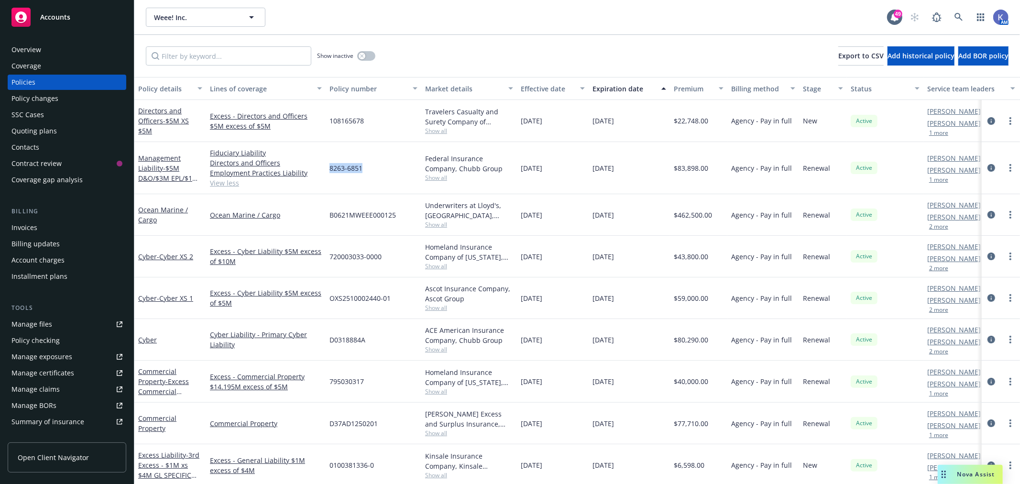
drag, startPoint x: 330, startPoint y: 168, endPoint x: 369, endPoint y: 169, distance: 39.2
click at [369, 169] on div "8263-6851" at bounding box center [374, 168] width 96 height 52
copy span "8263-6851"
click at [953, 14] on link at bounding box center [958, 17] width 19 height 19
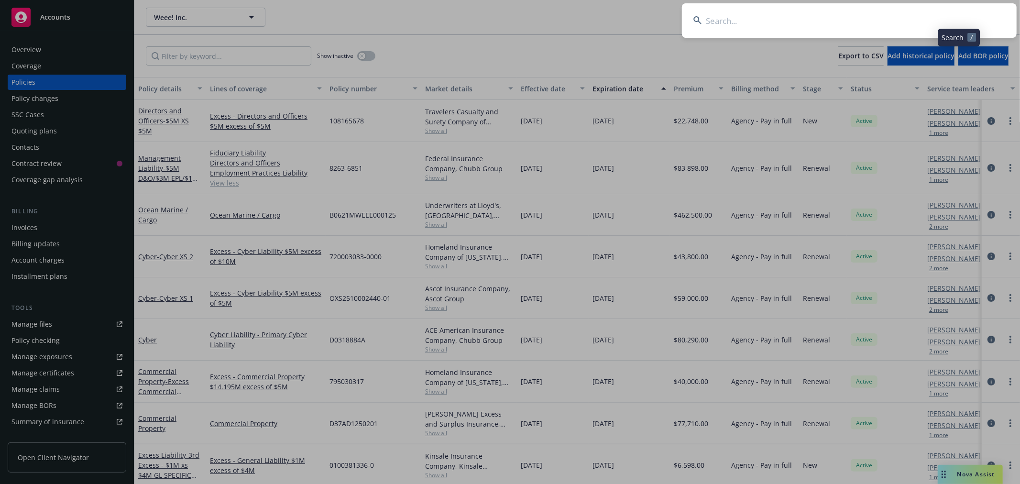
click at [928, 17] on input at bounding box center [849, 20] width 335 height 34
click at [775, 22] on input "Arctic Wolf" at bounding box center [849, 20] width 335 height 34
type input "Arctic Wolf"
click at [1002, 19] on icon at bounding box center [1002, 21] width 6 height 6
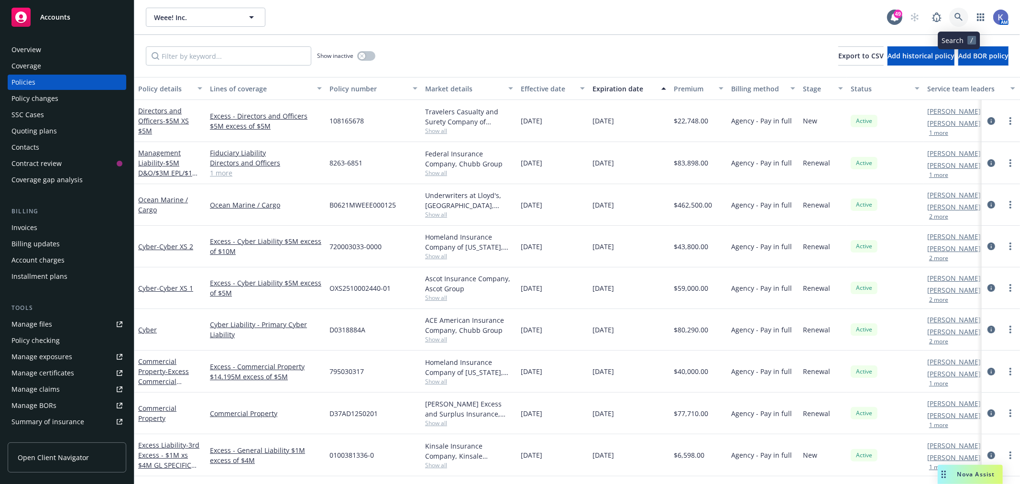
click at [958, 17] on icon at bounding box center [958, 17] width 9 height 9
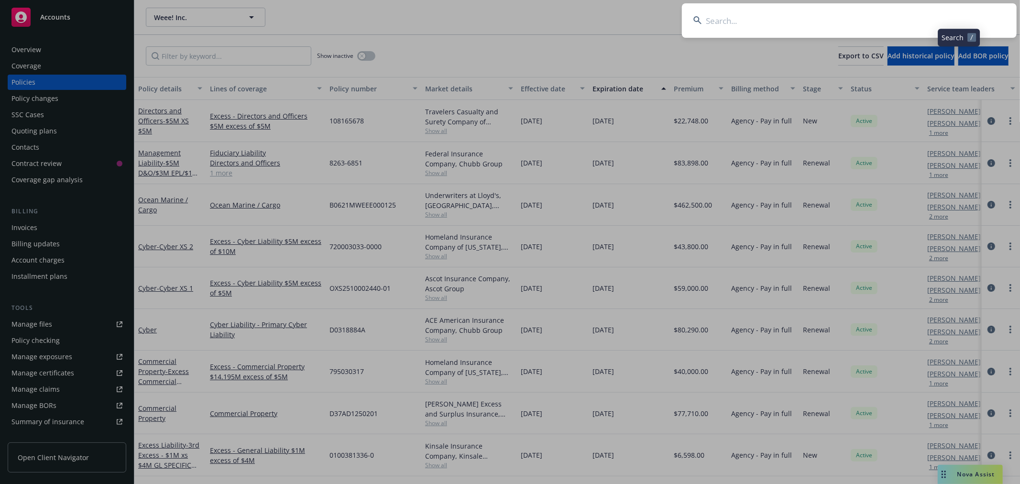
click at [927, 20] on input at bounding box center [849, 20] width 335 height 34
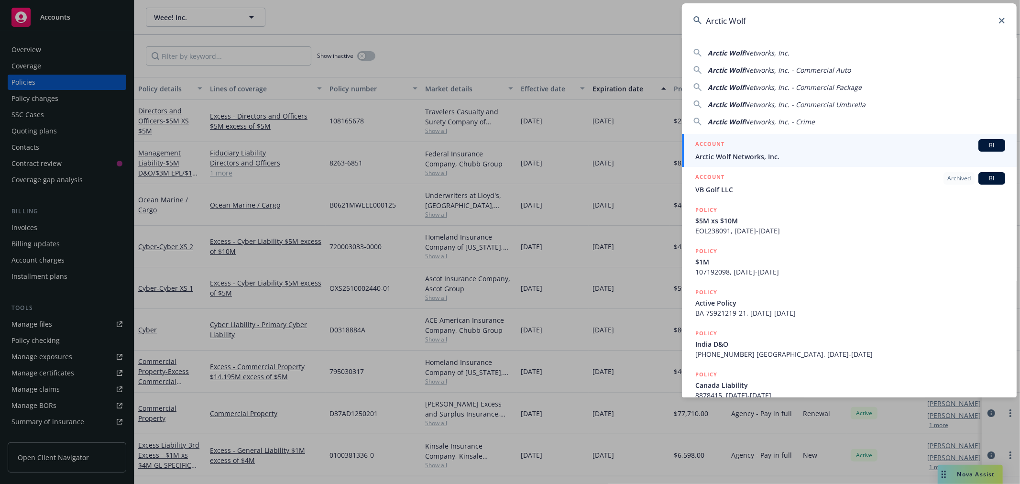
type input "Arctic Wolf"
click at [726, 155] on span "Arctic Wolf Networks, Inc." at bounding box center [850, 157] width 310 height 10
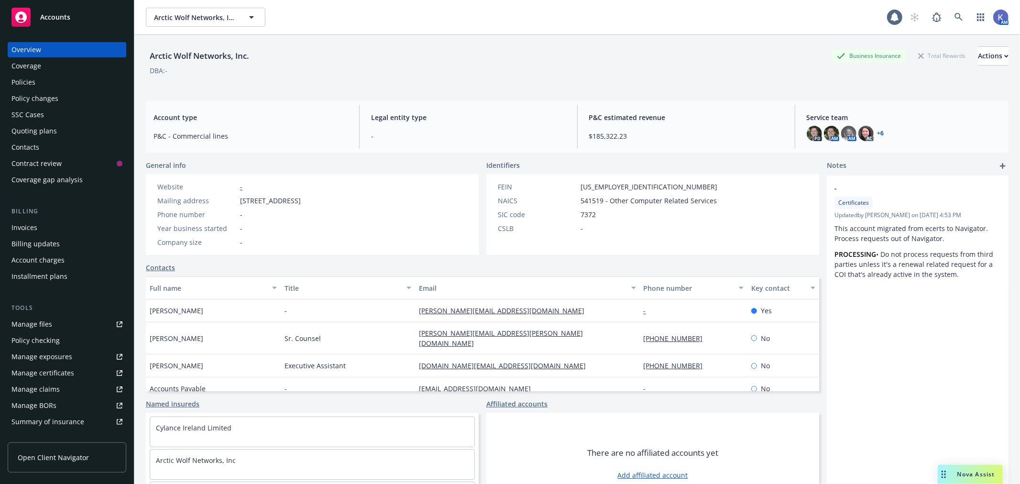
click at [42, 81] on div "Policies" at bounding box center [66, 82] width 111 height 15
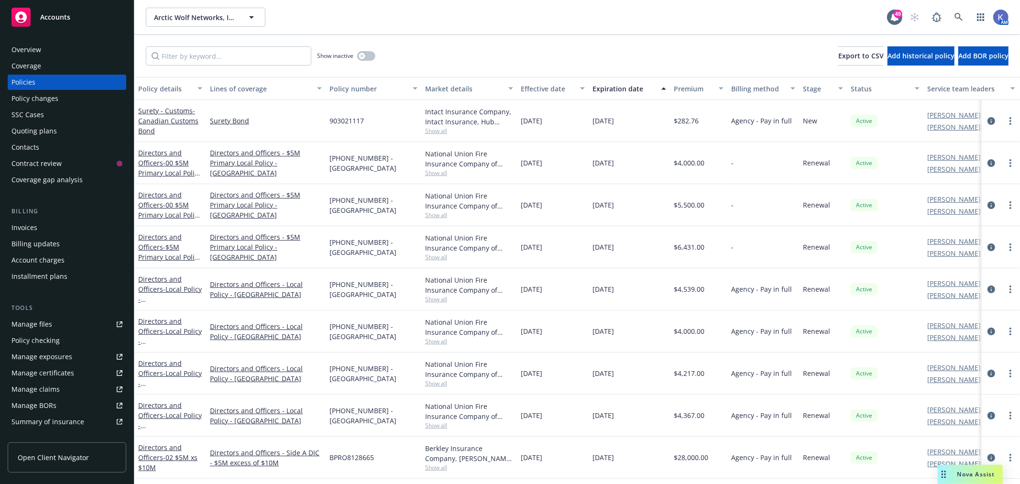
click at [542, 36] on div "Show inactive Export to CSV Add historical policy Add BOR policy" at bounding box center [576, 56] width 885 height 42
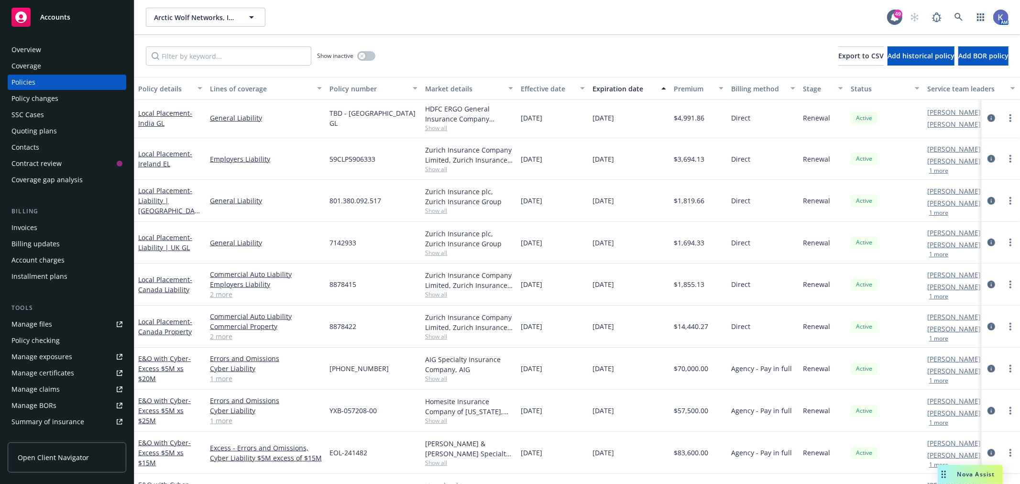
scroll to position [743, 0]
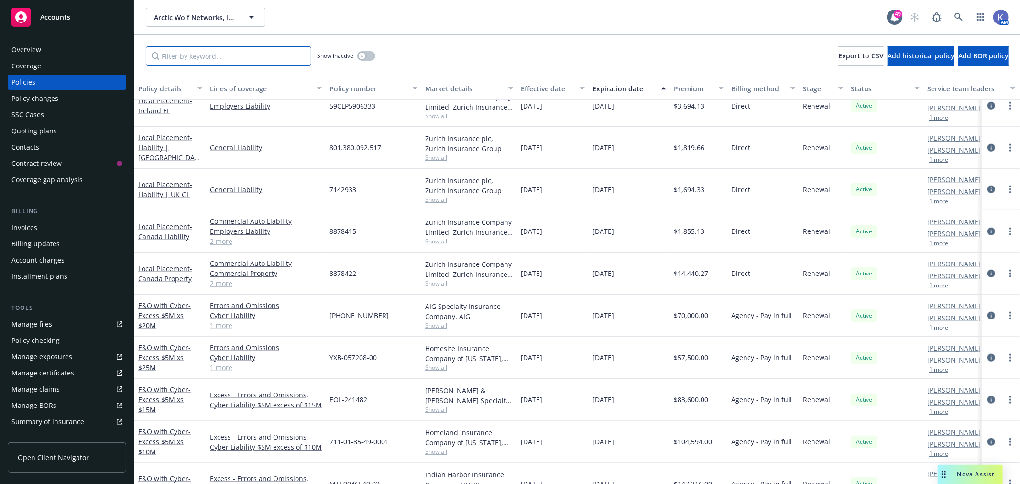
click at [218, 60] on input "Filter by keyword..." at bounding box center [228, 55] width 165 height 19
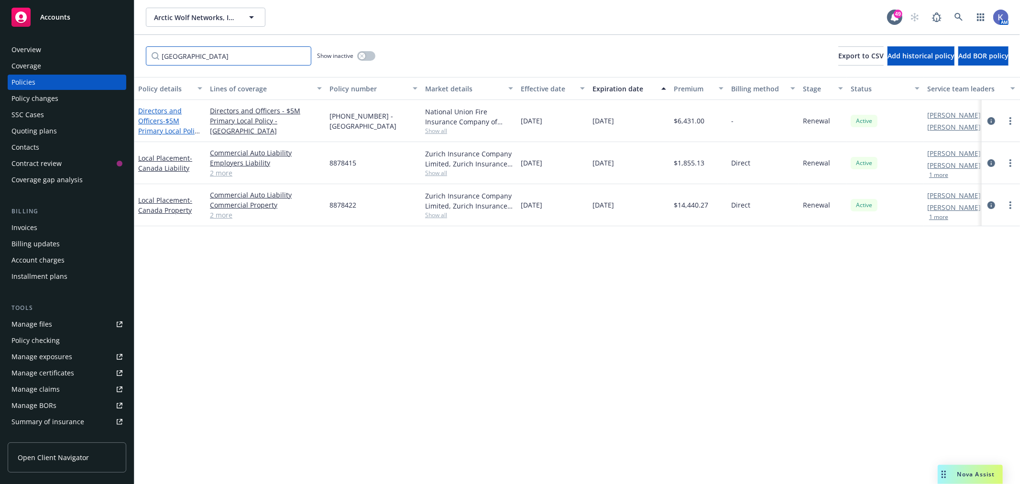
type input "[GEOGRAPHIC_DATA]"
click at [160, 122] on link "Directors and Officers - $5M Primary Local Policy - [GEOGRAPHIC_DATA]" at bounding box center [169, 135] width 63 height 59
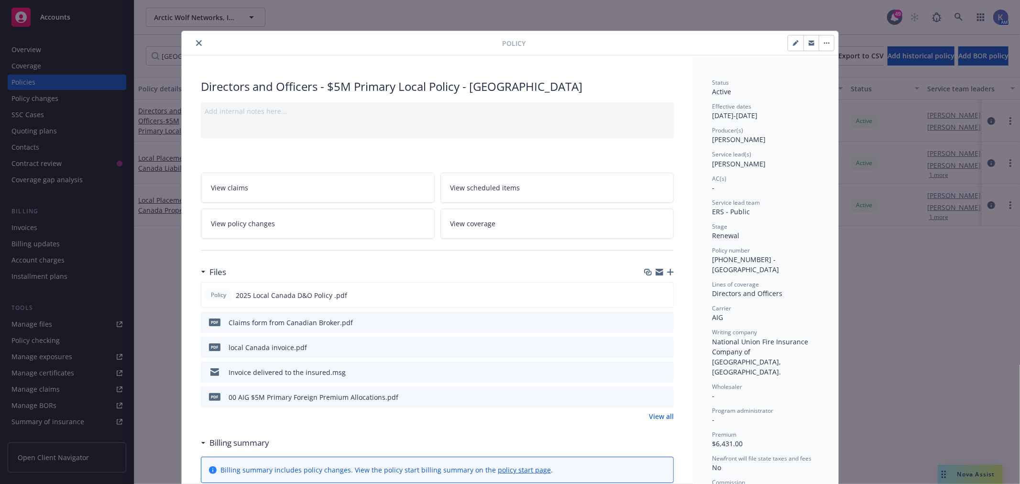
click at [667, 273] on icon "button" at bounding box center [670, 272] width 7 height 7
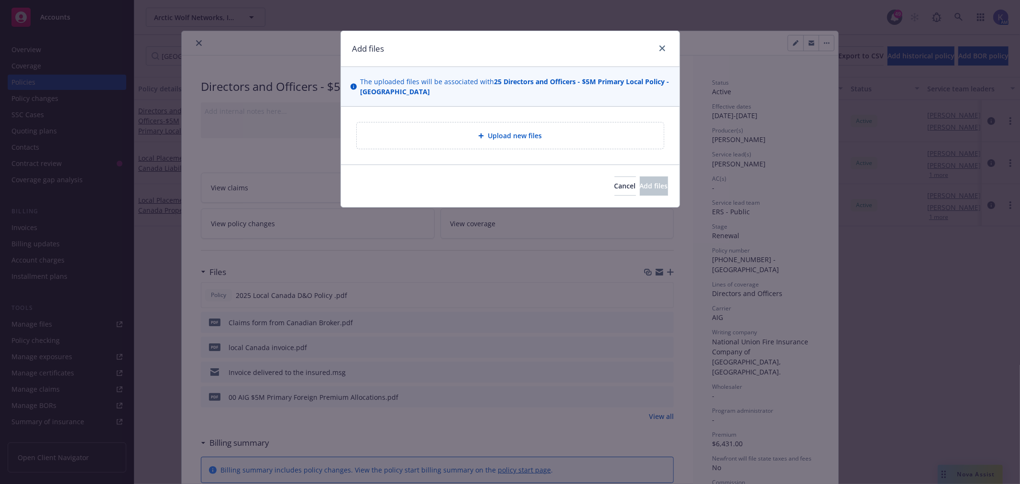
type textarea "x"
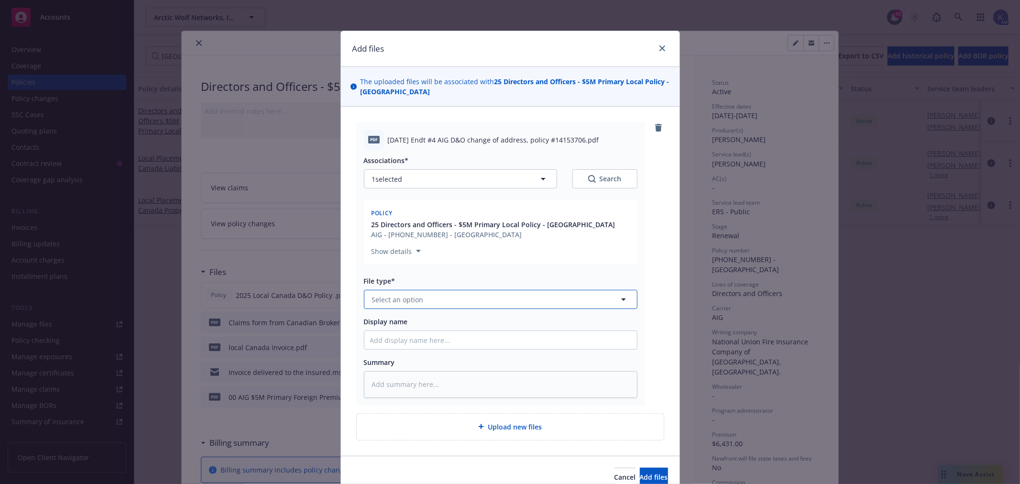
click at [396, 292] on button "Select an option" at bounding box center [500, 299] width 273 height 19
type input "endor"
click at [404, 319] on div "Endorsement" at bounding box center [395, 326] width 50 height 14
click at [398, 336] on input "Display name" at bounding box center [500, 340] width 273 height 18
click at [474, 343] on input "Address Change Endorsement" at bounding box center [500, 340] width 273 height 18
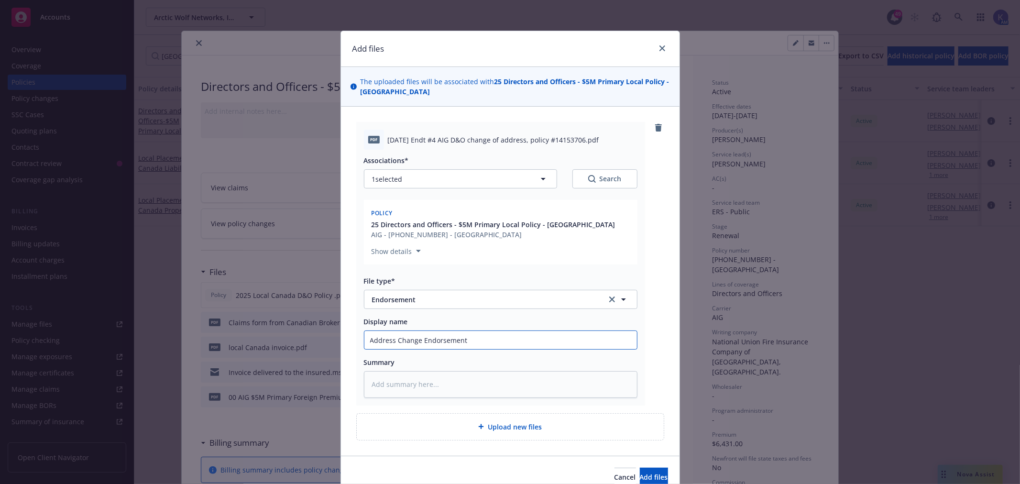
click at [368, 342] on input "Address Change Endorsement" at bounding box center [500, 340] width 273 height 18
click at [365, 341] on input "Address Change Endorsement" at bounding box center [500, 340] width 273 height 18
paste input "Arctic Wolf Networks Canada, Inc."
click at [580, 341] on input "Arctic Wolf Networks Canada, Inc. - Address Change Endorsement" at bounding box center [500, 340] width 273 height 18
click at [640, 474] on span "Add files" at bounding box center [654, 476] width 28 height 9
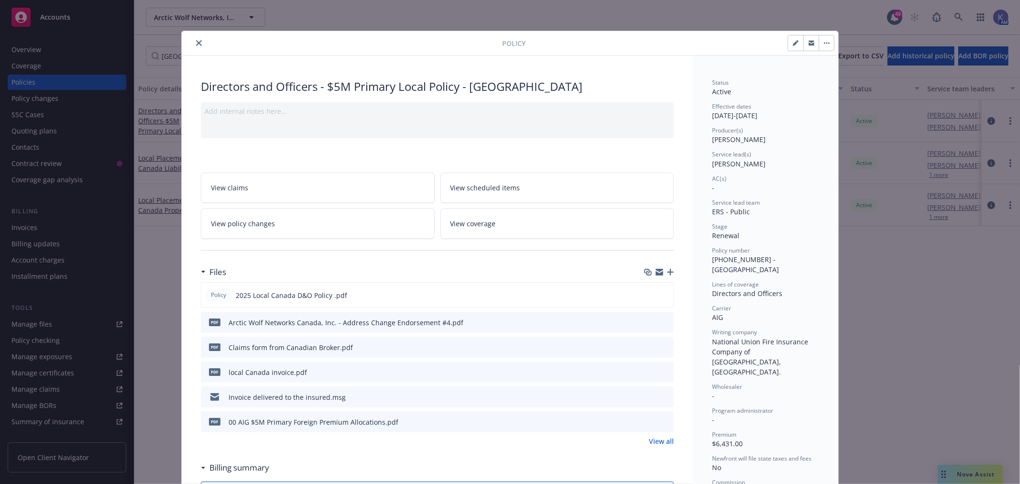
click at [667, 271] on icon "button" at bounding box center [670, 272] width 7 height 7
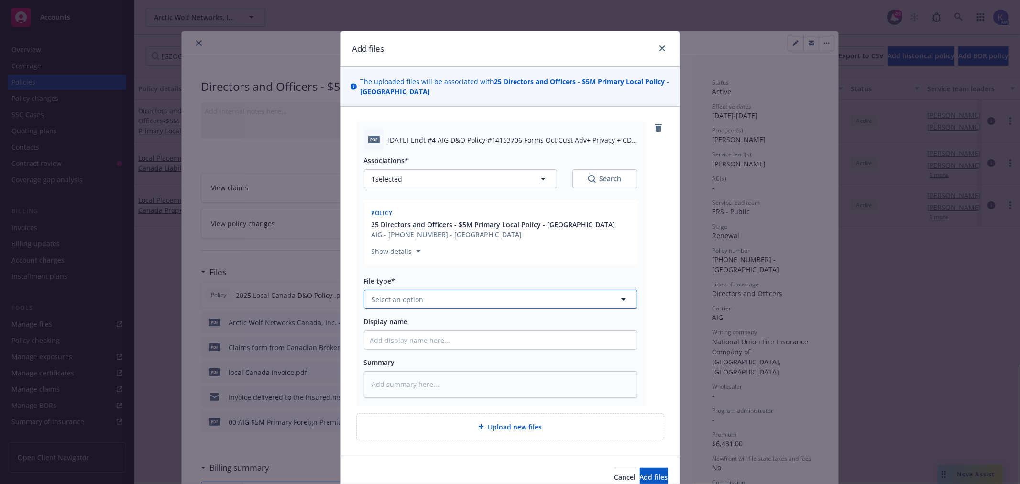
click at [433, 306] on button "Select an option" at bounding box center [500, 299] width 273 height 19
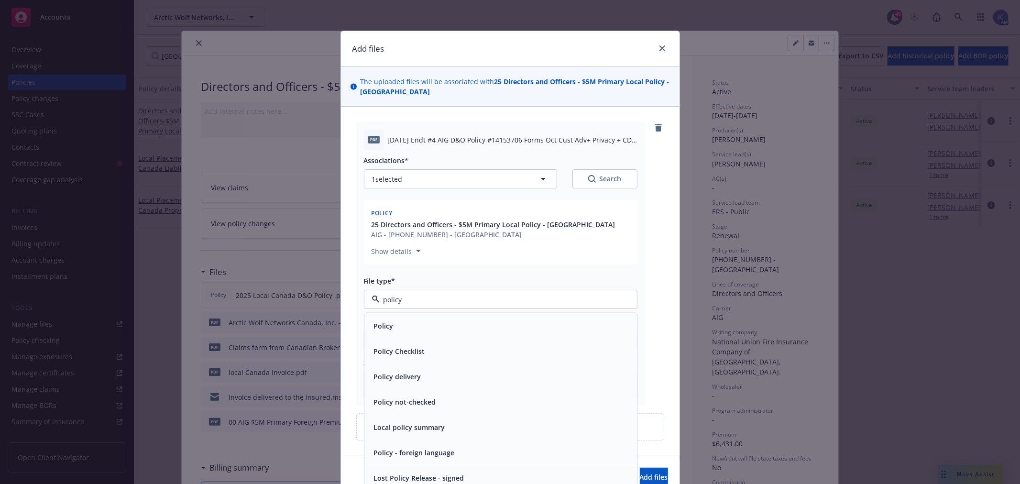
click at [432, 325] on div "Policy" at bounding box center [500, 326] width 261 height 14
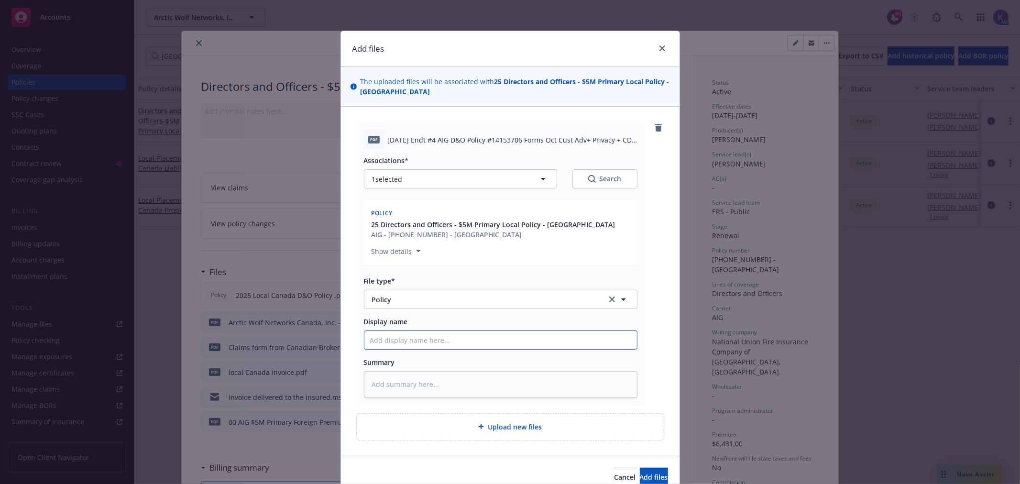
click at [400, 337] on input "Display name" at bounding box center [500, 340] width 273 height 18
click at [640, 473] on span "Add files" at bounding box center [654, 476] width 28 height 9
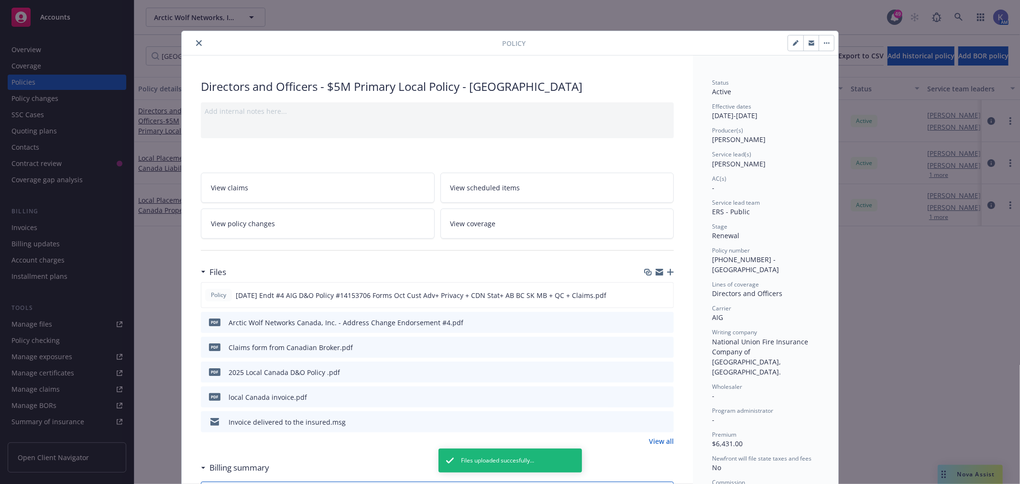
click at [667, 272] on icon "button" at bounding box center [670, 272] width 7 height 7
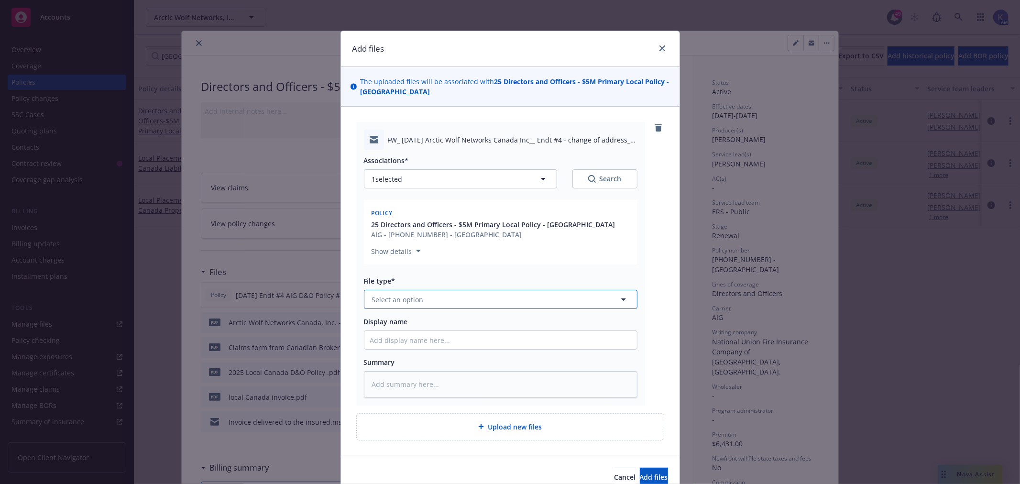
click at [414, 296] on span "Select an option" at bounding box center [398, 300] width 52 height 10
click at [402, 324] on div "Email" at bounding box center [500, 326] width 261 height 14
click at [402, 338] on input "Display name" at bounding box center [500, 340] width 273 height 18
click at [364, 342] on input "Canada issuing address change endorsement" at bounding box center [500, 340] width 273 height 18
click at [640, 473] on span "Add files" at bounding box center [654, 476] width 28 height 9
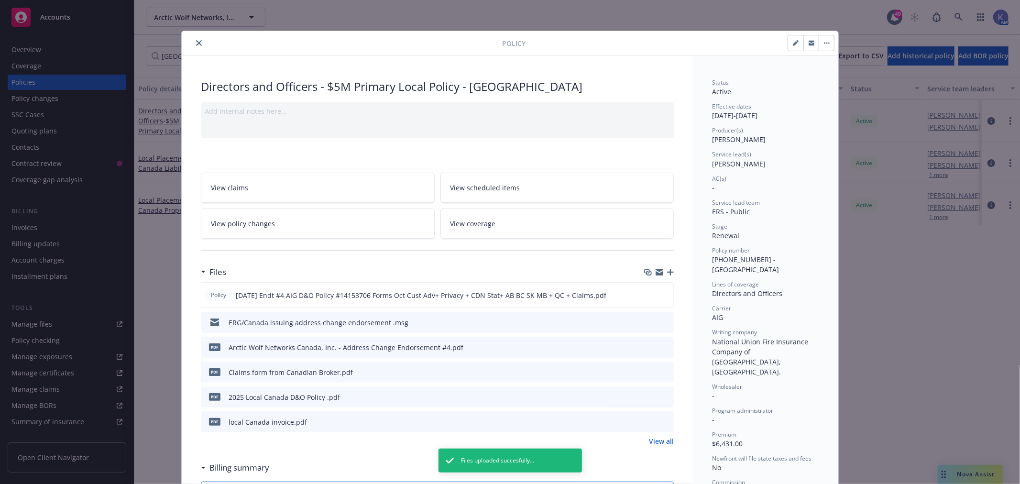
click at [196, 44] on icon "close" at bounding box center [199, 43] width 6 height 6
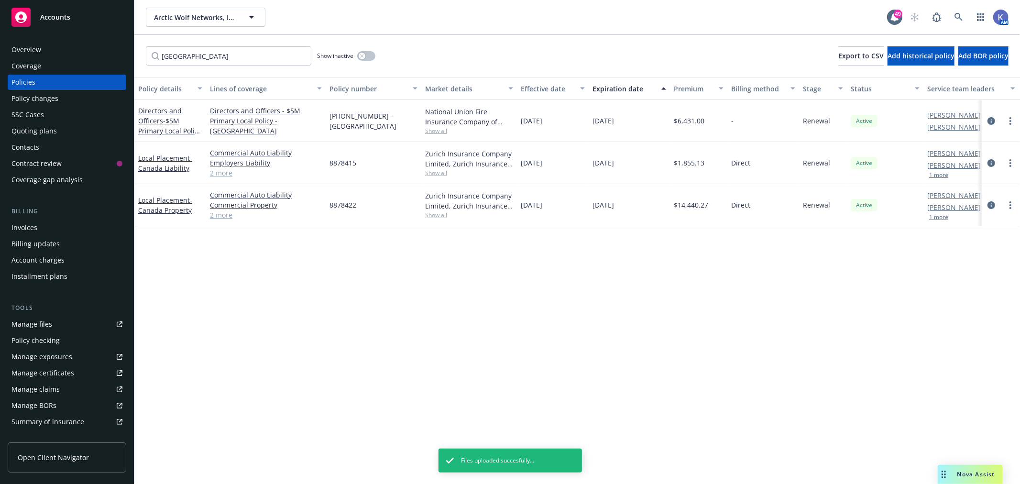
click at [315, 311] on div "Policy details Lines of coverage Policy number Market details Effective date Ex…" at bounding box center [576, 280] width 885 height 407
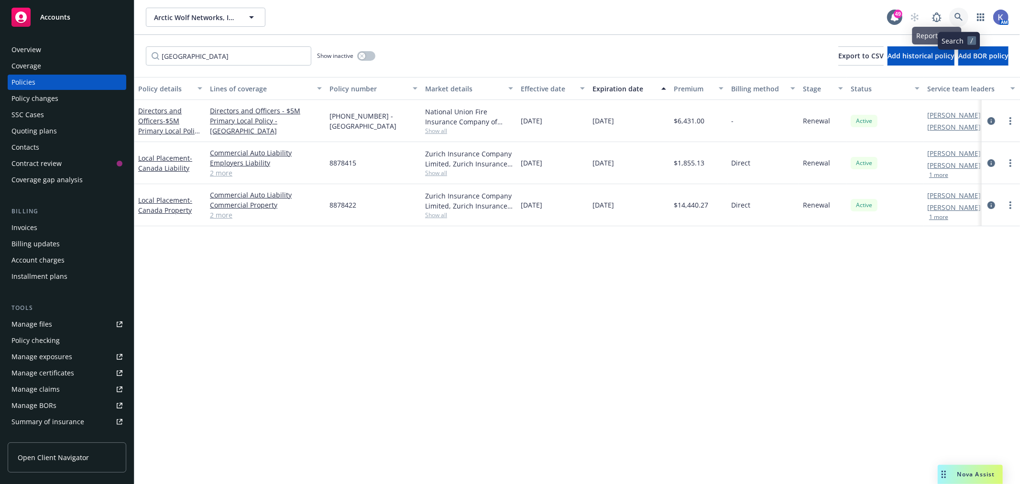
click at [955, 14] on icon at bounding box center [958, 17] width 8 height 8
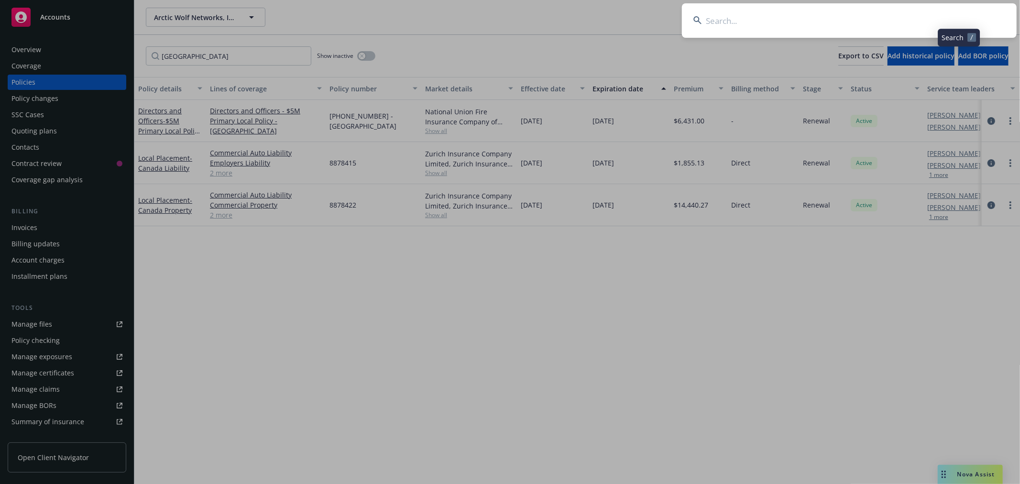
click at [930, 18] on input at bounding box center [849, 20] width 335 height 34
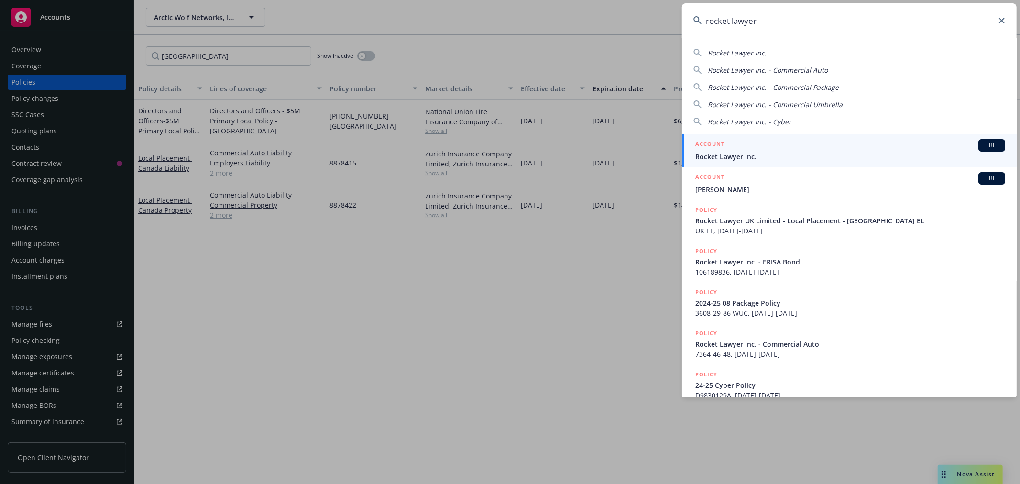
click at [711, 159] on span "Rocket Lawyer Inc." at bounding box center [850, 157] width 310 height 10
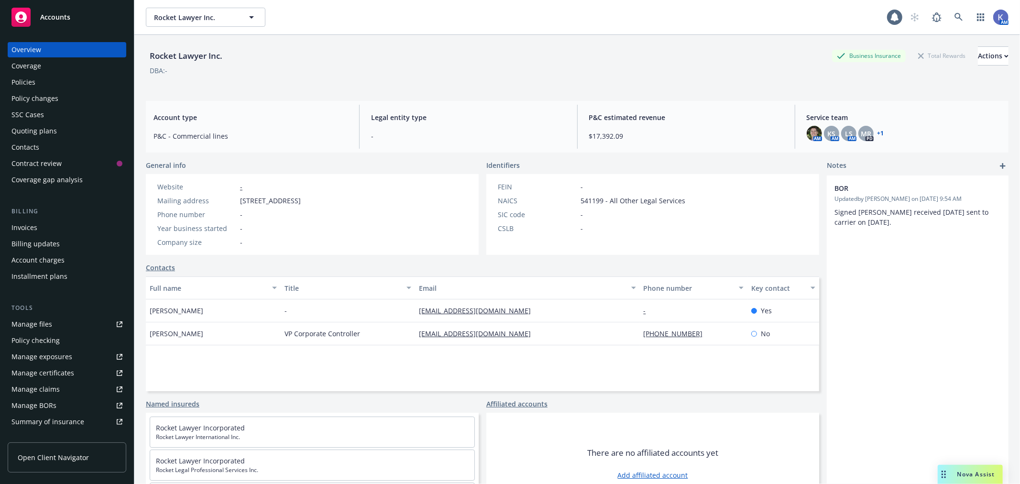
click at [22, 84] on div "Policies" at bounding box center [23, 82] width 24 height 15
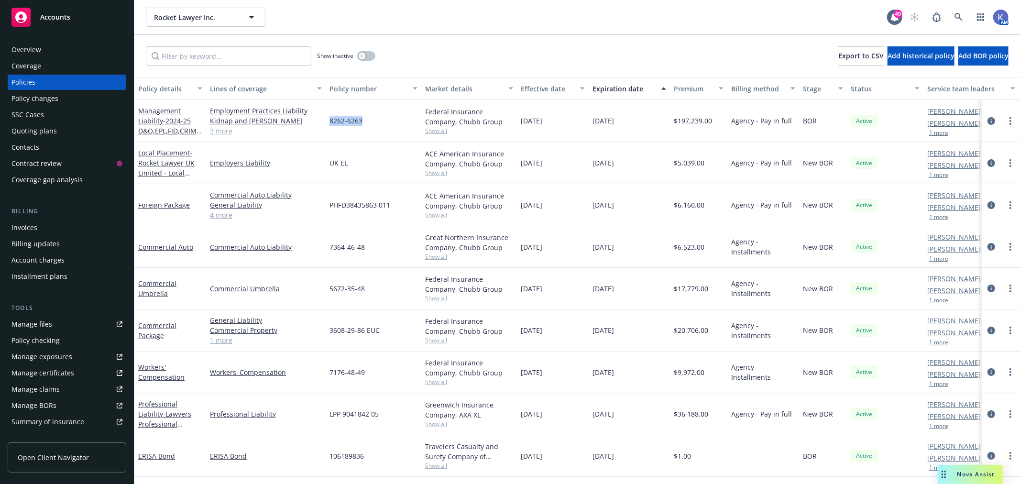
drag, startPoint x: 328, startPoint y: 120, endPoint x: 361, endPoint y: 122, distance: 33.0
click at [361, 122] on div "8262-6263" at bounding box center [374, 121] width 96 height 42
copy span "8262-6263"
